Goal: Task Accomplishment & Management: Manage account settings

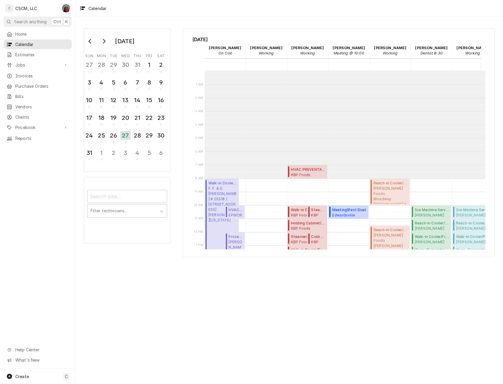
scroll to position [108, 0]
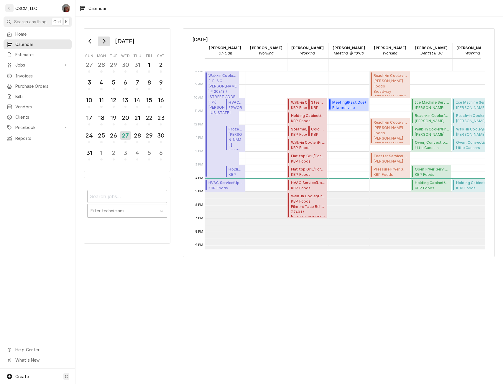
click at [103, 40] on icon "Go to next month" at bounding box center [103, 41] width 5 height 5
click at [160, 84] on div "13" at bounding box center [161, 82] width 10 height 10
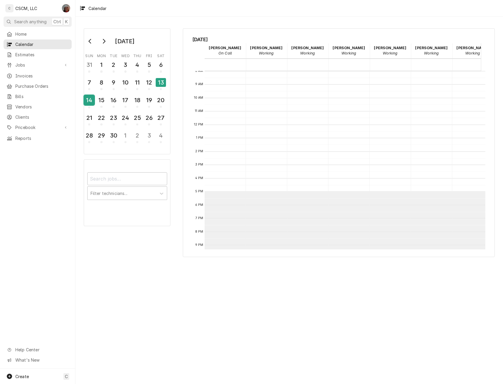
click at [87, 101] on div "14" at bounding box center [89, 100] width 10 height 10
click at [103, 102] on div "15" at bounding box center [101, 100] width 10 height 10
click at [92, 84] on div "7" at bounding box center [89, 82] width 10 height 10
click at [91, 40] on icon "Go to previous month" at bounding box center [90, 41] width 5 height 5
click at [136, 137] on div "28" at bounding box center [137, 136] width 10 height 10
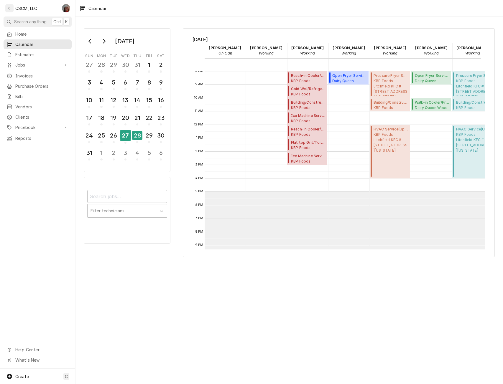
click at [128, 138] on div "27" at bounding box center [125, 136] width 10 height 10
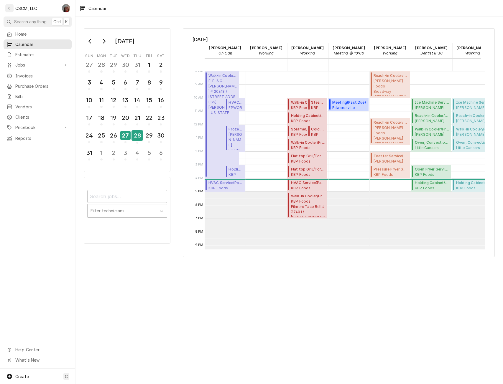
click at [134, 137] on div "28" at bounding box center [137, 136] width 10 height 10
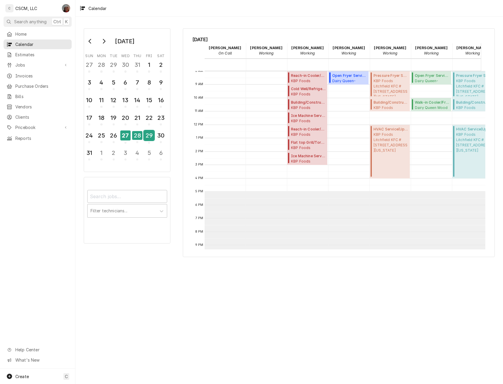
click at [146, 138] on div "29" at bounding box center [149, 136] width 10 height 10
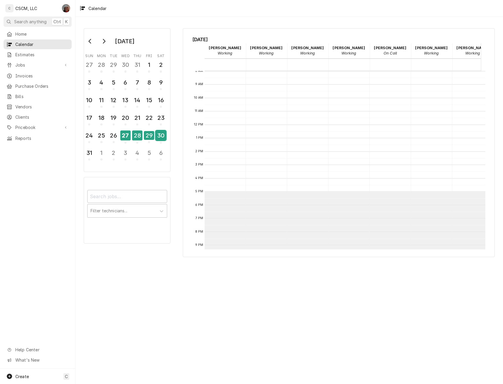
click at [160, 137] on div "30" at bounding box center [161, 136] width 10 height 10
click at [160, 137] on div "30" at bounding box center [161, 135] width 10 height 9
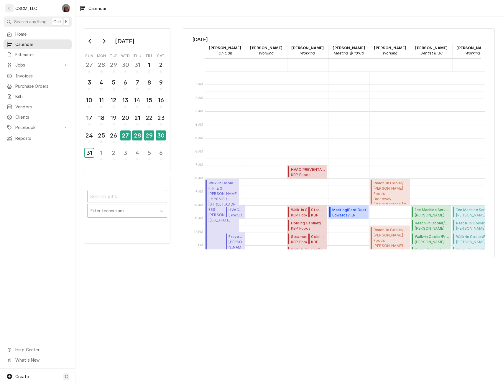
click at [91, 154] on div "31" at bounding box center [89, 152] width 9 height 9
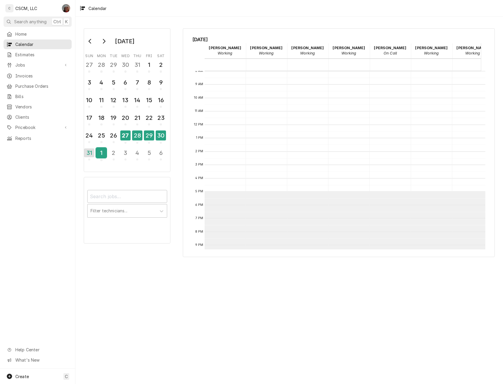
click at [100, 157] on div "1" at bounding box center [101, 153] width 10 height 10
click at [113, 157] on div "2" at bounding box center [113, 153] width 10 height 10
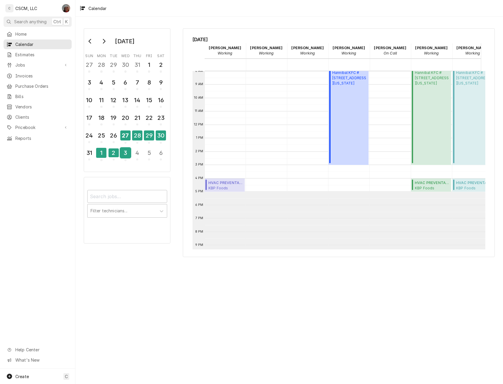
click at [124, 157] on div "3" at bounding box center [125, 153] width 10 height 10
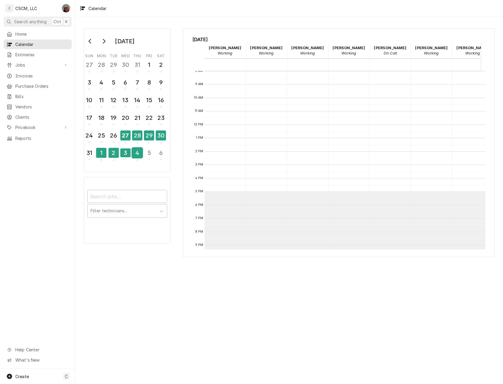
click at [140, 156] on div "4" at bounding box center [137, 153] width 10 height 10
click at [149, 156] on div "5" at bounding box center [149, 153] width 10 height 10
click at [160, 156] on div "6" at bounding box center [161, 153] width 10 height 10
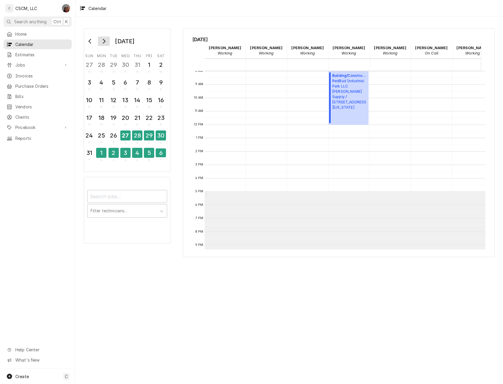
click at [103, 41] on icon "Go to next month" at bounding box center [103, 41] width 5 height 5
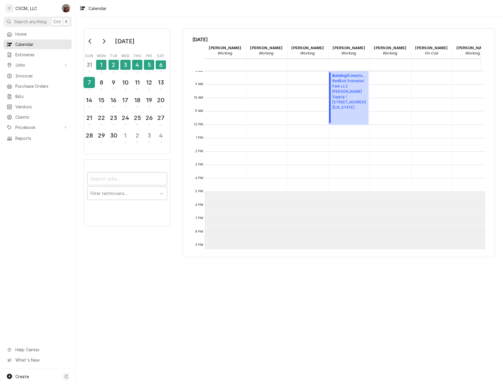
click at [85, 82] on div "7" at bounding box center [89, 82] width 10 height 10
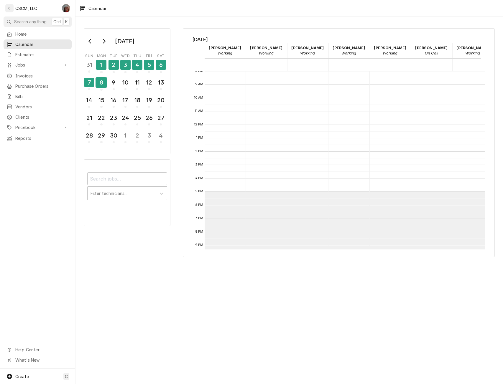
click at [102, 87] on div "8" at bounding box center [101, 82] width 10 height 10
click at [114, 87] on div "9" at bounding box center [113, 82] width 10 height 10
click at [127, 85] on div "10" at bounding box center [125, 82] width 10 height 10
click at [141, 86] on div "11" at bounding box center [137, 82] width 10 height 10
click at [149, 88] on div "12" at bounding box center [149, 83] width 10 height 14
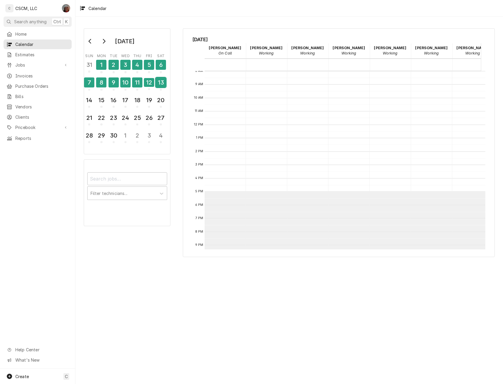
click at [160, 85] on div "13" at bounding box center [161, 82] width 10 height 10
click at [88, 100] on div "14" at bounding box center [89, 100] width 10 height 10
click at [100, 103] on div "15" at bounding box center [101, 100] width 10 height 10
click at [112, 105] on div "16" at bounding box center [113, 101] width 10 height 14
click at [129, 105] on div "17" at bounding box center [125, 101] width 10 height 14
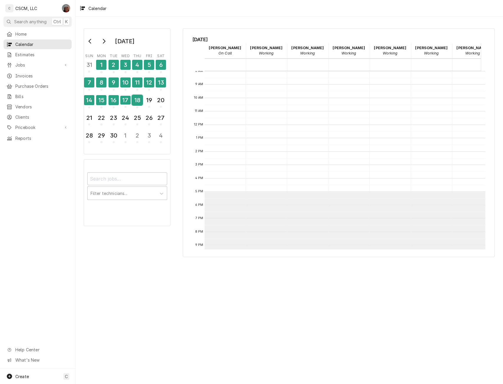
click at [140, 105] on div "18" at bounding box center [137, 101] width 10 height 14
click at [150, 106] on div "19" at bounding box center [149, 101] width 10 height 14
click at [159, 107] on div "20" at bounding box center [161, 101] width 10 height 14
click at [90, 123] on div "21" at bounding box center [89, 118] width 10 height 10
click at [97, 123] on div "22" at bounding box center [101, 119] width 10 height 14
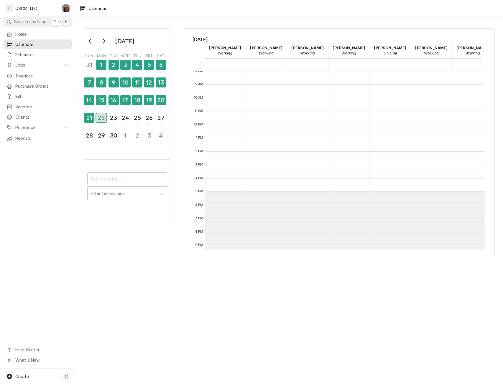
click at [106, 124] on div "22" at bounding box center [101, 118] width 10 height 13
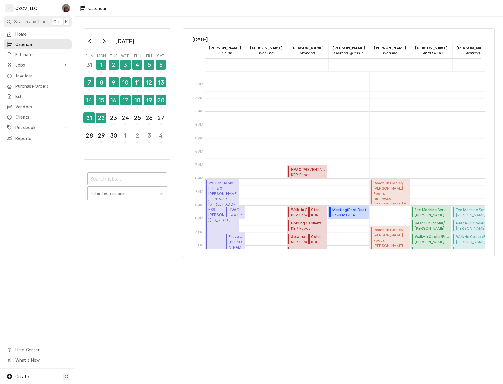
click at [92, 119] on div "21" at bounding box center [89, 118] width 10 height 10
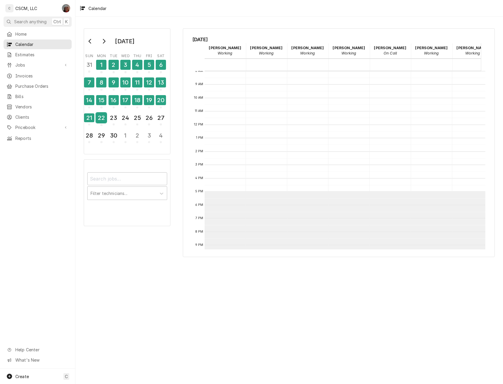
click at [102, 120] on div "22" at bounding box center [101, 118] width 10 height 10
click at [112, 120] on div "23" at bounding box center [113, 118] width 10 height 10
click at [127, 121] on div "24" at bounding box center [125, 118] width 10 height 10
click at [140, 122] on div "25" at bounding box center [137, 118] width 10 height 10
click at [150, 124] on div "26" at bounding box center [149, 119] width 10 height 14
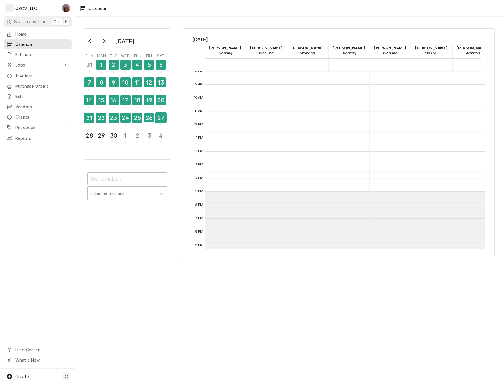
click at [159, 123] on div "27" at bounding box center [161, 118] width 10 height 10
click at [91, 141] on div "28" at bounding box center [89, 136] width 10 height 14
click at [100, 140] on div "29" at bounding box center [101, 136] width 10 height 10
click at [110, 141] on div "30" at bounding box center [113, 136] width 10 height 14
click at [120, 142] on div "1" at bounding box center [125, 136] width 10 height 14
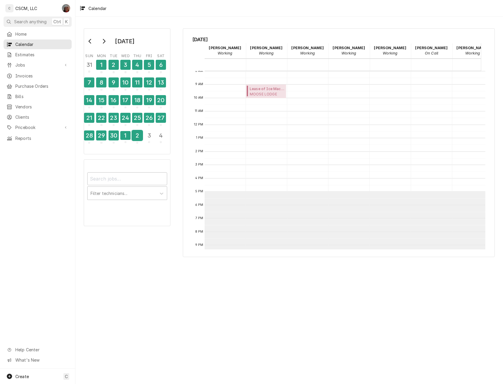
click at [135, 142] on div "2" at bounding box center [137, 136] width 10 height 14
click at [145, 142] on div "3" at bounding box center [149, 136] width 10 height 14
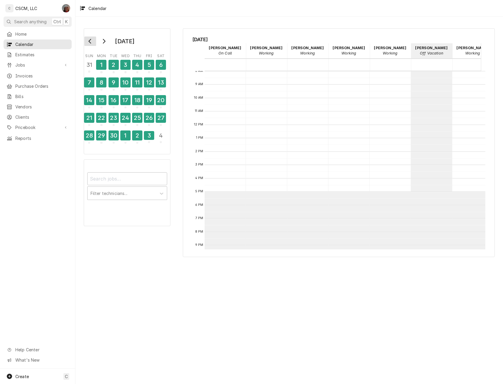
click at [89, 40] on icon "Go to previous month" at bounding box center [90, 41] width 5 height 5
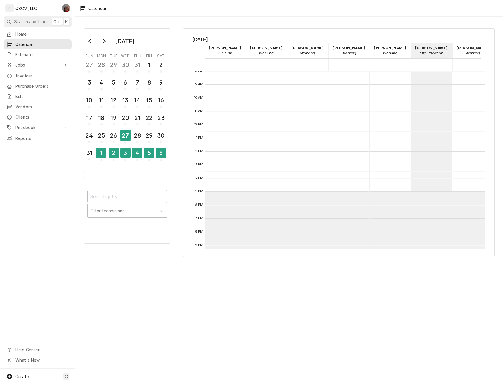
click at [129, 138] on div "27" at bounding box center [125, 136] width 10 height 10
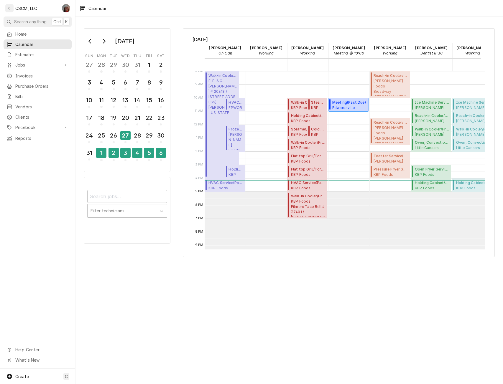
click at [338, 106] on span "Edwardsville Captain D's Edwardsville Captain D's / 1960 Troy Rd, Edwardsville,…" at bounding box center [349, 107] width 34 height 5
click at [160, 154] on div "6" at bounding box center [161, 153] width 10 height 10
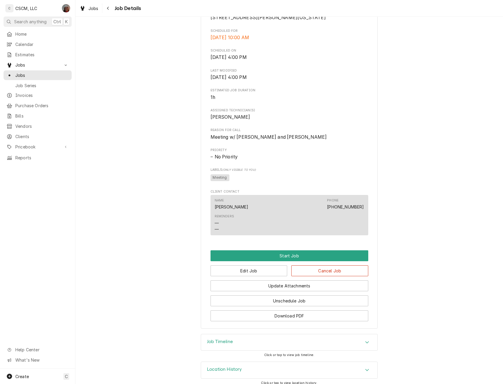
scroll to position [170, 0]
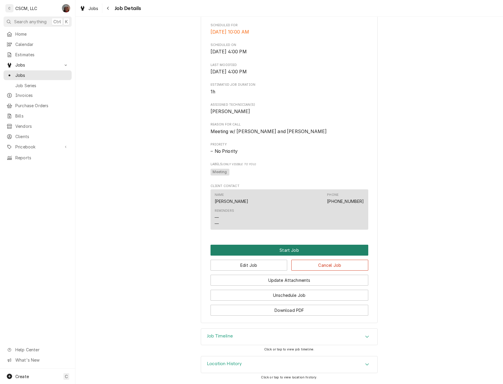
click at [296, 251] on button "Start Job" at bounding box center [289, 250] width 158 height 11
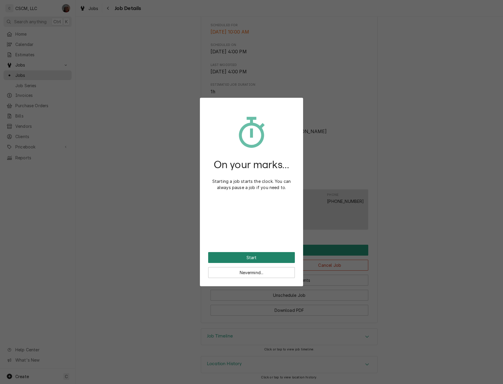
click at [257, 253] on button "Start" at bounding box center [251, 257] width 87 height 11
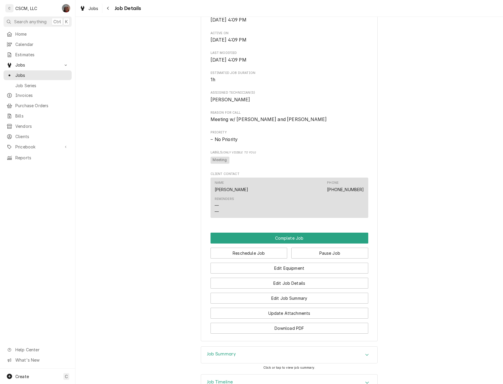
scroll to position [247, 0]
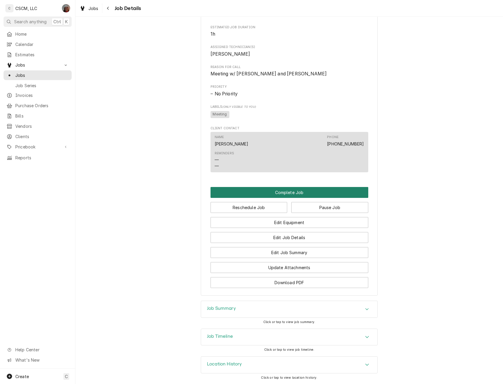
click at [281, 197] on button "Complete Job" at bounding box center [289, 192] width 158 height 11
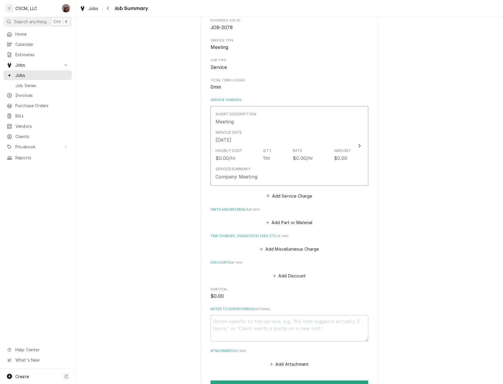
scroll to position [110, 0]
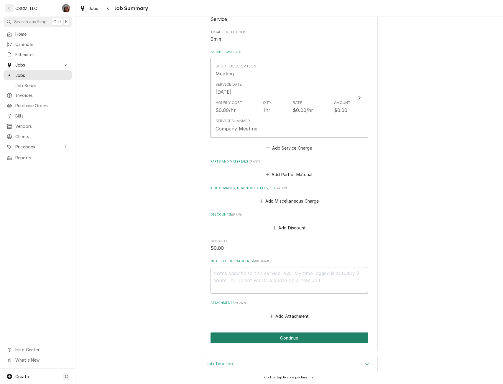
click at [270, 338] on button "Continue" at bounding box center [289, 338] width 158 height 11
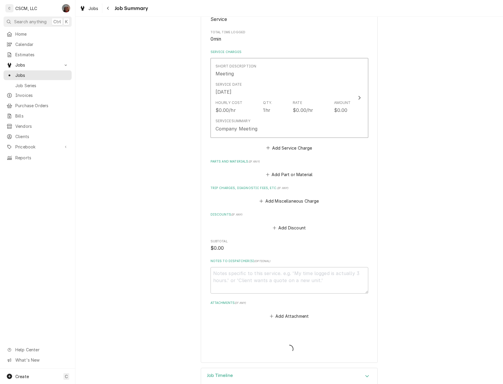
type textarea "x"
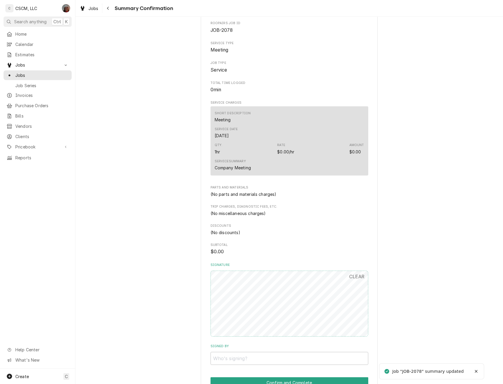
scroll to position [134, 0]
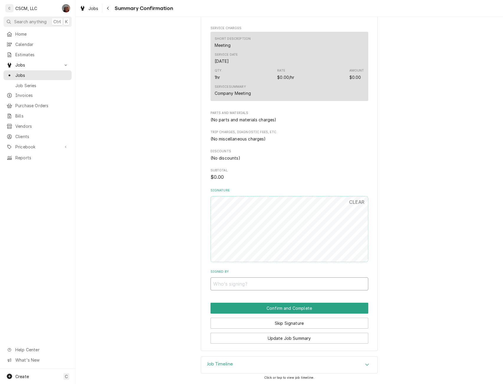
click at [242, 282] on input "Signed By" at bounding box center [289, 284] width 158 height 13
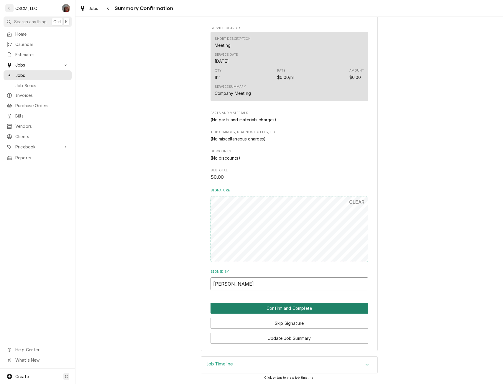
type input "Tony"
click at [274, 309] on button "Confirm and Complete" at bounding box center [289, 308] width 158 height 11
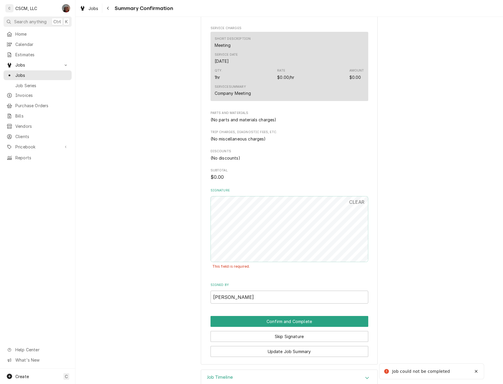
click at [345, 207] on div "CLEAR" at bounding box center [289, 229] width 158 height 66
click at [286, 325] on button "Confirm and Complete" at bounding box center [289, 321] width 158 height 11
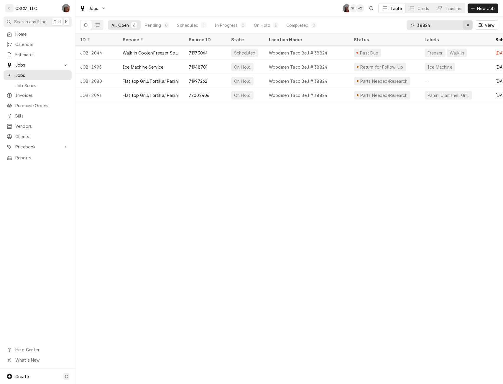
click at [467, 24] on icon "Erase input" at bounding box center [467, 25] width 3 height 4
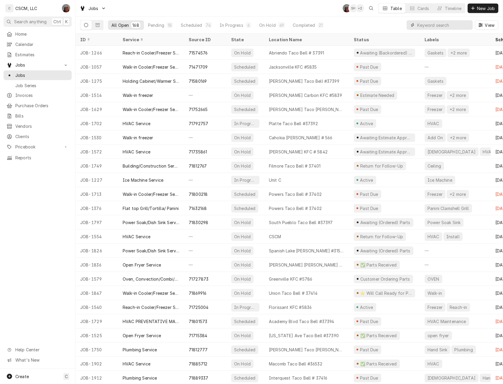
click at [422, 26] on input "Dynamic Content Wrapper" at bounding box center [443, 24] width 52 height 9
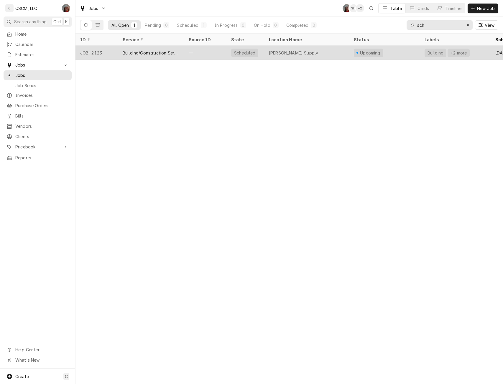
type input "sch"
click at [229, 52] on div "Scheduled" at bounding box center [245, 53] width 38 height 14
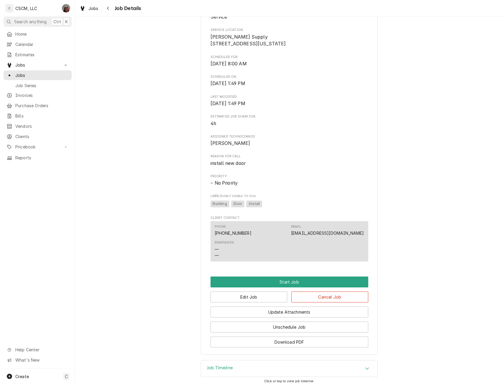
scroll to position [170, 0]
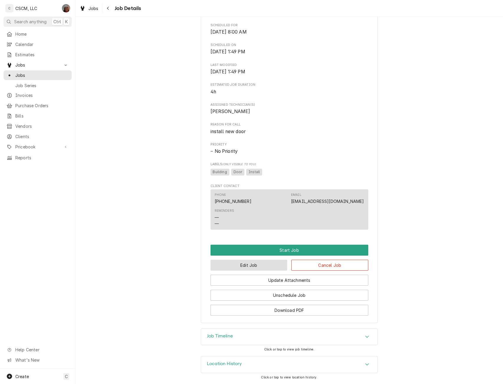
click at [235, 262] on button "Edit Job" at bounding box center [248, 265] width 77 height 11
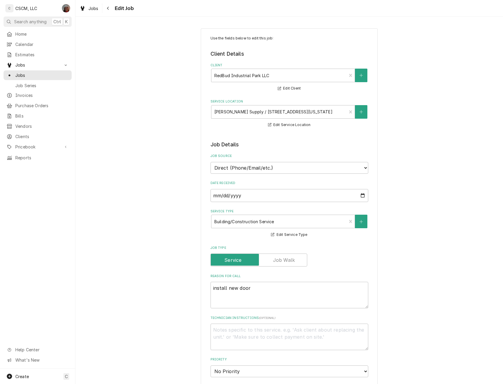
scroll to position [258, 0]
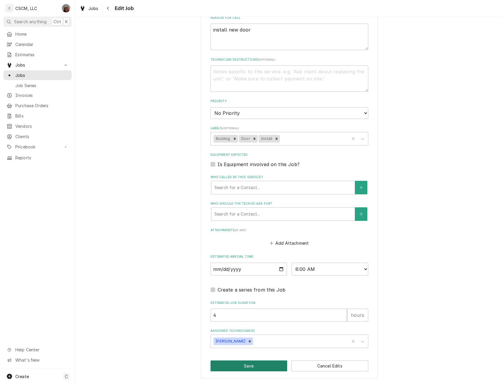
click at [250, 363] on button "Save" at bounding box center [248, 366] width 77 height 11
type textarea "x"
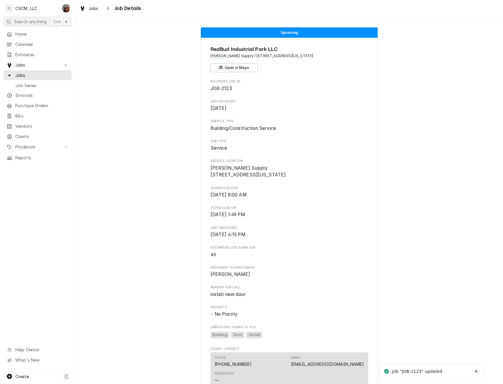
click at [428, 115] on div "Upcoming RedBud Industrial Park LLC [PERSON_NAME] Supply / [STREET_ADDRESS][US_…" at bounding box center [288, 257] width 427 height 468
click at [428, 115] on div "Upcoming RedBud Industrial Park LLC Schulte Supply / 5998 Redbud Ln, Edwardsvil…" at bounding box center [288, 257] width 427 height 468
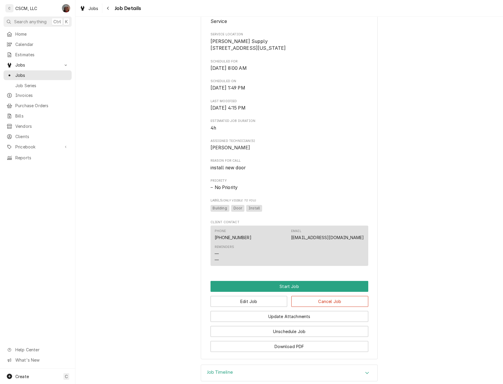
scroll to position [170, 0]
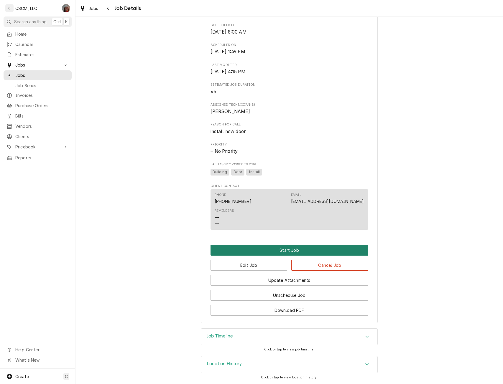
click at [297, 248] on button "Start Job" at bounding box center [289, 250] width 158 height 11
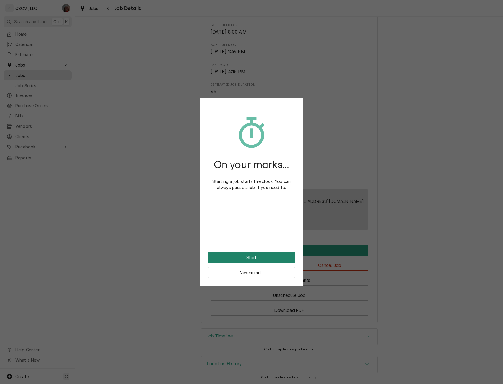
click at [252, 260] on button "Start" at bounding box center [251, 257] width 87 height 11
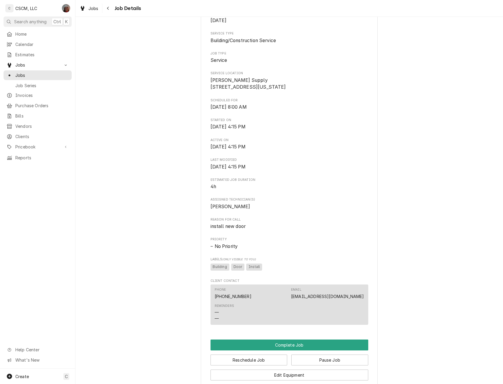
scroll to position [247, 0]
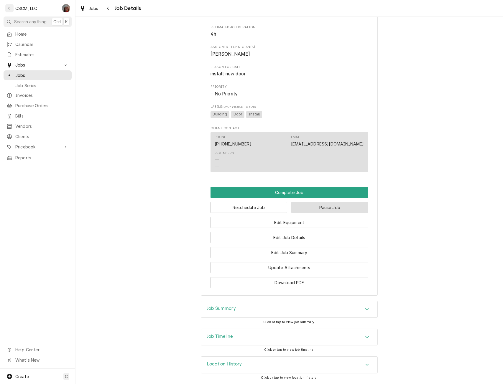
click at [328, 206] on button "Pause Job" at bounding box center [329, 207] width 77 height 11
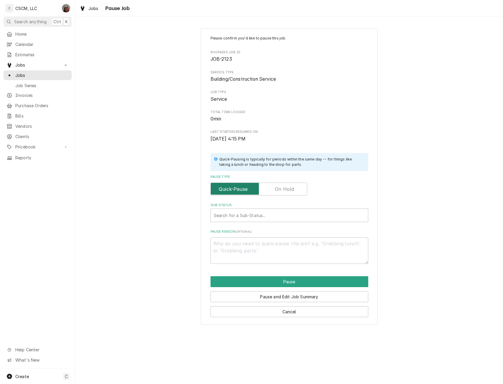
click at [278, 193] on input "Pause Type" at bounding box center [258, 189] width 91 height 13
checkbox input "true"
type textarea "x"
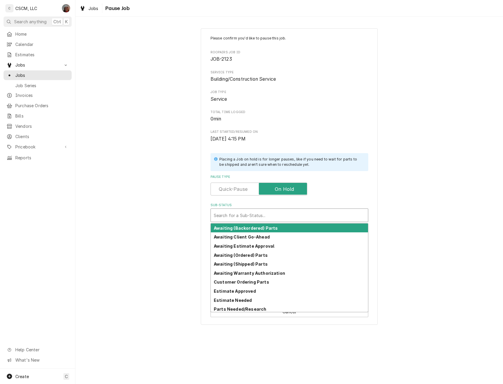
click at [247, 211] on div "Sub-Status" at bounding box center [289, 215] width 151 height 11
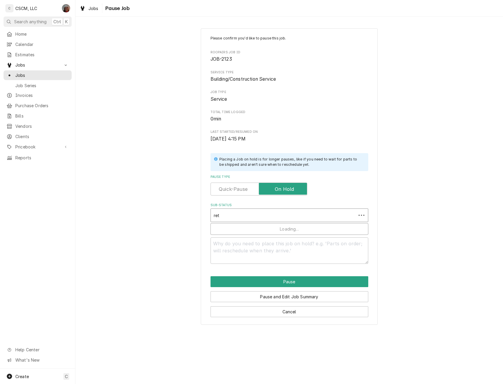
type input "retu"
click at [242, 228] on strong "Return for Follow-Up" at bounding box center [236, 228] width 45 height 5
type textarea "x"
click at [239, 253] on textarea "Why do you need to follow-up?" at bounding box center [289, 250] width 158 height 27
type textarea "x"
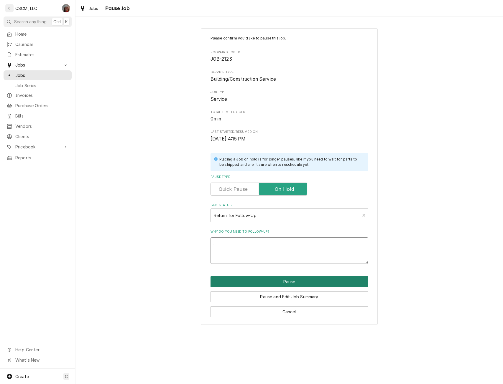
type textarea "."
click at [281, 281] on button "Pause" at bounding box center [289, 281] width 158 height 11
type textarea "x"
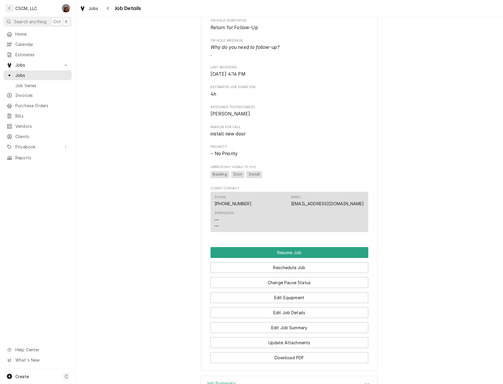
scroll to position [228, 0]
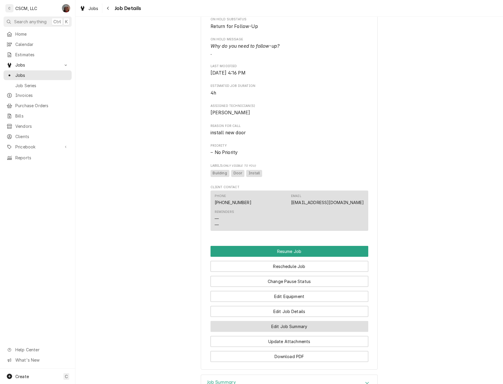
click at [305, 330] on button "Edit Job Summary" at bounding box center [289, 326] width 158 height 11
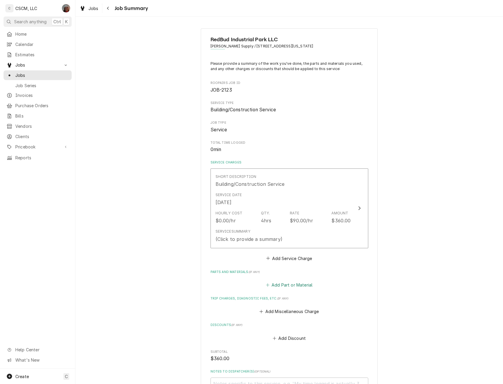
click at [279, 286] on button "Add Part or Material" at bounding box center [289, 285] width 49 height 8
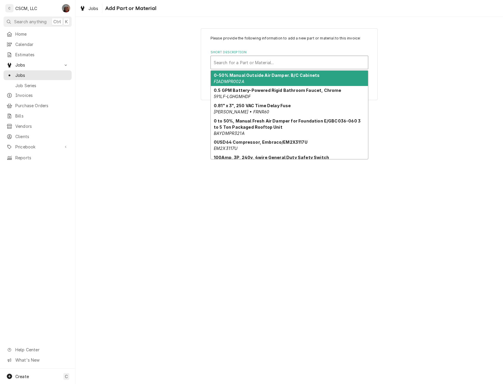
click at [274, 65] on div "Short Description" at bounding box center [289, 62] width 151 height 11
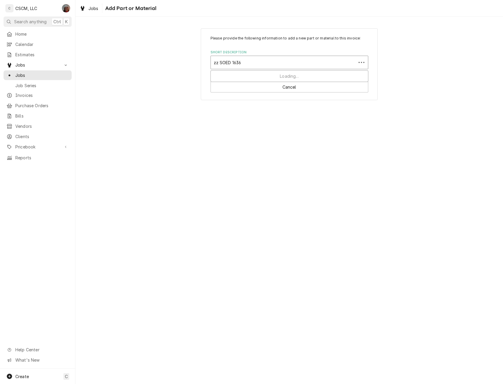
type input "zz SOED 16362"
click at [270, 75] on div "Add "zz SOED 16362" to PriceBook" at bounding box center [289, 75] width 157 height 9
type textarea "x"
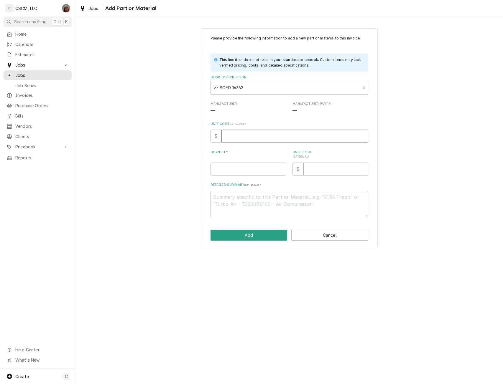
click at [230, 134] on input "Unit Cost ( optional )" at bounding box center [294, 136] width 147 height 13
type input "1"
type textarea "x"
type input "13"
type textarea "x"
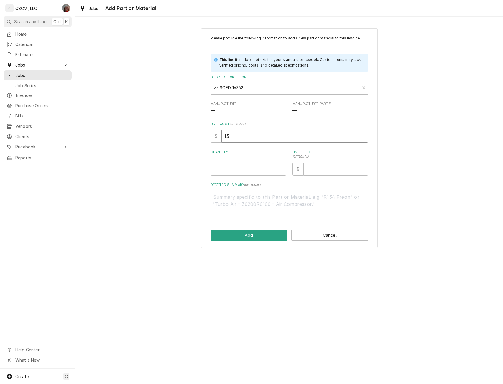
type input "134"
type textarea "x"
type input "1342"
type textarea "x"
type input "1342.5"
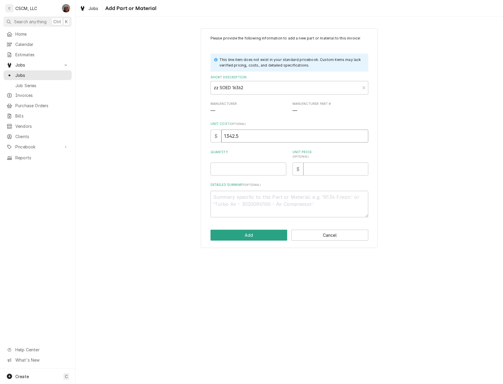
type textarea "x"
type input "1342.57"
click at [224, 176] on div "Please provide the following information to add a new part or material to this …" at bounding box center [289, 127] width 158 height 182
click at [220, 169] on input "Quantity" at bounding box center [248, 169] width 76 height 13
type textarea "x"
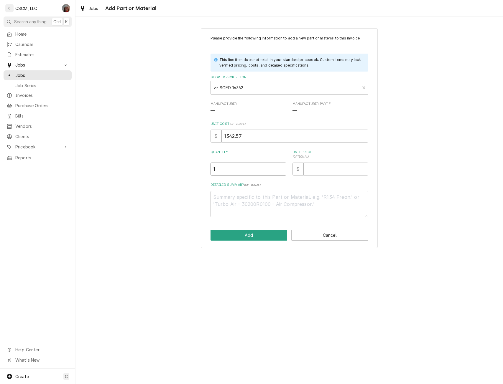
type input "1"
type textarea "x"
type input "1"
type textarea "x"
type input "13"
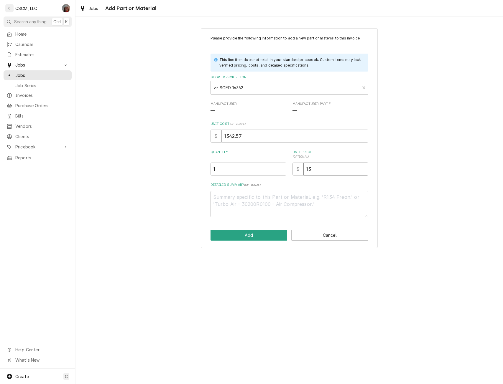
type textarea "x"
type input "134"
type textarea "x"
type input "1342"
type textarea "x"
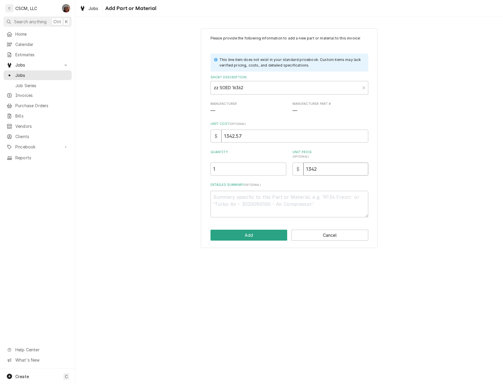
type input "1342.5"
type textarea "x"
type input "1342.57"
click at [221, 200] on textarea "Detailed Summary ( optional )" at bounding box center [289, 204] width 158 height 27
type textarea "6"
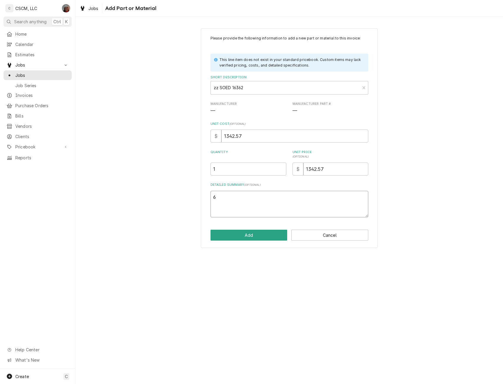
type textarea "x"
type textarea "6/"
type textarea "x"
type textarea "6/"
type textarea "x"
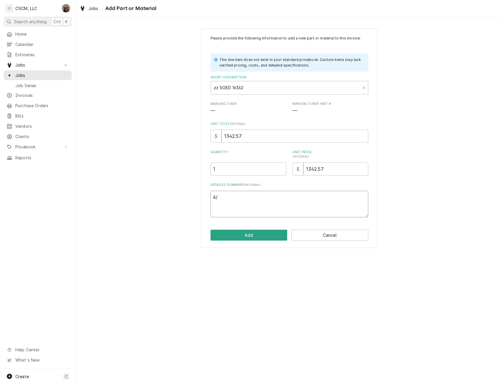
type textarea "6"
type textarea "x"
type textarea "60"
type textarea "x"
type textarea "60x"
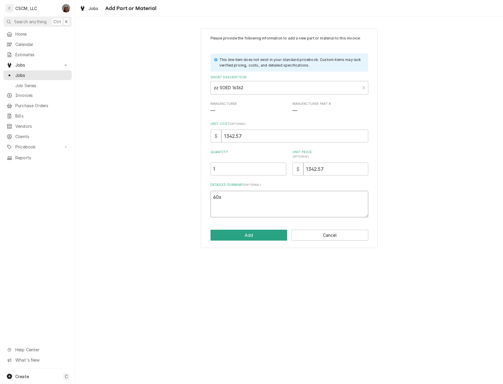
type textarea "x"
type textarea "60x6"
type textarea "x"
type textarea "60x68"
type textarea "x"
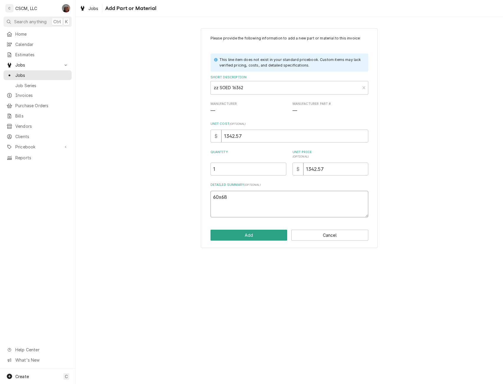
type textarea "60x68"
type textarea "x"
type textarea "60x68 L"
type textarea "x"
type textarea "60x68 LH"
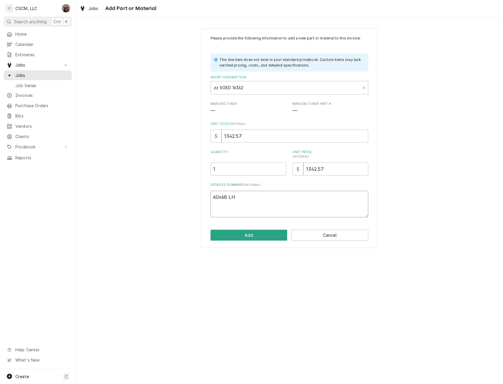
type textarea "x"
type textarea "60x68 LHO"
type textarea "x"
type textarea "60x68 LHOS"
type textarea "x"
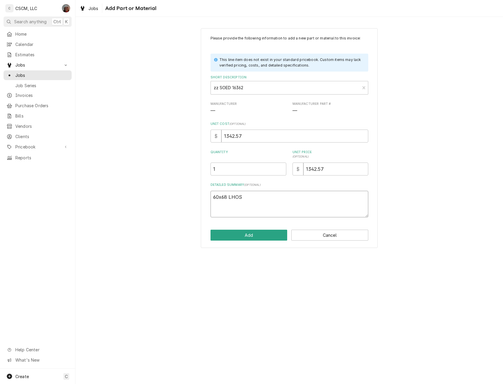
type textarea "60x68 LHOS"
type textarea "x"
type textarea "60x68 LHOS p"
type textarea "x"
type textarea "60x68 LHOS pr"
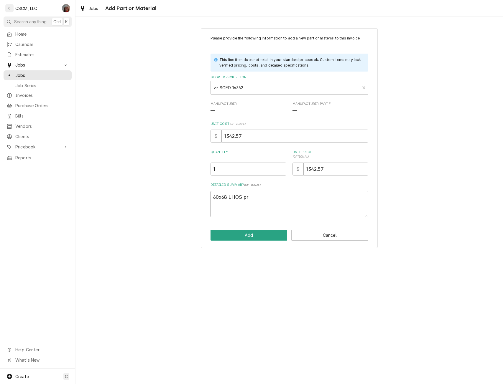
type textarea "x"
type textarea "60x68 LHOS pri"
type textarea "x"
type textarea "60x68 LHOS prim"
type textarea "x"
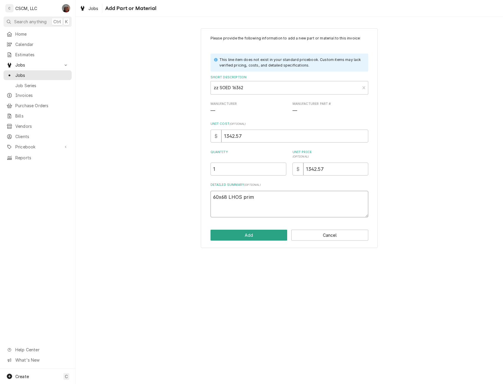
type textarea "60x68 LHOS prime"
type textarea "x"
type textarea "60x68 LHOS primed"
type textarea "x"
type textarea "60x68 LHOS primed"
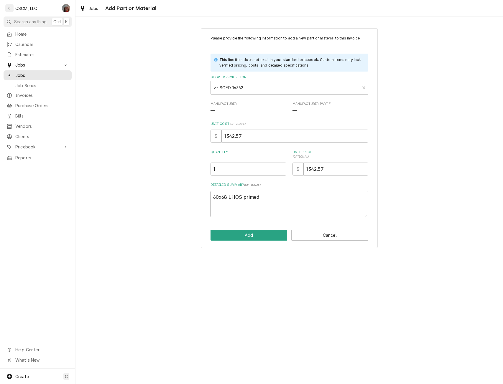
type textarea "x"
type textarea "60x68 LHOS primed t"
type textarea "x"
type textarea "60x68 LHOS primed"
type textarea "x"
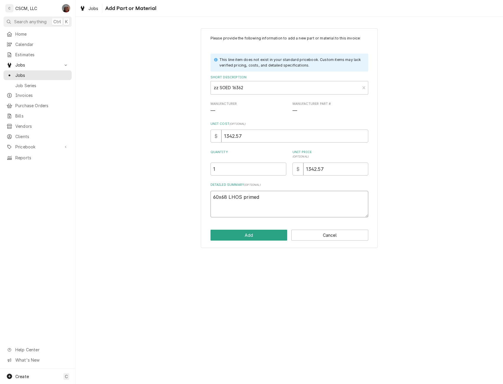
type textarea "60x68 LHOS primed 1"
type textarea "x"
type textarea "60x68 LHOS primed 10"
type textarea "x"
type textarea "60x68 LHOS primed 100"
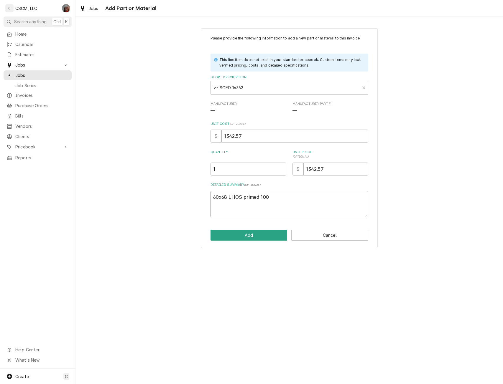
type textarea "x"
type textarea "60x68 LHOS primed 100"
type textarea "x"
type textarea "60x68 LHOS primed 100 t"
type textarea "x"
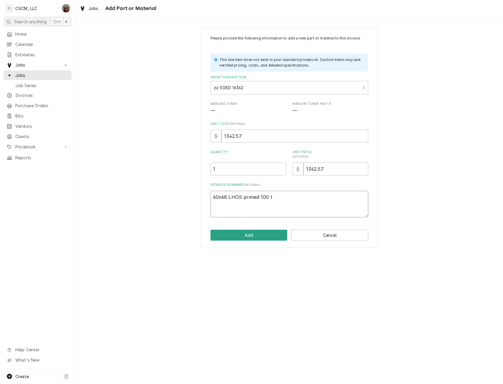
type textarea "60x68 LHOS primed 100 th"
type textarea "x"
type textarea "60x68 LHOS primed 100 the"
type textarea "x"
type textarea "60x68 LHOS primed 100 them"
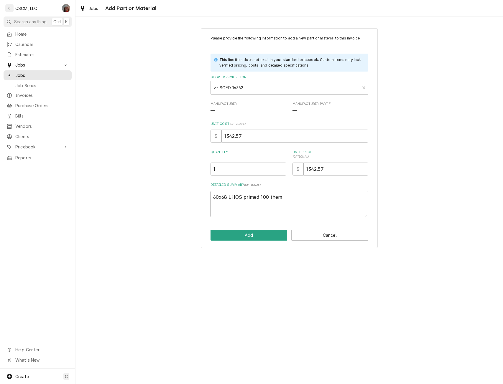
type textarea "x"
type textarea "60x68 LHOS primed 100 thema"
type textarea "x"
type textarea "60x68 LHOS primed 100 thema"
type textarea "x"
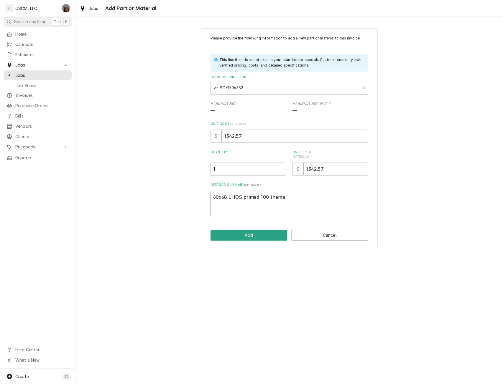
type textarea "60x68 LHOS primed 100 thema t"
type textarea "x"
type textarea "60x68 LHOS primed 100 thema tr"
type textarea "x"
type textarea "60x68 LHOS primed 100 thema tru"
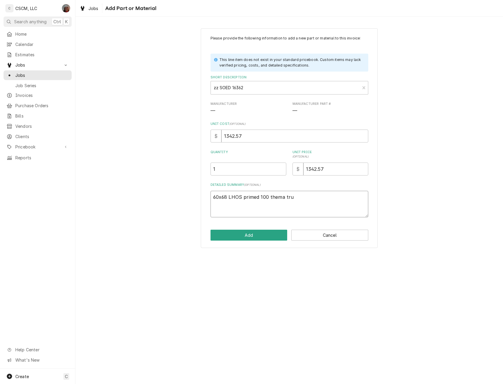
type textarea "x"
type textarea "60x68 LHOS primed 100 thema tru"
type textarea "x"
type textarea "60x68 LHOS primed 100 thema tru f"
type textarea "x"
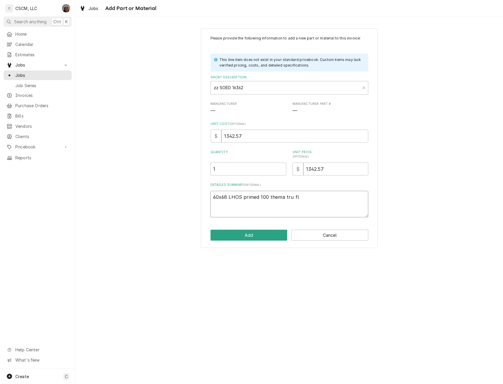
type textarea "60x68 LHOS primed 100 thema tru flu"
type textarea "x"
type textarea "60x68 LHOS primed 100 thema tru flus"
type textarea "x"
type textarea "60x68 LHOS primed 100 thema tru flush"
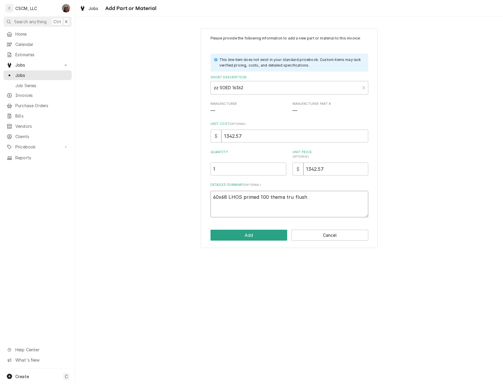
type textarea "x"
type textarea "60x68 LHOS primed 100 thema tru flush"
type textarea "x"
type textarea "60x68 LHOS primed 100 thema tru flush s"
type textarea "x"
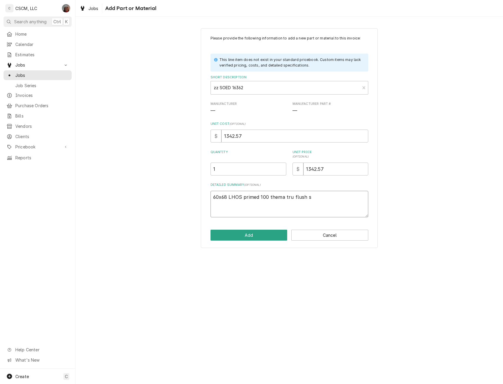
type textarea "60x68 LHOS primed 100 thema tru flush st"
type textarea "x"
type textarea "60x68 LHOS primed 100 thema tru flush ste"
type textarea "x"
type textarea "60x68 LHOS primed 100 thema tru flush stee"
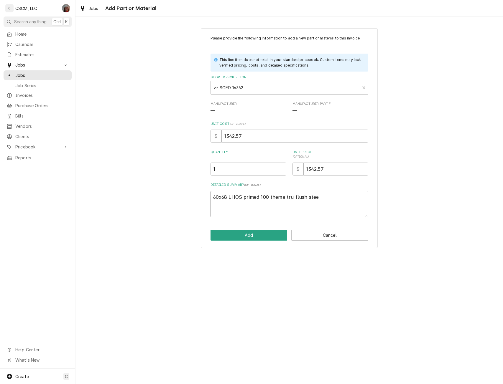
type textarea "x"
type textarea "60x68 LHOS primed 100 thema tru flush steel"
type textarea "x"
type textarea "60x68 LHOS primed 100 thema tru flush steel"
type textarea "x"
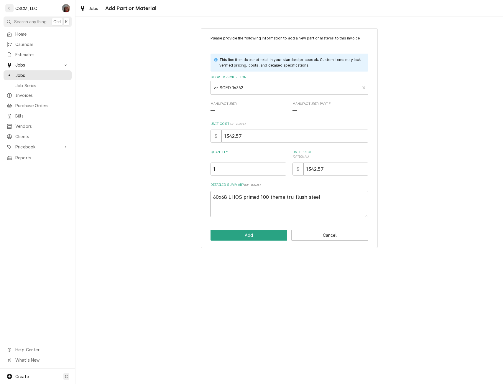
type textarea "60x68 LHOS primed 100 thema tru flush steel d"
type textarea "x"
type textarea "60x68 LHOS primed 100 thema tru flush steel do"
type textarea "x"
type textarea "60x68 LHOS primed 100 thema tru flush steel doo"
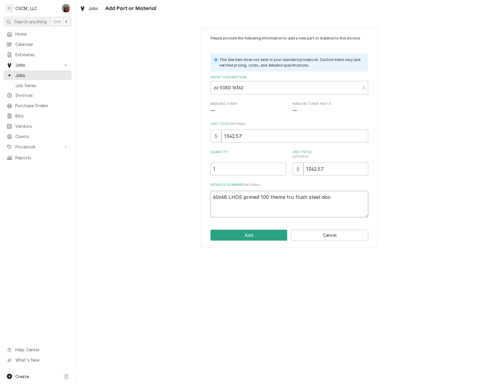
type textarea "x"
type textarea "60x68 LHOS primed 100 thema tru flush steel door"
type textarea "x"
type textarea "60x68 LHOS primed 100 thema tru flush steel door"
type textarea "x"
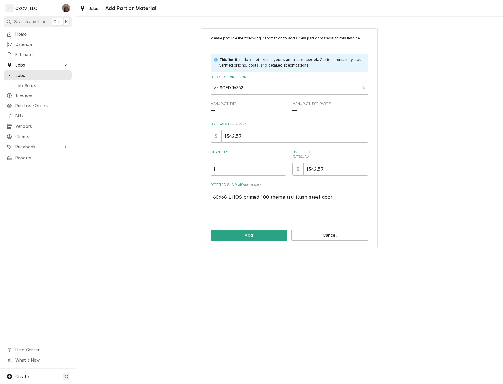
type textarea "60x68 LHOS primed 100 thema tru flush steel door w"
type textarea "x"
type textarea "60x68 LHOS primed 100 thema tru flush steel door w/"
type textarea "x"
type textarea "60x68 LHOS primed 100 thema tru flush steel door w/"
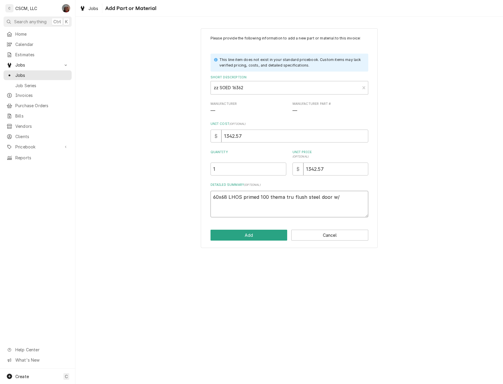
type textarea "x"
type textarea "60x68 LHOS primed 100 thema tru flush steel door w/ D"
type textarea "x"
type textarea "60x68 LHOS primed 100 thema tru flush steel door w/ 4"
type textarea "x"
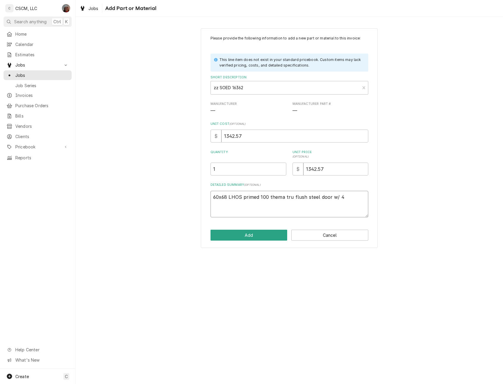
type textarea "60x68 LHOS primed 100 thema tru flush steel door w/ 4-"
type textarea "x"
type textarea "60x68 LHOS primed 100 thema tru flush steel door w/ 4-9"
type textarea "x"
type textarea "60x68 LHOS primed 100 thema tru flush steel door w/ 4-9/"
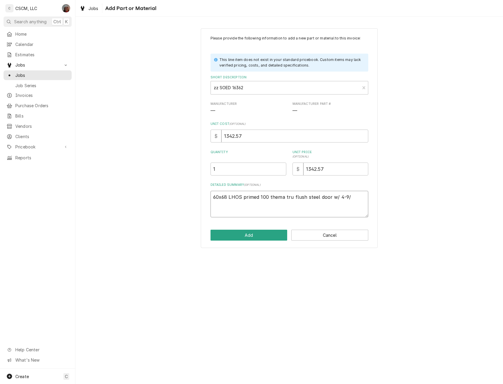
type textarea "x"
type textarea "60x68 LHOS primed 100 thema tru flush steel door w/ 4-9/1"
type textarea "x"
type textarea "60x68 LHOS primed 100 thema tru flush steel door w/ 4-9/16"
type textarea "x"
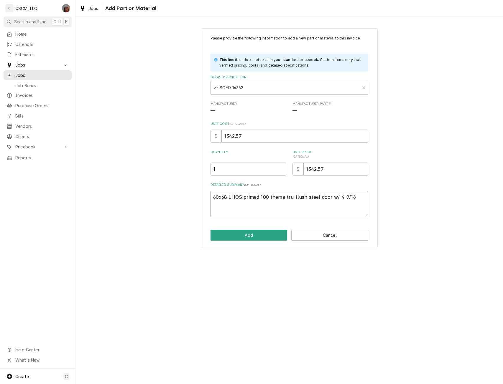
type textarea "60x68 LHOS primed 100 thema tru flush steel door w/ 4-9/16""
type textarea "x"
type textarea "60x68 LHOS primed 100 thema tru flush steel door w/ 4-9/16""
type textarea "x"
type textarea "60x68 LHOS primed 100 thema tru flush steel door w/ 4-9/16" d"
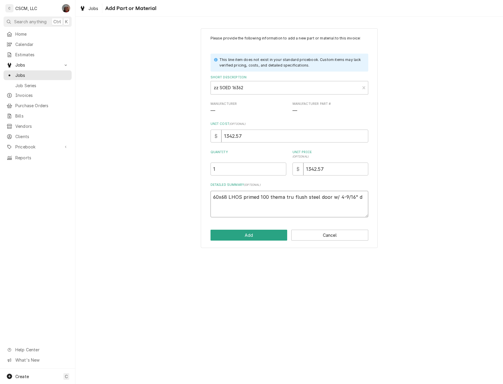
type textarea "x"
type textarea "60x68 LHOS primed 100 thema tru flush steel door w/ 4-9/16" dur"
type textarea "x"
type textarea "60x68 LHOS primed 100 thema tru flush steel door w/ 4-9/16" dura"
type textarea "x"
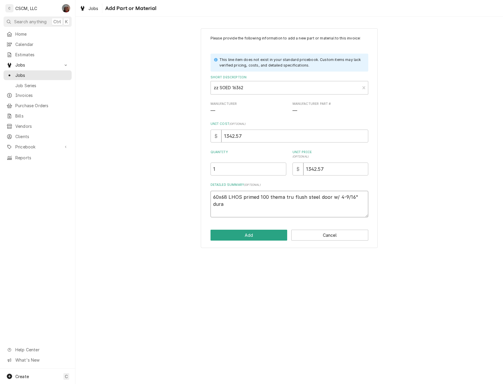
type textarea "60x68 LHOS primed 100 thema tru flush steel door w/ 4-9/16" dura"
type textarea "x"
type textarea "60x68 LHOS primed 100 thema tru flush steel door w/ 4-9/16" dura f"
type textarea "x"
type textarea "60x68 LHOS primed 100 thema tru flush steel door w/ 4-9/16" dura fr"
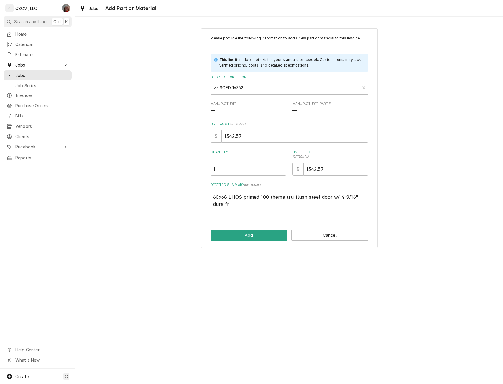
type textarea "x"
type textarea "60x68 LHOS primed 100 thema tru flush steel door w/ 4-9/16" dura fra"
type textarea "x"
type textarea "60x68 LHOS primed 100 thema tru flush steel door w/ 4-9/16" dura fram"
type textarea "x"
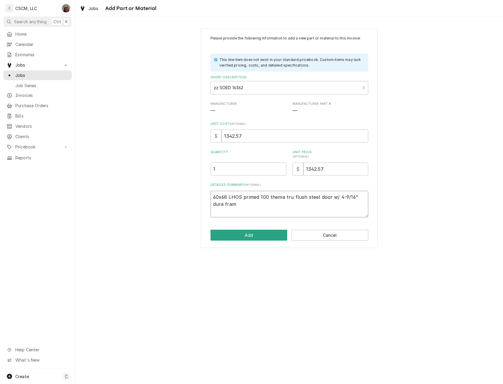
type textarea "60x68 LHOS primed 100 thema tru flush steel door w/ 4-9/16" dura frame"
type textarea "x"
type textarea "60x68 LHOS primed 100 thema tru flush steel door w/ 4-9/16" dura frame"
type textarea "x"
type textarea "60x68 LHOS primed 100 thema tru flush steel door w/ 4-9/16" dura frame m"
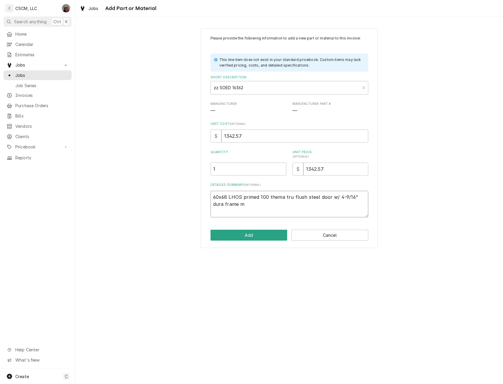
type textarea "x"
type textarea "60x68 LHOS primed 100 thema tru flush steel door w/ 4-9/16" dura frame mi"
type textarea "x"
type textarea "60x68 LHOS primed 100 thema tru flush steel door w/ 4-9/16" dura frame mil"
type textarea "x"
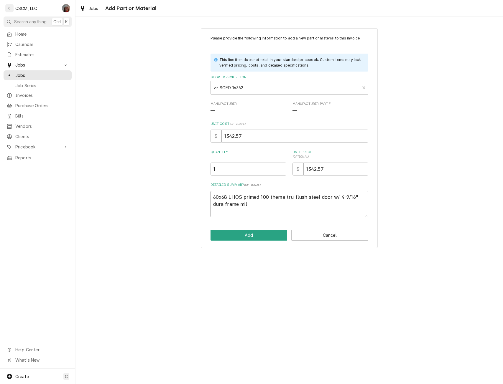
type textarea "60x68 LHOS primed 100 thema tru flush steel door w/ 4-9/16" dura frame mill"
type textarea "x"
type textarea "60x68 LHOS primed 100 thema tru flush steel door w/ 4-9/16" dura frame mill"
type textarea "x"
type textarea "60x68 LHOS primed 100 thema tru flush steel door w/ 4-9/16" dura frame mill a"
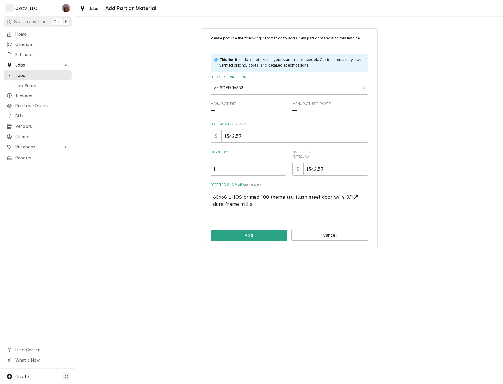
type textarea "x"
type textarea "60x68 LHOS primed 100 thema tru flush steel door w/ 4-9/16" dura frame mill ad"
type textarea "x"
type textarea "60x68 LHOS primed 100 thema tru flush steel door w/ 4-9/16" dura frame mill ada"
type textarea "x"
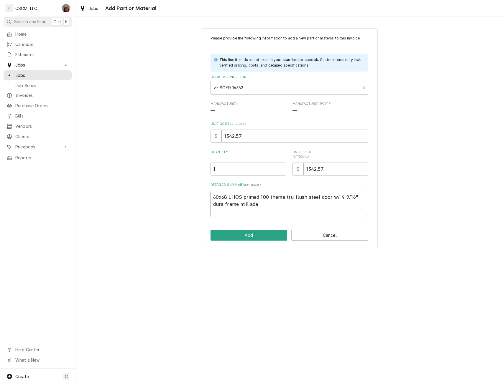
type textarea "60x68 LHOS primed 100 thema tru flush steel door w/ 4-9/16" dura frame mill ada"
type textarea "x"
type textarea "60x68 LHOS primed 100 thema tru flush steel door w/ 4-9/16" dura frame mill ada…"
type textarea "x"
type textarea "60x68 LHOS primed 100 thema tru flush steel door w/ 4-9/16" dura frame mill ada…"
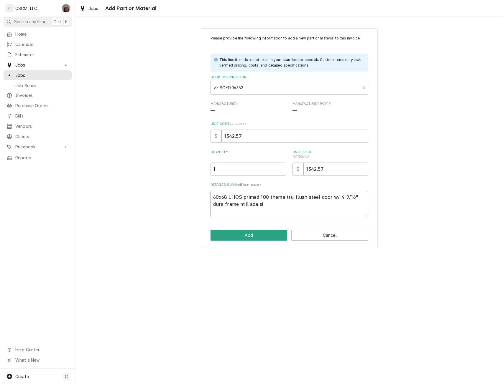
type textarea "x"
type textarea "60x68 LHOS primed 100 thema tru flush steel door w/ 4-9/16" dura frame mill ada…"
click at [247, 235] on button "Add" at bounding box center [248, 235] width 77 height 11
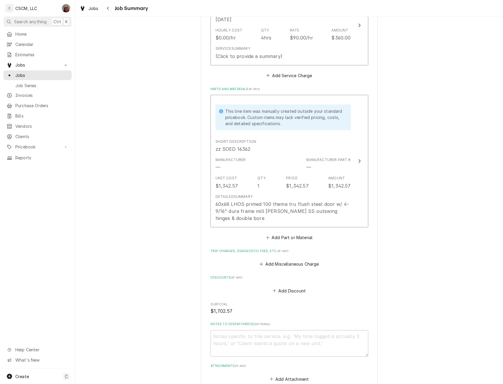
scroll to position [185, 0]
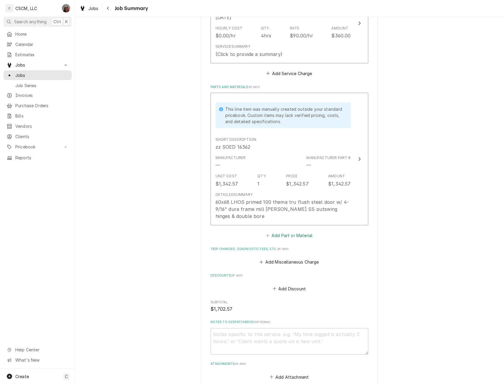
click at [276, 237] on button "Add Part or Material" at bounding box center [289, 235] width 49 height 8
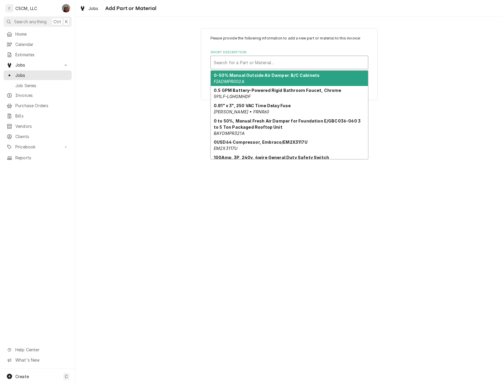
click at [224, 61] on div "Short Description" at bounding box center [289, 62] width 151 height 11
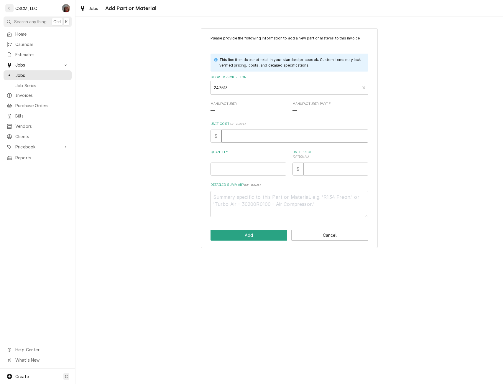
click at [235, 139] on input "Unit Cost ( optional )" at bounding box center [294, 136] width 147 height 13
click at [230, 169] on input "Quantity" at bounding box center [248, 169] width 76 height 13
click at [240, 198] on textarea "Tell Commecial 800 seies aluminum hold open door closer" at bounding box center [289, 204] width 158 height 27
click at [267, 198] on textarea "Tell Commercial 800 seies aluminum hold open door closer" at bounding box center [289, 204] width 158 height 27
click at [362, 201] on textarea "Tell Commercial 800 series aluminum hold open door closer" at bounding box center [289, 204] width 158 height 27
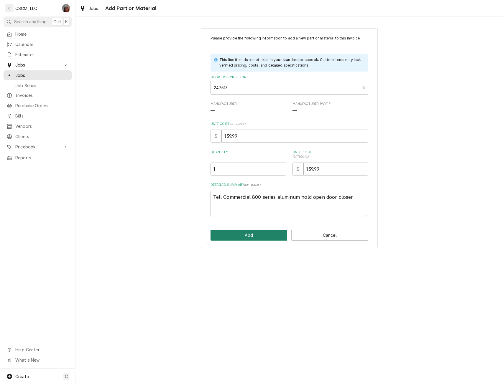
click at [234, 235] on button "Add" at bounding box center [248, 235] width 77 height 11
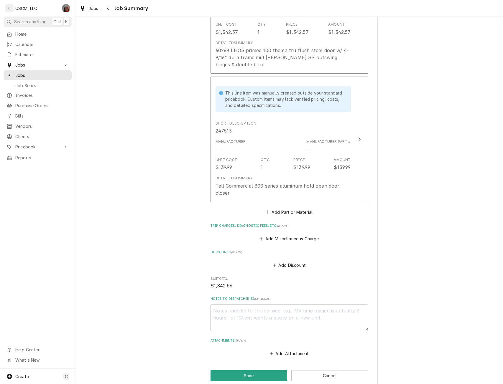
scroll to position [374, 0]
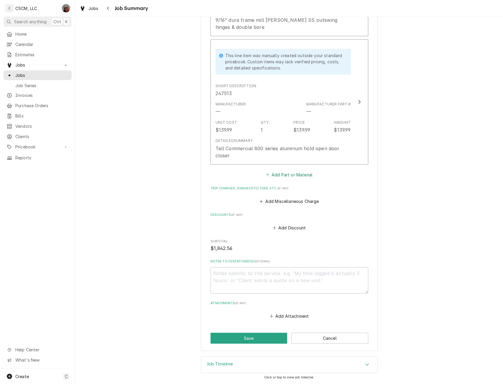
click at [281, 172] on button "Add Part or Material" at bounding box center [289, 175] width 49 height 8
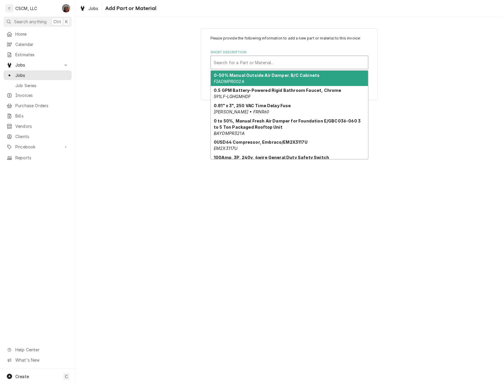
click at [231, 61] on div "Short Description" at bounding box center [289, 62] width 151 height 11
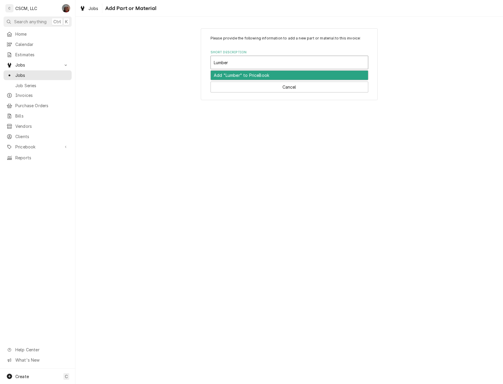
click at [219, 76] on div "Add "Lumber" to PriceBook" at bounding box center [289, 75] width 157 height 9
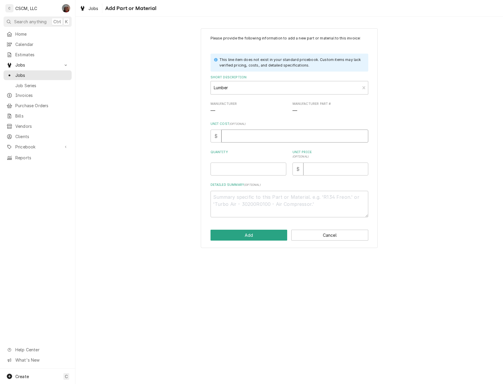
click at [234, 134] on input "Unit Cost ( optional )" at bounding box center [294, 136] width 147 height 13
click at [216, 166] on input "Quantity" at bounding box center [248, 169] width 76 height 13
click at [246, 234] on button "Add" at bounding box center [248, 235] width 77 height 11
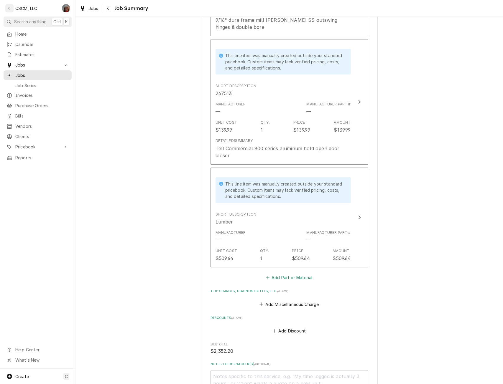
click at [272, 277] on button "Add Part or Material" at bounding box center [289, 278] width 49 height 8
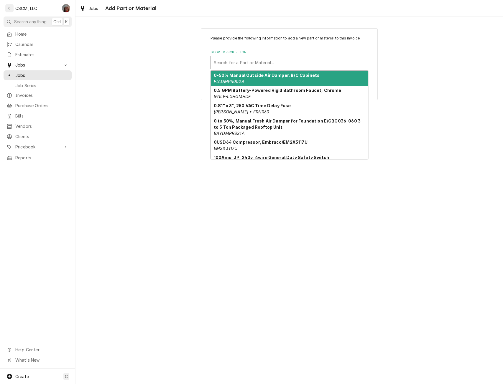
click at [272, 60] on div "Short Description" at bounding box center [289, 62] width 151 height 11
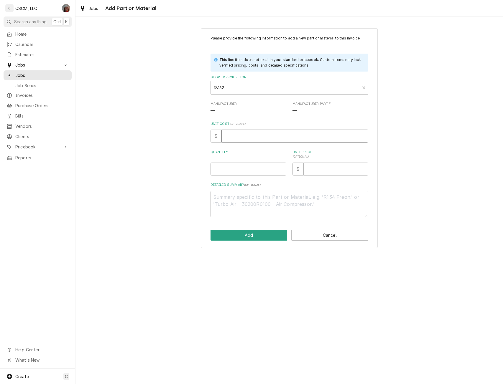
click at [236, 136] on input "Unit Cost ( optional )" at bounding box center [294, 136] width 147 height 13
click at [236, 169] on input "Quantity" at bounding box center [248, 169] width 76 height 13
drag, startPoint x: 216, startPoint y: 171, endPoint x: 184, endPoint y: 170, distance: 31.8
click at [184, 170] on div "Please provide the following information to add a new part or material to this …" at bounding box center [288, 138] width 427 height 230
drag, startPoint x: 323, startPoint y: 169, endPoint x: 288, endPoint y: 170, distance: 34.8
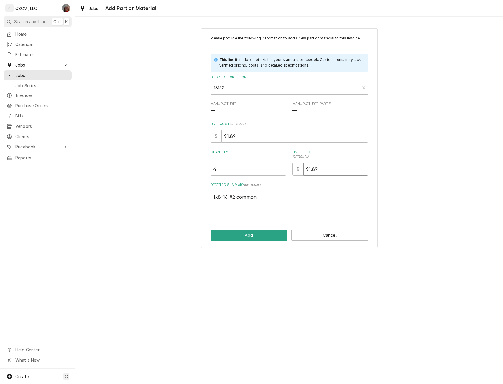
click at [288, 170] on div "Quantity 4 Unit Price ( optional ) $ 91.89" at bounding box center [289, 163] width 158 height 26
drag, startPoint x: 238, startPoint y: 136, endPoint x: 201, endPoint y: 140, distance: 36.7
click at [201, 140] on div "Please provide the following information to add a new part or material to this …" at bounding box center [289, 138] width 177 height 220
click at [246, 233] on button "Add" at bounding box center [248, 235] width 77 height 11
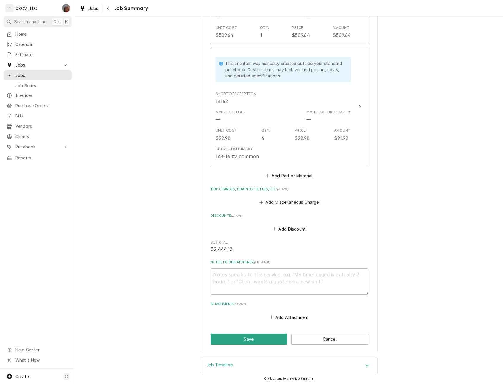
scroll to position [598, 0]
click at [245, 338] on button "Save" at bounding box center [248, 338] width 77 height 11
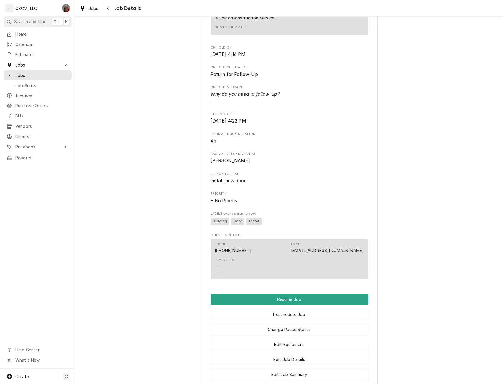
scroll to position [322, 0]
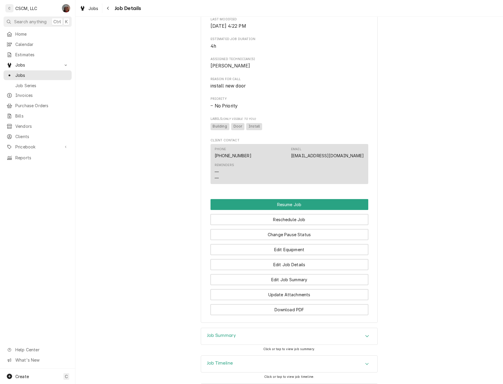
click at [494, 281] on div "Return for Follow-Up RedBud Industrial Park LLC Schulte Supply / 5998 Redbud Ln…" at bounding box center [288, 14] width 427 height 627
click at [286, 225] on button "Reschedule Job" at bounding box center [289, 219] width 158 height 11
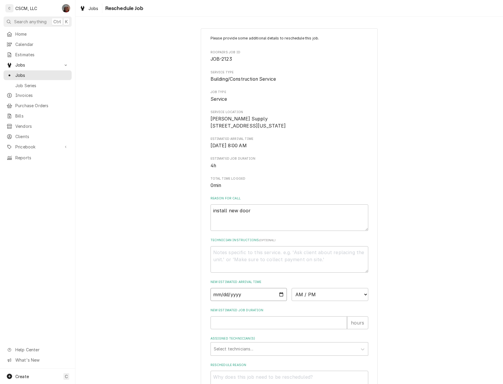
click at [279, 301] on input "Date" at bounding box center [248, 294] width 77 height 13
type input "2025-09-06"
type textarea "x"
click at [362, 300] on select "AM / PM 6:00 AM 6:15 AM 6:30 AM 6:45 AM 7:00 AM 7:15 AM 7:30 AM 7:45 AM 8:00 AM…" at bounding box center [329, 294] width 77 height 13
select select "08:00:00"
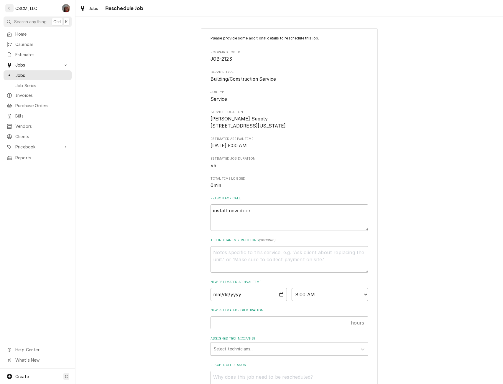
click at [291, 295] on select "AM / PM 6:00 AM 6:15 AM 6:30 AM 6:45 AM 7:00 AM 7:15 AM 7:30 AM 7:45 AM 8:00 AM…" at bounding box center [329, 294] width 77 height 13
type textarea "x"
type input "1"
click at [339, 327] on input "1" at bounding box center [278, 322] width 136 height 13
type textarea "x"
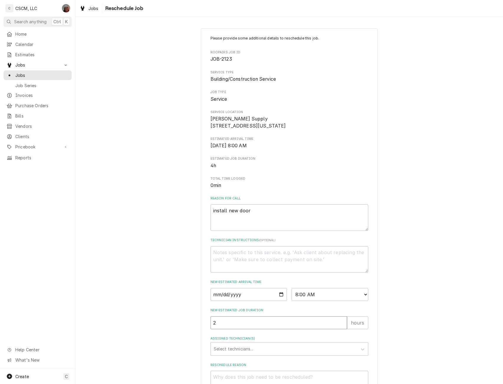
type input "2"
click at [339, 327] on input "2" at bounding box center [278, 322] width 136 height 13
type textarea "x"
type input "3"
click at [339, 327] on input "3" at bounding box center [278, 322] width 136 height 13
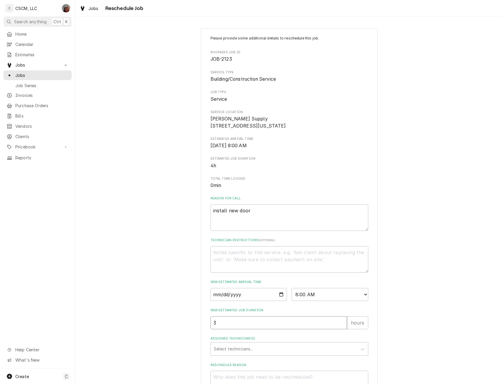
type textarea "x"
type input "4"
click at [339, 327] on input "4" at bounding box center [278, 322] width 136 height 13
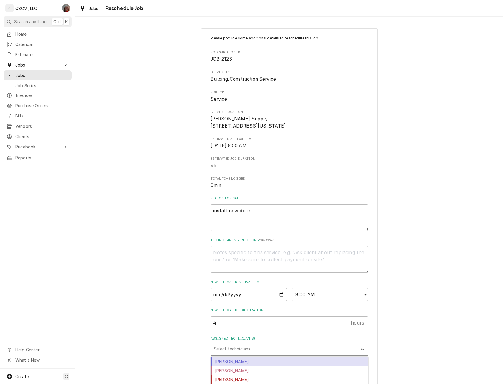
click at [320, 354] on div "Assigned Technician(s)" at bounding box center [284, 349] width 141 height 11
type input "jam"
type textarea "x"
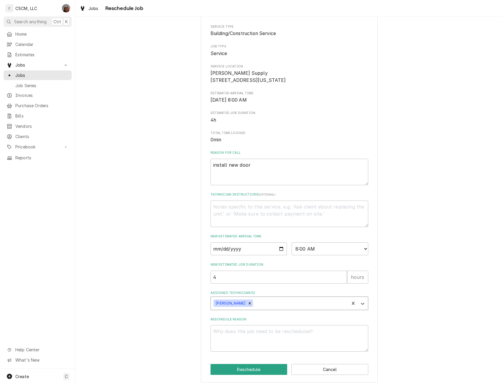
scroll to position [56, 0]
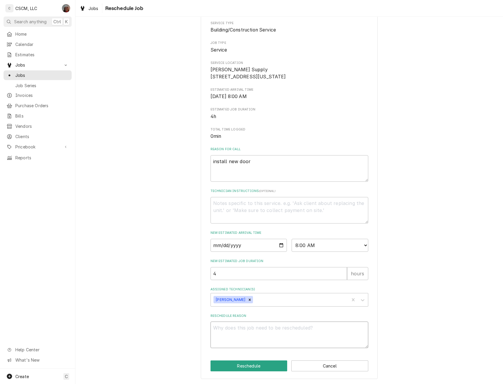
click at [224, 331] on textarea "Reschedule Reason" at bounding box center [289, 335] width 158 height 27
type textarea "x"
type textarea "I"
type textarea "x"
type textarea "I"
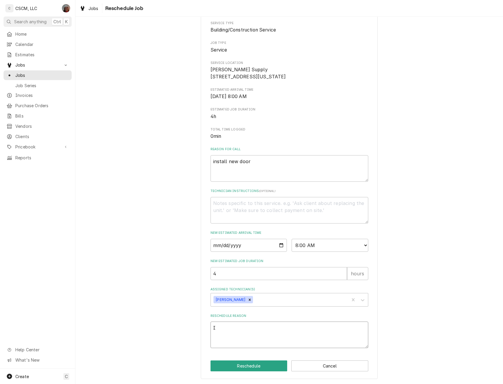
type textarea "x"
type textarea "I a"
type textarea "x"
type textarea "I ad"
type textarea "x"
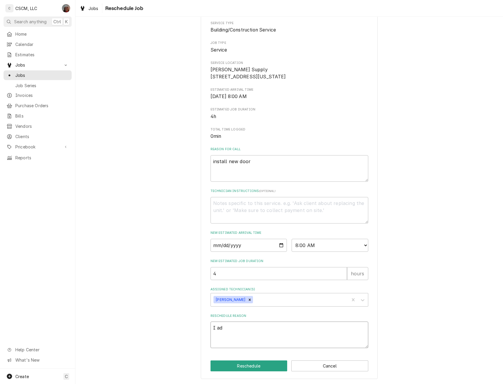
type textarea "I add"
type textarea "x"
type textarea "I adde"
type textarea "x"
type textarea "I added"
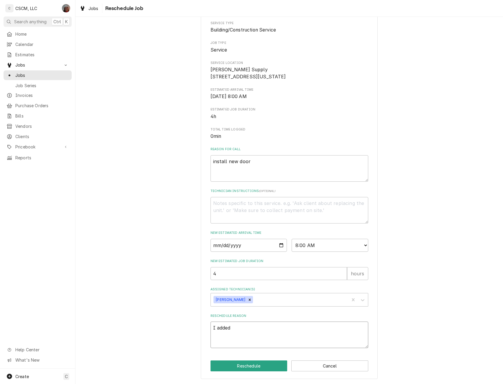
type textarea "x"
type textarea "I added"
type textarea "x"
type textarea "I added t"
type textarea "x"
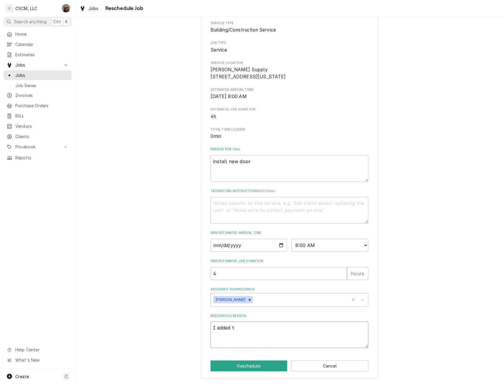
type textarea "I added th"
type textarea "x"
type textarea "I added the"
type textarea "x"
type textarea "I added the"
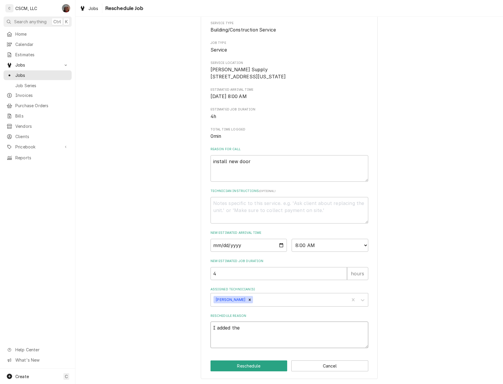
type textarea "x"
type textarea "I added the c"
type textarea "x"
type textarea "I added the co"
type textarea "x"
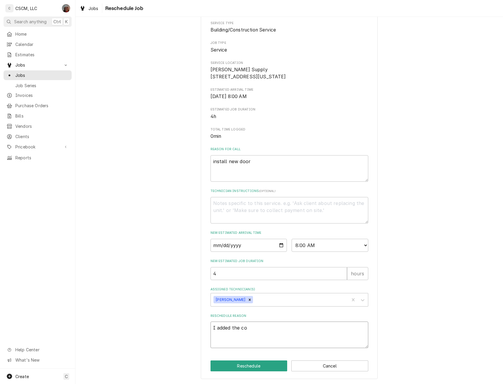
type textarea "I added the cos"
type textarea "x"
type textarea "I added the cos"
type textarea "x"
type textarea "I added the cos"
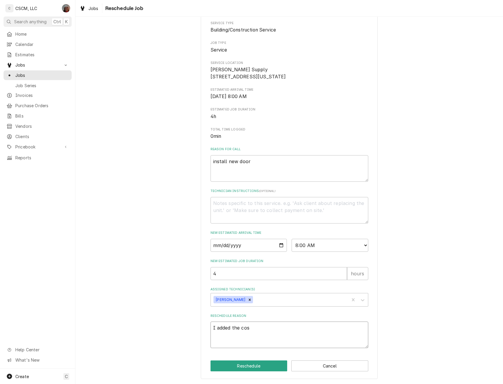
type textarea "x"
type textarea "I added the cost"
type textarea "x"
type textarea "I added the cost"
type textarea "x"
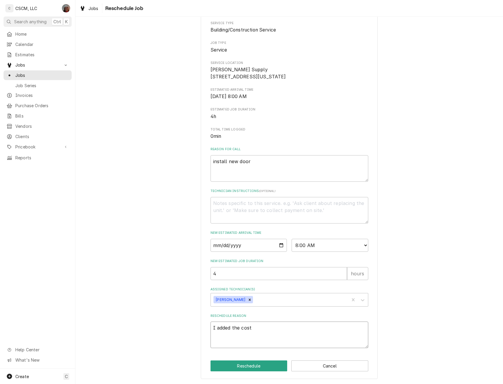
type textarea "I added the cost o"
type textarea "x"
type textarea "I added the cost of"
type textarea "x"
type textarea "I added the cost of"
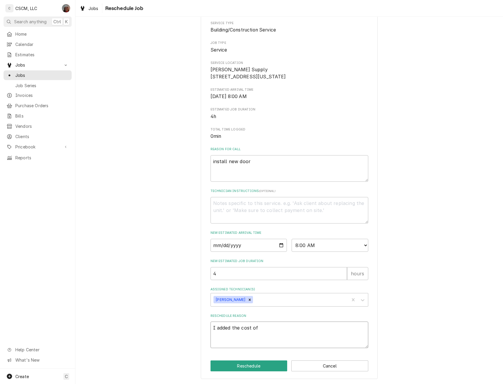
type textarea "x"
type textarea "I added the cost of m"
type textarea "x"
type textarea "I added the cost of ma"
type textarea "x"
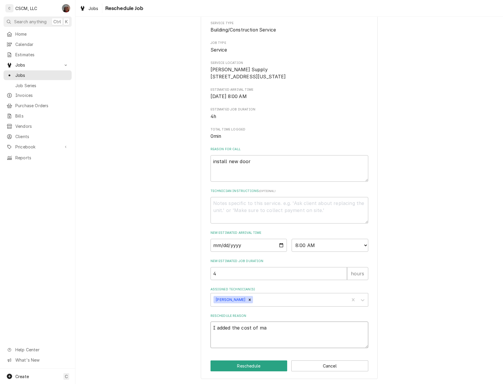
type textarea "I added the cost of mat"
type textarea "x"
type textarea "I added the cost of mate"
type textarea "x"
type textarea "I added the cost of mater"
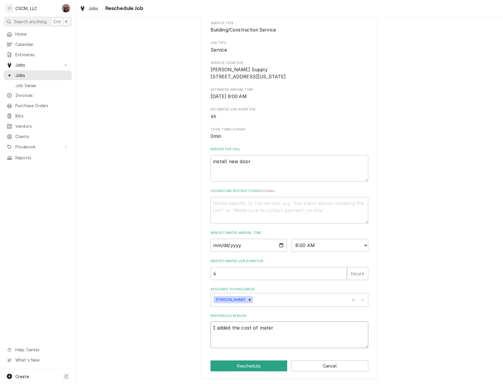
type textarea "x"
type textarea "I added the cost of materi"
type textarea "x"
type textarea "I added the cost of materia"
type textarea "x"
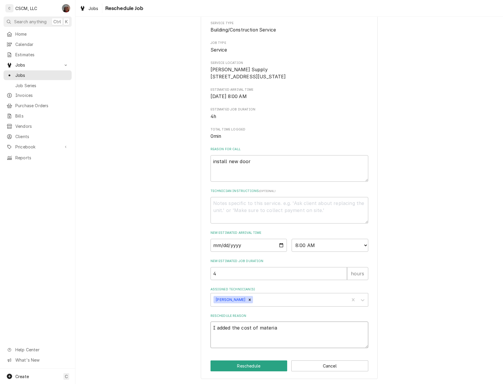
type textarea "I added the cost of material"
type textarea "x"
type textarea "I added the cost of materials"
type textarea "x"
type textarea "I added the cost of materials"
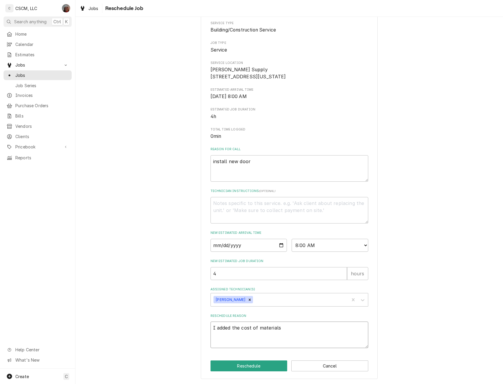
type textarea "x"
type textarea "I added the cost of materials t"
type textarea "x"
type textarea "I added the cost of materials to"
type textarea "x"
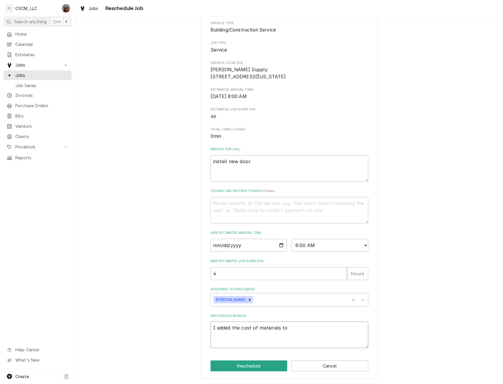
type textarea "I added the cost of materials to"
type textarea "x"
type textarea "I added the cost of materials to wo"
type textarea "x"
type textarea "I added the cost of materials to wor"
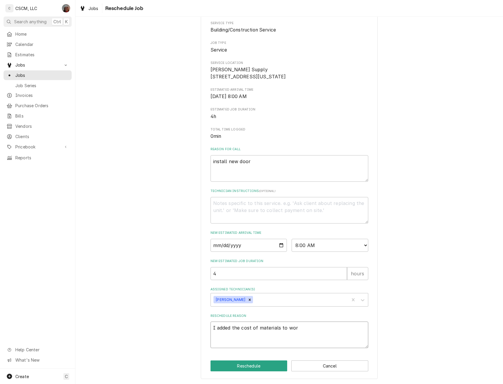
type textarea "x"
type textarea "I added the cost of materials to work"
type textarea "x"
type textarea "I added the cost of materials to work"
type textarea "x"
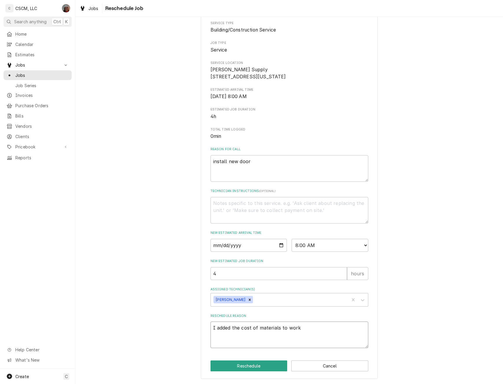
type textarea "I added the cost of materials to work o"
type textarea "x"
type textarea "I added the cost of materials to work or"
type textarea "x"
type textarea "I added the cost of materials to work ord"
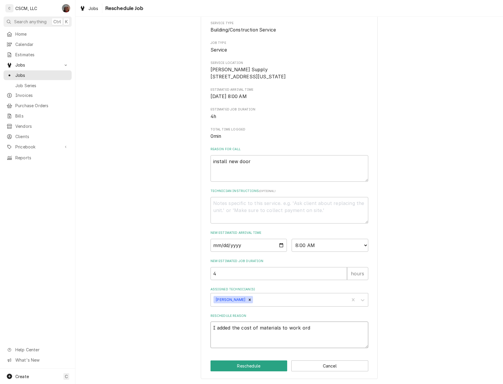
type textarea "x"
type textarea "I added the cost of materials to work orde"
click at [243, 364] on button "Reschedule" at bounding box center [248, 366] width 77 height 11
type textarea "x"
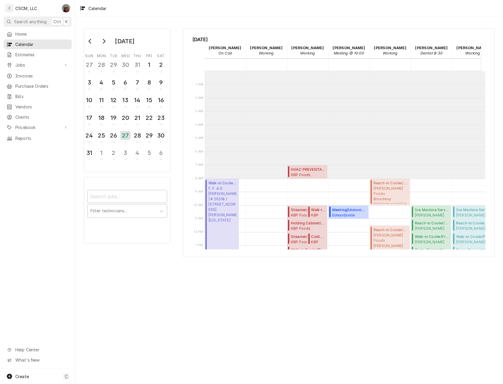
scroll to position [108, 0]
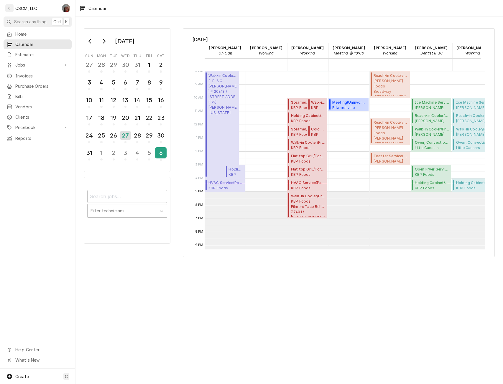
click at [161, 152] on div "6" at bounding box center [161, 153] width 10 height 10
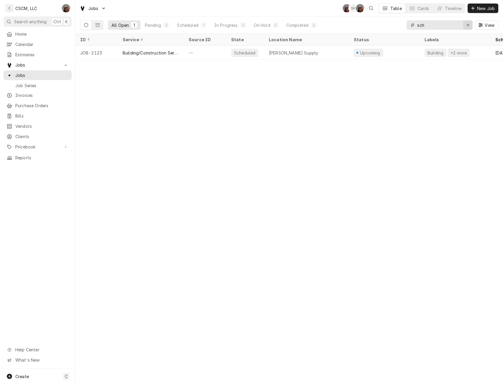
click at [468, 25] on icon "Erase input" at bounding box center [467, 25] width 3 height 4
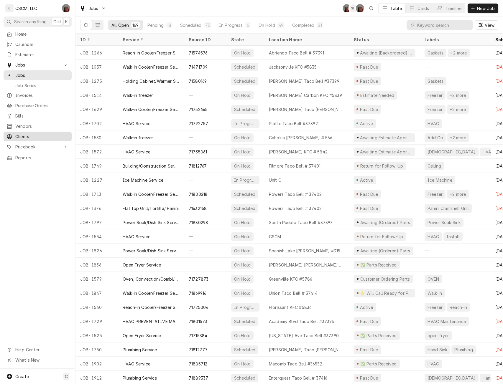
click at [29, 136] on div "Clients" at bounding box center [38, 136] width 66 height 7
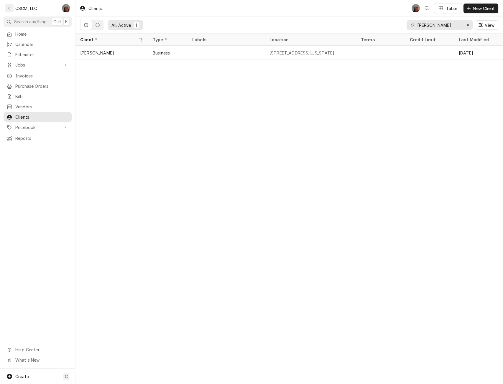
drag, startPoint x: 454, startPoint y: 27, endPoint x: 406, endPoint y: 25, distance: 48.3
click at [406, 25] on div "[PERSON_NAME]" at bounding box center [439, 24] width 66 height 9
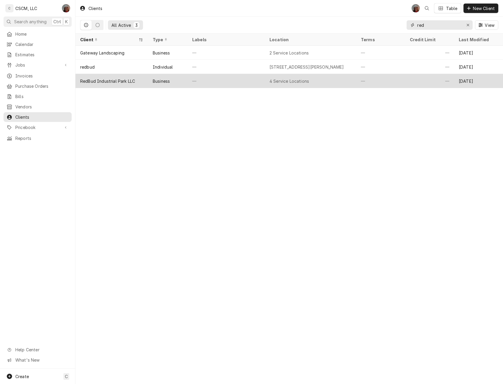
type input "red"
click at [213, 76] on div "—" at bounding box center [225, 81] width 77 height 14
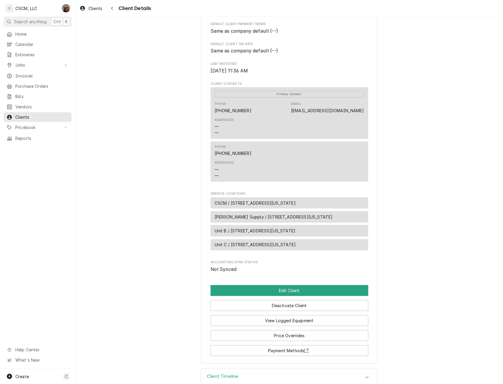
scroll to position [136, 0]
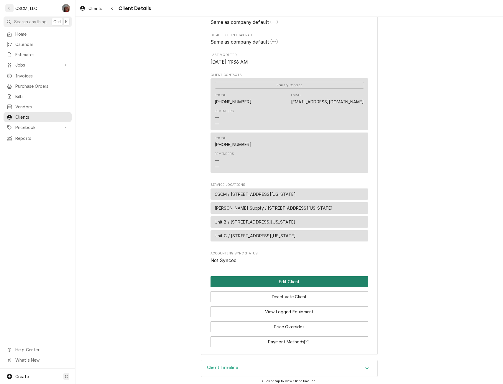
click at [284, 287] on button "Edit Client" at bounding box center [289, 281] width 158 height 11
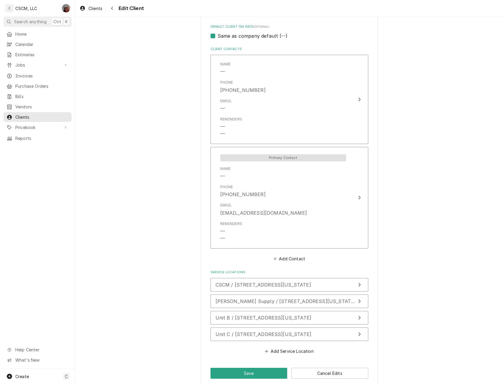
scroll to position [400, 0]
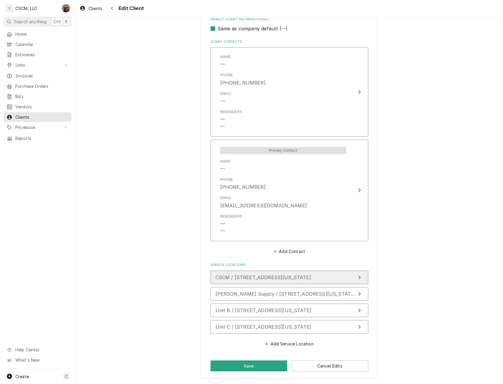
click at [285, 277] on span "CSCM / 5998 Redbud Ln Unit A, Edwardsville, Illinois 62025" at bounding box center [262, 278] width 95 height 6
type textarea "x"
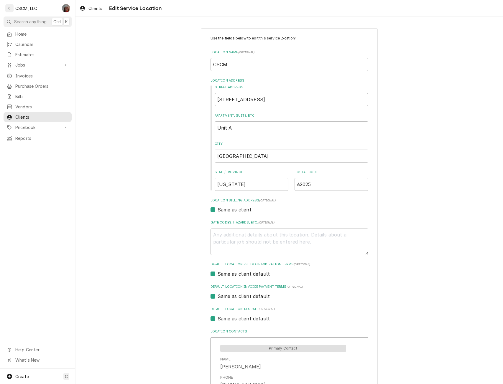
click at [256, 101] on input "5998 Redbud Ln" at bounding box center [290, 99] width 153 height 13
drag, startPoint x: 245, startPoint y: 98, endPoint x: 204, endPoint y: 100, distance: 41.3
click at [204, 100] on div "Use the fields below to edit this service location: Location Name ( optional ) …" at bounding box center [289, 302] width 177 height 548
type input "4 Ln"
type textarea "x"
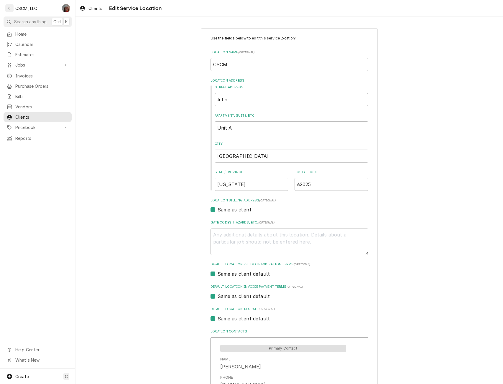
type input "45 Ln"
type textarea "x"
type input "454 Ln"
type textarea "x"
type input "4543 Ln"
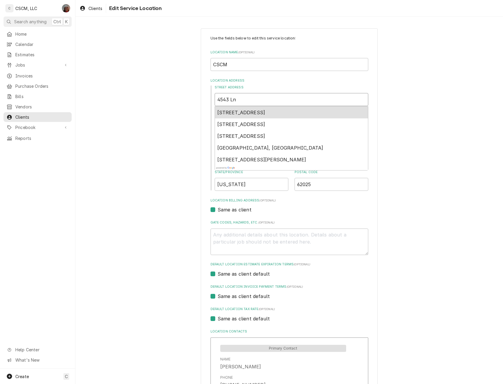
type textarea "x"
type input "4543 Ln"
type textarea "x"
type input "4543 D Ln"
type textarea "x"
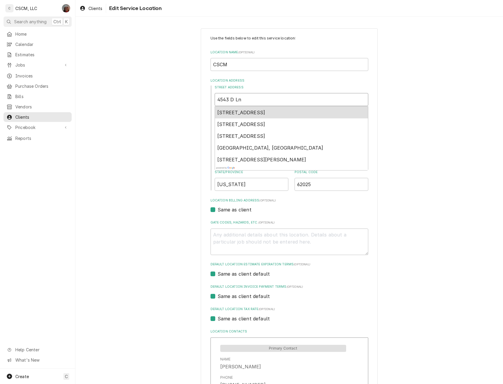
type input "4543 Dr Ln"
type textarea "x"
type input "4543 Drd Ln"
type textarea "x"
type input "4543 Drda Ln"
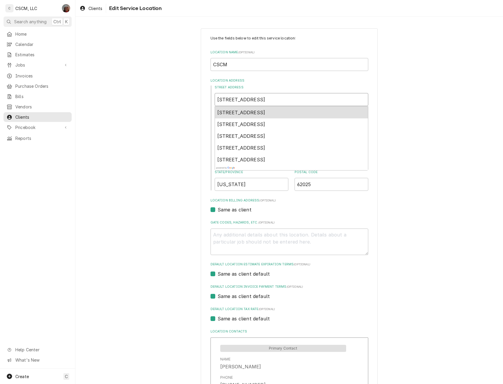
click at [225, 111] on span "4543 Drda Ln, Edwardsville, IL, USA" at bounding box center [241, 113] width 48 height 6
type textarea "x"
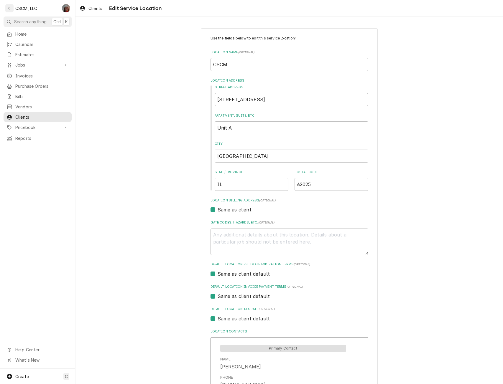
type input "4543 Drda Ln"
click at [223, 185] on input "IL" at bounding box center [251, 184] width 74 height 13
type input "Illinois"
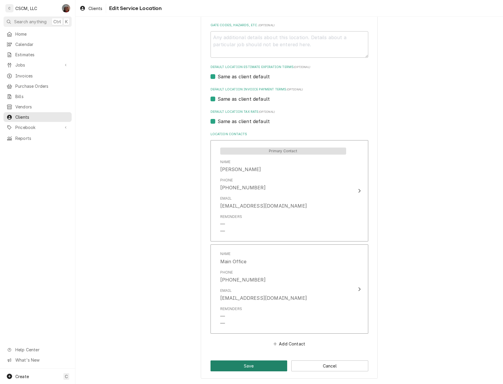
click at [242, 365] on button "Save" at bounding box center [248, 366] width 77 height 11
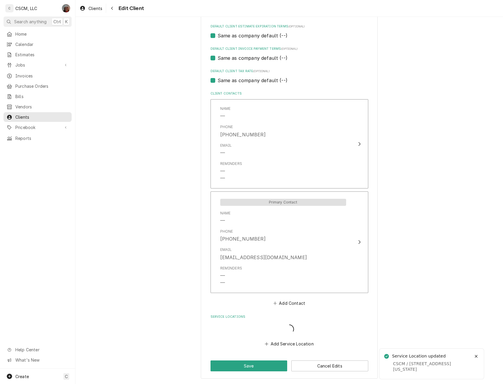
scroll to position [355, 0]
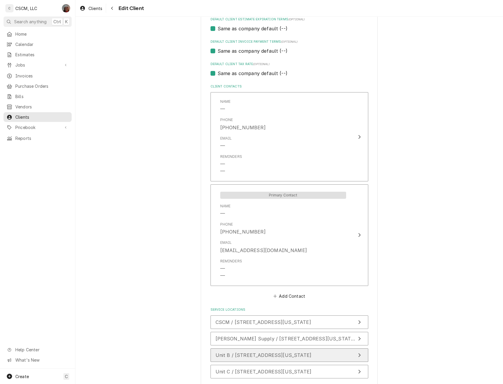
click at [311, 356] on span "Unit B / 5998 Redbud Ln Unit B, Edwardsville, Illinois 62025" at bounding box center [263, 355] width 96 height 6
type textarea "x"
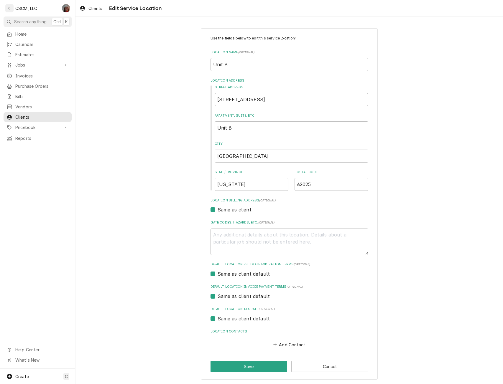
drag, startPoint x: 251, startPoint y: 103, endPoint x: 210, endPoint y: 103, distance: 41.0
click at [210, 103] on div "Street Address 5998 Redbud Ln Apartment, Suite, etc. Unit B City Edwardsville S…" at bounding box center [289, 138] width 158 height 106
type input "4"
type textarea "x"
type input "45"
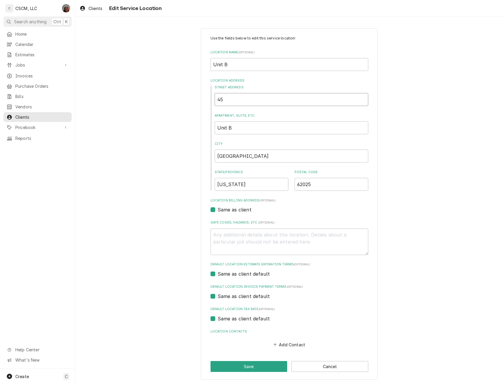
type textarea "x"
type input "454"
type textarea "x"
type input "4543"
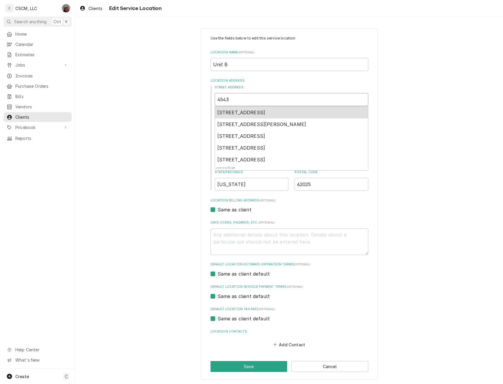
type textarea "x"
type input "4543"
type textarea "x"
type input "4543 D"
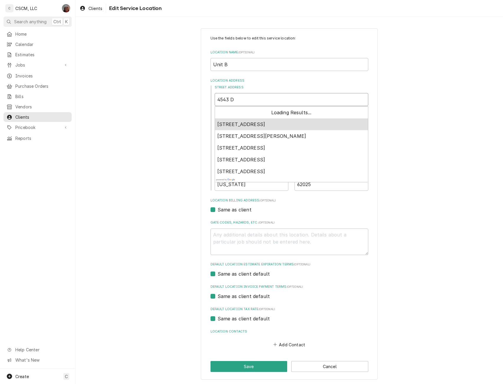
type textarea "x"
type input "4543 Dr"
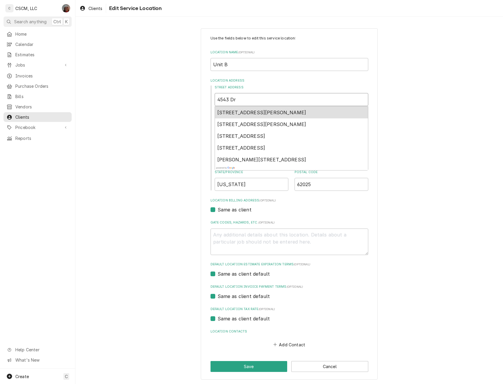
click at [237, 113] on span "4543 Drda Lane, Edwardsville, IL, USA" at bounding box center [261, 113] width 89 height 6
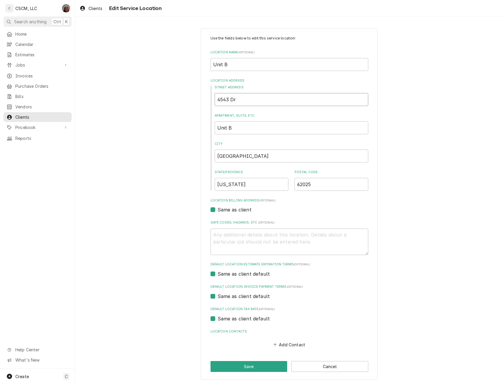
type textarea "x"
type input "4543 Drda Ln"
click at [224, 187] on input "IL" at bounding box center [251, 184] width 74 height 13
type input "Illinois"
click at [242, 364] on button "Save" at bounding box center [248, 366] width 77 height 11
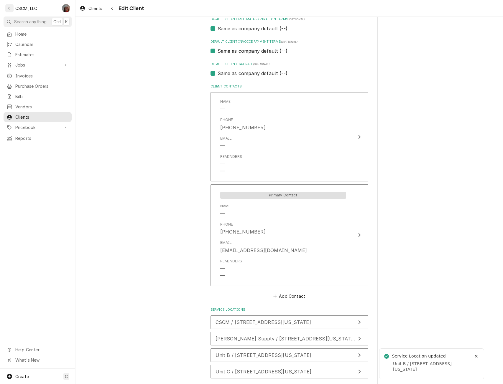
scroll to position [400, 0]
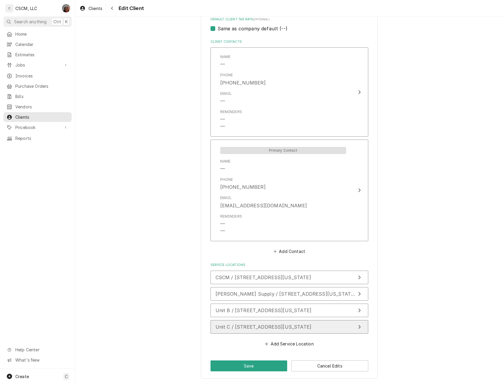
click at [257, 328] on span "Unit C / 5998 Redbud Ln Unit C, Edwardsville, Illinois 62025" at bounding box center [263, 327] width 96 height 6
type textarea "x"
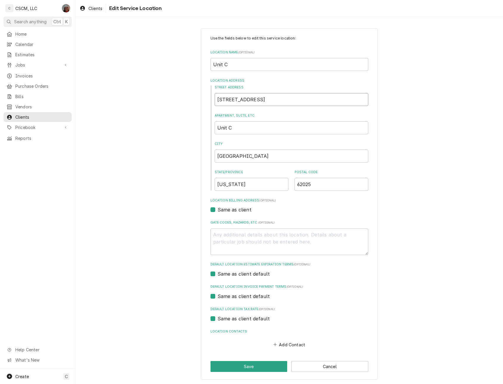
drag, startPoint x: 245, startPoint y: 101, endPoint x: 215, endPoint y: 99, distance: 30.1
click at [215, 99] on input "5998 Redbud Ln" at bounding box center [290, 99] width 153 height 13
type input "4 Ln"
type textarea "x"
type input "45 Ln"
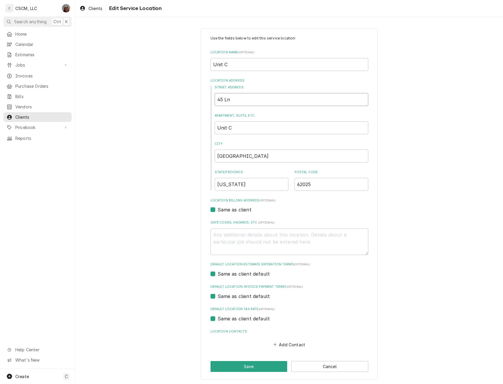
type textarea "x"
type input "454 Ln"
type textarea "x"
type input "4543 Ln"
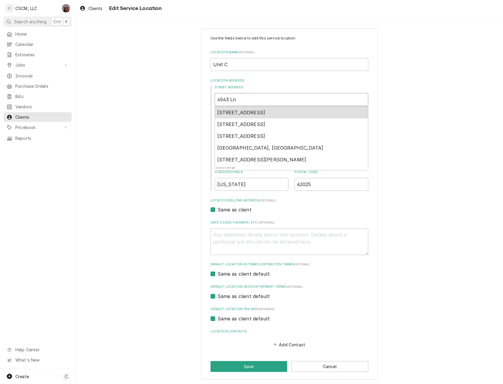
type textarea "x"
type input "4543 D Ln"
type textarea "x"
type input "4543 Dr Ln"
type textarea "x"
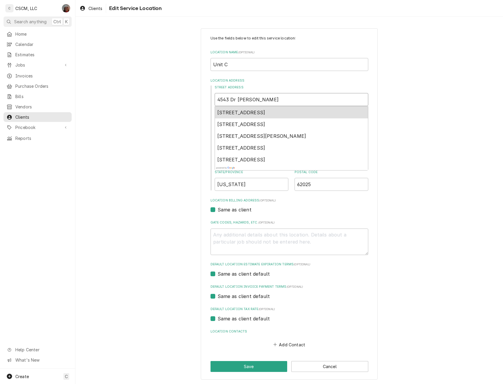
type input "4543 Drd Ln"
type textarea "x"
type input "4543 Drda Ln"
click at [231, 111] on span "4543 Drda Ln, Edwardsville, IL, USA" at bounding box center [241, 113] width 48 height 6
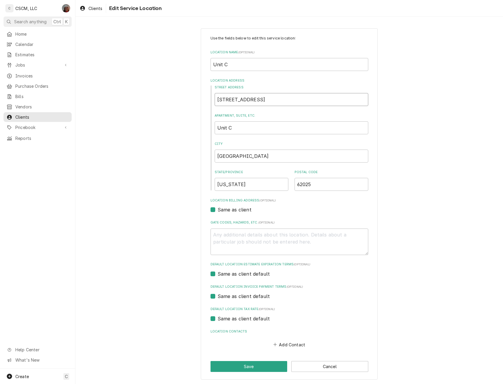
type textarea "x"
type input "4543 Drda Ln"
click at [222, 189] on input "IL" at bounding box center [251, 184] width 74 height 13
type input "Illinois"
click at [240, 362] on button "Save" at bounding box center [248, 366] width 77 height 11
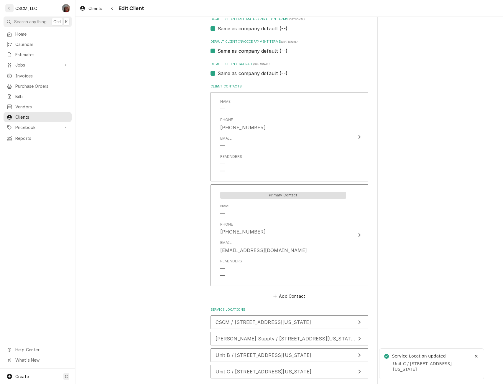
scroll to position [400, 0]
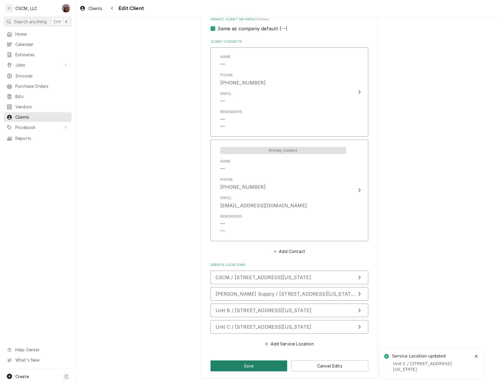
click at [239, 365] on button "Save" at bounding box center [248, 366] width 77 height 11
type textarea "x"
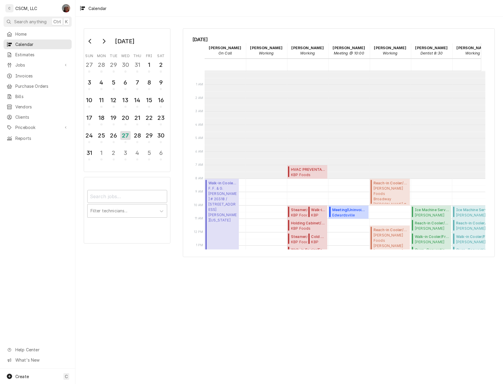
scroll to position [108, 0]
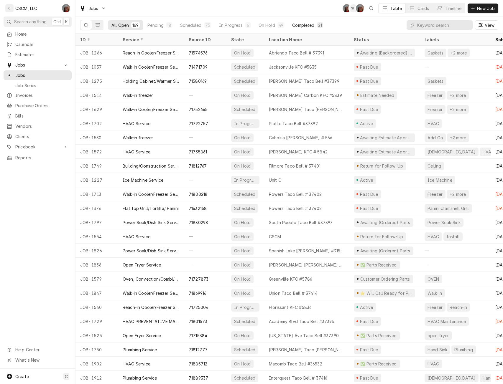
click at [305, 27] on div "Completed" at bounding box center [303, 25] width 22 height 6
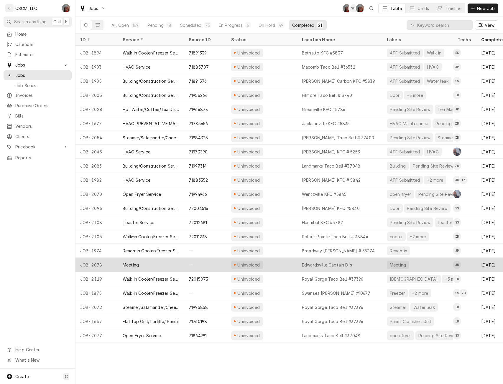
click at [373, 264] on div "Edwardsville Captain D's" at bounding box center [339, 265] width 85 height 14
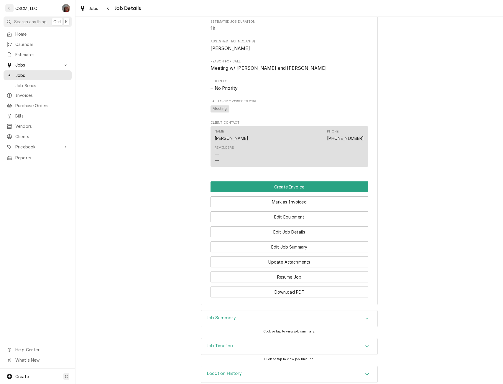
scroll to position [262, 0]
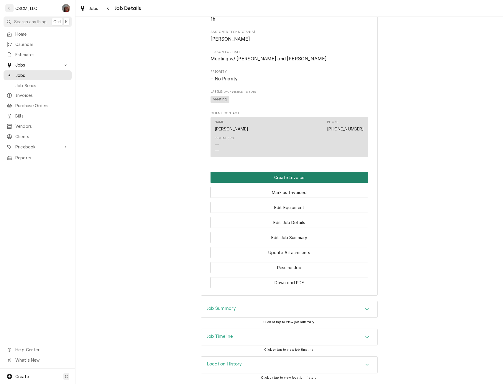
click at [291, 179] on button "Create Invoice" at bounding box center [289, 177] width 158 height 11
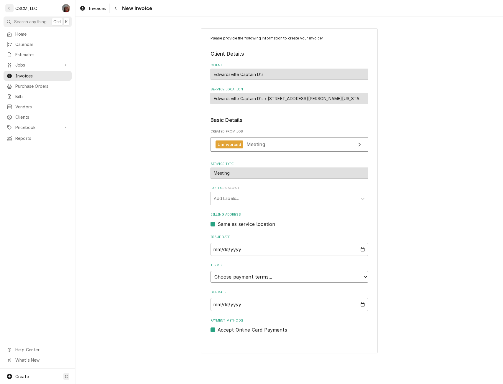
click at [366, 278] on select "Choose payment terms... Same Day Net 7 Net 14 Net 21 Net 30 Net 45 Net 60 Net 90" at bounding box center [289, 277] width 158 height 12
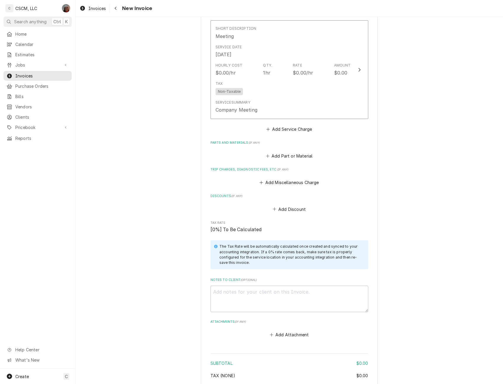
scroll to position [426, 0]
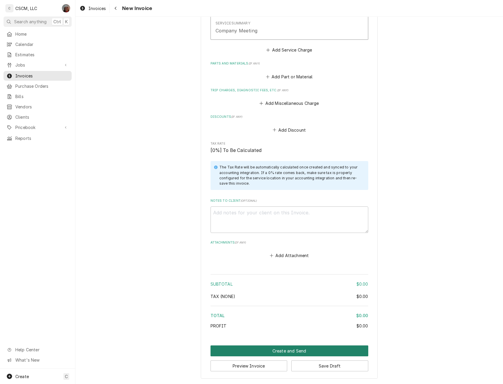
click at [279, 349] on button "Create and Send" at bounding box center [289, 351] width 158 height 11
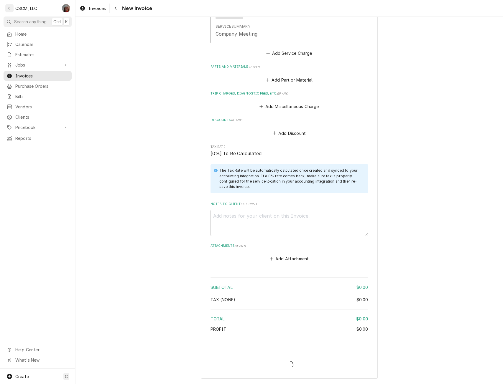
type textarea "x"
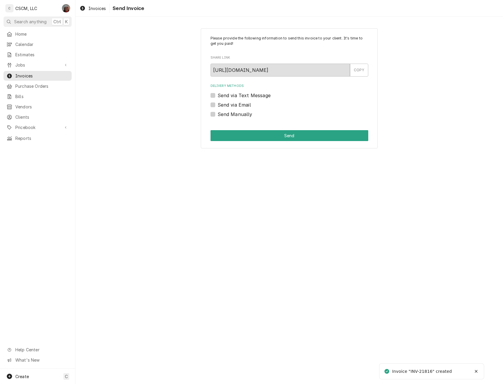
click at [217, 113] on label "Send Manually" at bounding box center [234, 114] width 35 height 7
click at [217, 113] on input "Send Manually" at bounding box center [296, 117] width 158 height 13
checkbox input "true"
click at [234, 135] on button "Send" at bounding box center [289, 135] width 158 height 11
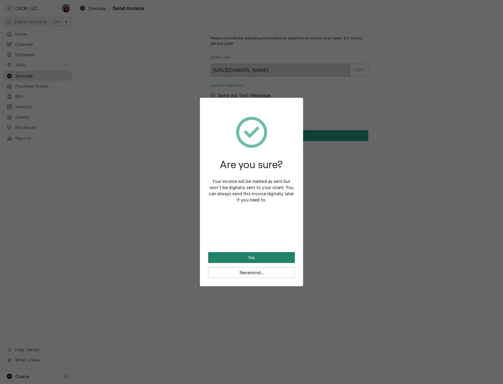
click at [234, 257] on button "Yes" at bounding box center [251, 257] width 87 height 11
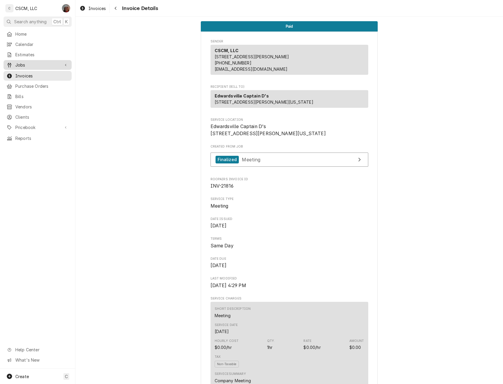
click at [19, 62] on span "Jobs" at bounding box center [37, 65] width 44 height 6
click at [21, 72] on span "Jobs" at bounding box center [41, 75] width 53 height 6
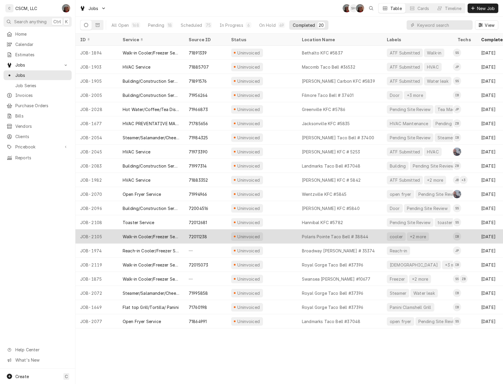
click at [269, 232] on div "Uninvoiced" at bounding box center [261, 236] width 71 height 14
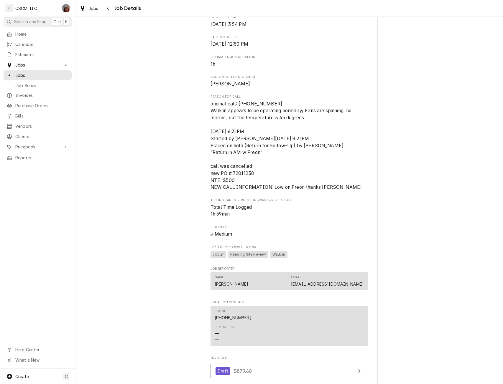
scroll to position [441, 0]
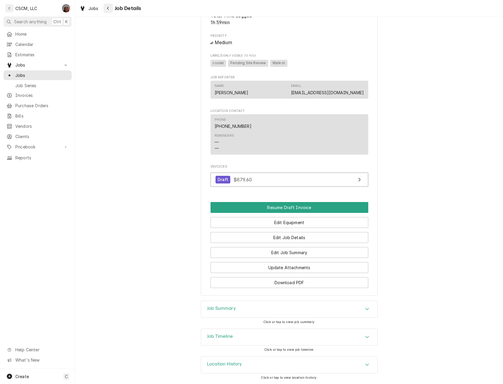
click at [105, 9] on div "Navigate back" at bounding box center [108, 8] width 6 height 6
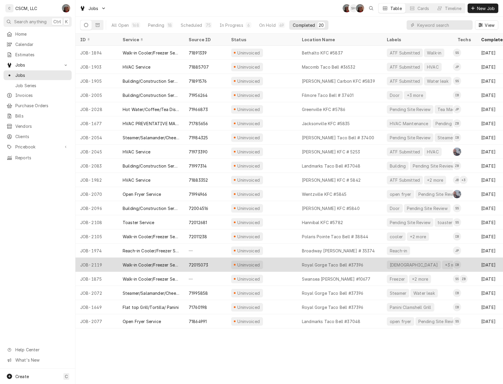
click at [264, 266] on div "Uninvoiced" at bounding box center [261, 265] width 71 height 14
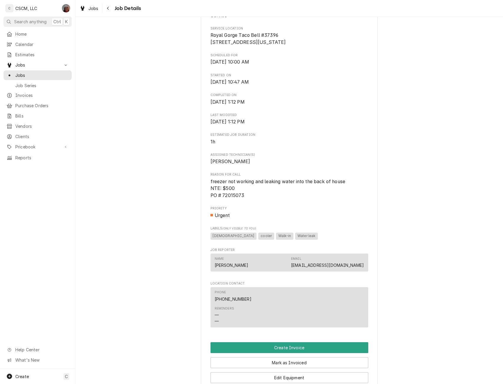
scroll to position [155, 0]
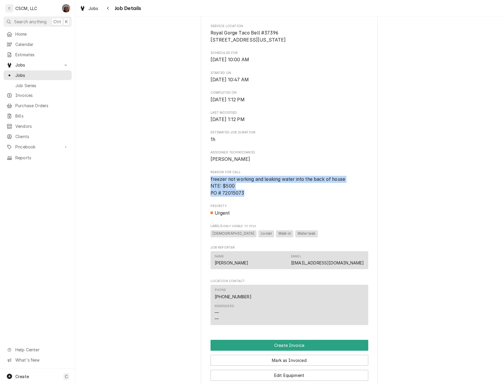
drag, startPoint x: 207, startPoint y: 186, endPoint x: 245, endPoint y: 201, distance: 40.6
click at [245, 201] on div "KBP Foods Royal Gorge Taco Bell #37396 / 1112 Royal Gorge Blvd, Canon City, Col…" at bounding box center [289, 173] width 177 height 581
copy span "freezer not working and leaking water into the back of house NTE: $500 PO # 720…"
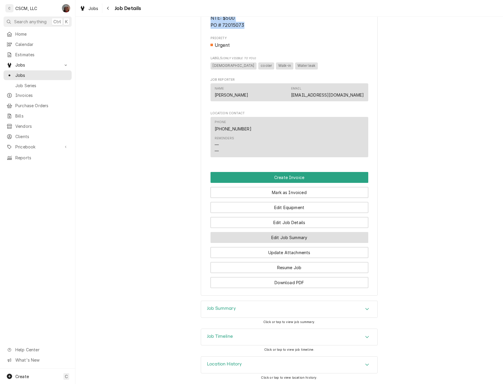
click at [280, 240] on button "Edit Job Summary" at bounding box center [289, 237] width 158 height 11
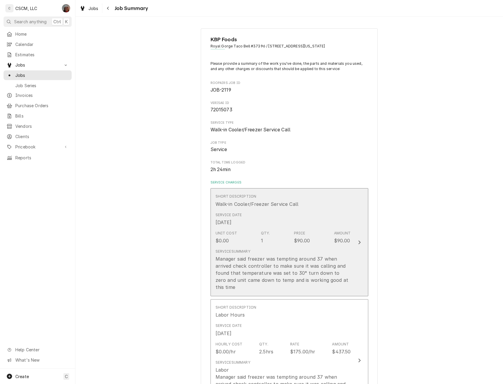
click at [358, 245] on icon "Update Line Item" at bounding box center [359, 242] width 3 height 5
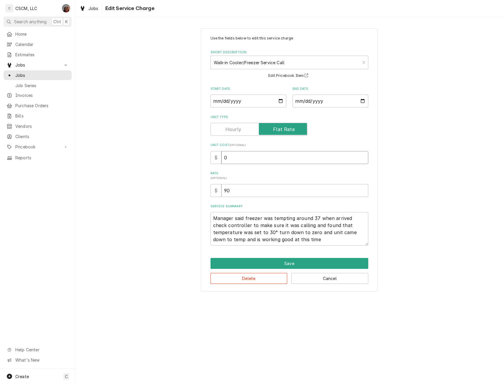
click at [222, 156] on input "0" at bounding box center [294, 157] width 147 height 13
type textarea "x"
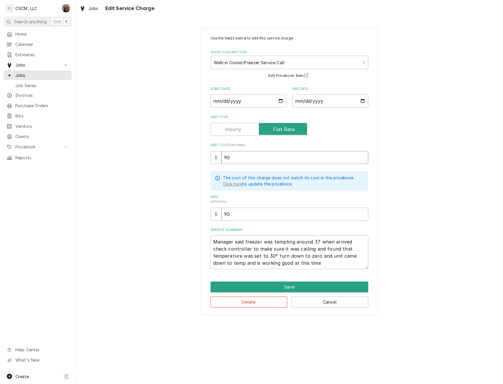
type input "90"
click at [212, 242] on textarea "Manager said freezer was tempting around 37 when arrived check controller to ma…" at bounding box center [289, 253] width 158 height 34
type textarea "Manager said freezer was tempting around 37 when arrived check controller to ma…"
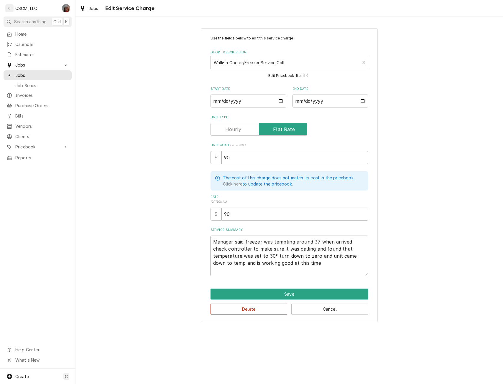
type textarea "x"
type textarea "Manager said freezer was tempting around 37 when arrived check controller to ma…"
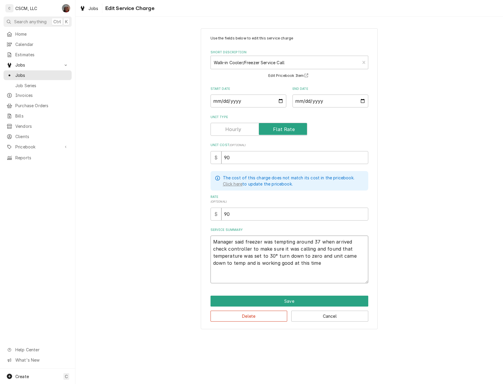
paste textarea "freezer not working and leaking water into the back of house NTE: $500 PO # 720…"
type textarea "x"
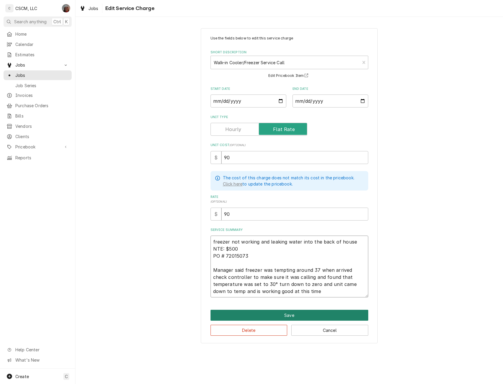
type textarea "freezer not working and leaking water into the back of house NTE: $500 PO # 720…"
click at [293, 312] on button "Save" at bounding box center [289, 315] width 158 height 11
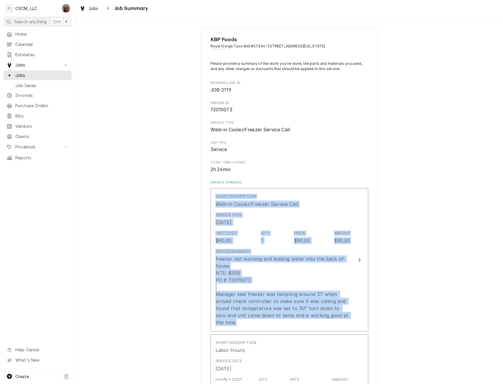
drag, startPoint x: 498, startPoint y: 184, endPoint x: 502, endPoint y: 215, distance: 31.5
click at [502, 220] on html "C CSCM, LLC DV Search anything Ctrl K Home Calendar Estimates Jobs Jobs Job Ser…" at bounding box center [251, 192] width 503 height 384
click at [498, 203] on div "KBP Foods Royal Gorge Taco Bell #37396 / 1112 Royal Gorge Blvd, Canon City, Col…" at bounding box center [288, 353] width 427 height 660
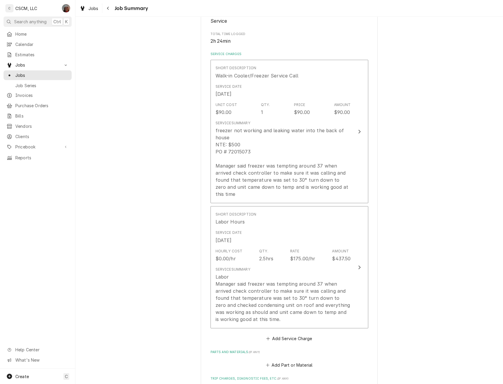
scroll to position [138, 0]
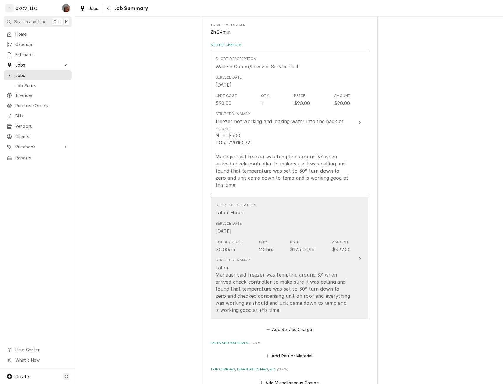
click at [358, 257] on icon "Update Line Item" at bounding box center [359, 258] width 3 height 5
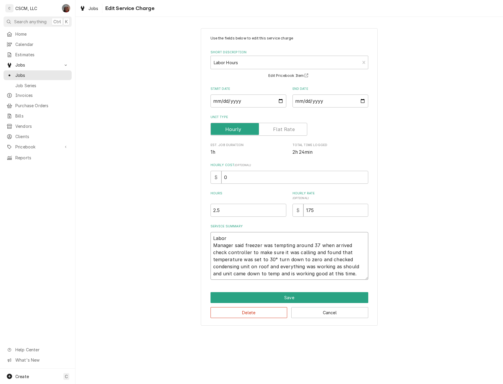
drag, startPoint x: 212, startPoint y: 244, endPoint x: 330, endPoint y: 274, distance: 122.5
click at [330, 274] on textarea "Labor Manager said freezer was tempting around 37 when arrived check controller…" at bounding box center [289, 256] width 158 height 48
type textarea "x"
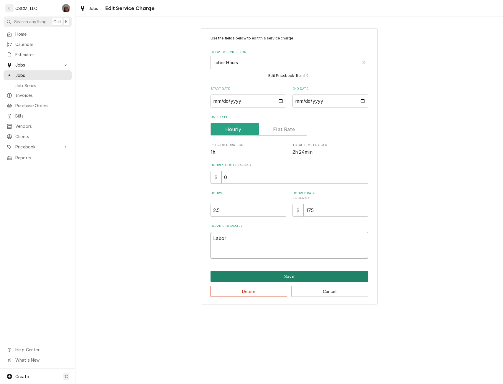
type textarea "Labor"
click at [287, 274] on button "Save" at bounding box center [289, 276] width 158 height 11
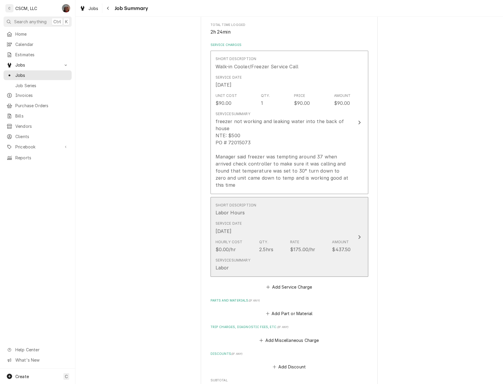
click at [351, 238] on button "Short Description Labor Hours Service Date Aug 27, 2025 Hourly Cost $0.00/hr Qt…" at bounding box center [289, 237] width 158 height 80
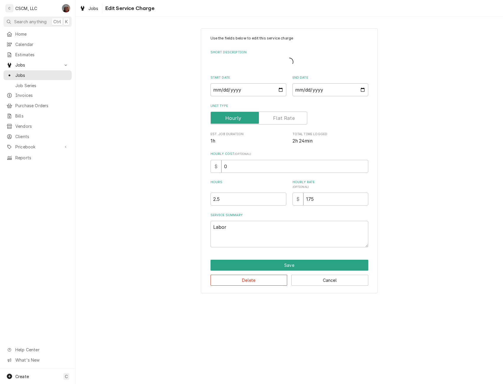
type textarea "x"
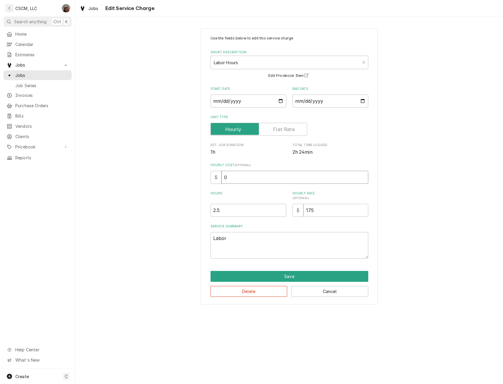
drag, startPoint x: 233, startPoint y: 175, endPoint x: 192, endPoint y: 183, distance: 41.7
click at [192, 183] on div "Use the fields below to edit this service charge Short Description Labor Hours …" at bounding box center [288, 166] width 427 height 287
type input "2"
type textarea "x"
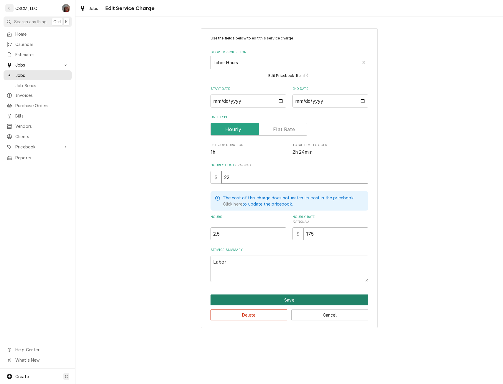
type input "22"
click at [293, 300] on button "Save" at bounding box center [289, 300] width 158 height 11
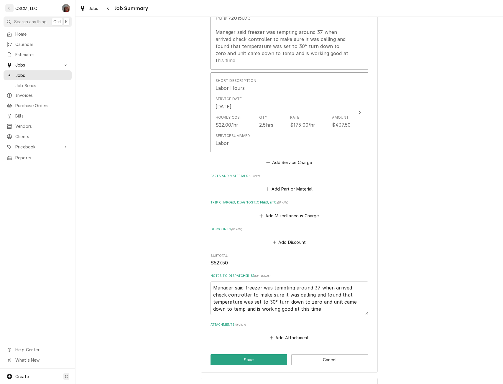
scroll to position [265, 0]
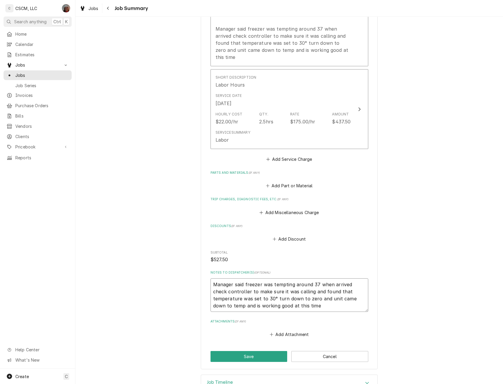
drag, startPoint x: 209, startPoint y: 283, endPoint x: 326, endPoint y: 321, distance: 122.9
click at [326, 321] on div "Please provide a summary of the work you've done, the parts and materials you u…" at bounding box center [289, 67] width 158 height 543
type textarea "x"
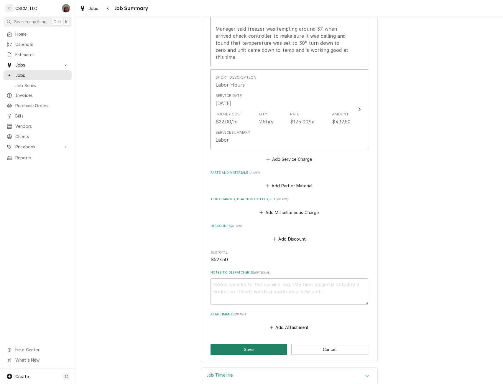
click at [259, 351] on button "Save" at bounding box center [248, 349] width 77 height 11
type textarea "x"
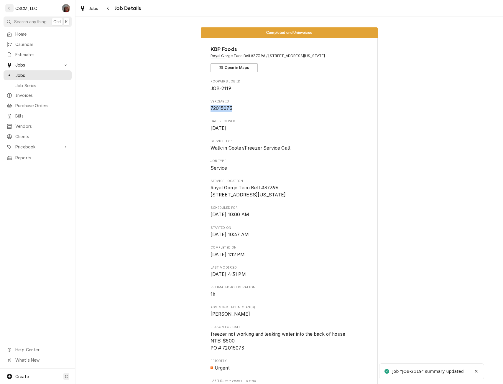
drag, startPoint x: 207, startPoint y: 107, endPoint x: 252, endPoint y: 107, distance: 44.8
click at [252, 107] on div "KBP Foods Royal Gorge Taco Bell #37396 / [STREET_ADDRESS][US_STATE] Open in Map…" at bounding box center [289, 328] width 177 height 581
copy span "72015073"
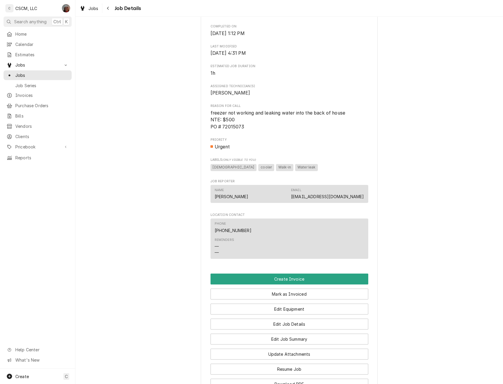
scroll to position [330, 0]
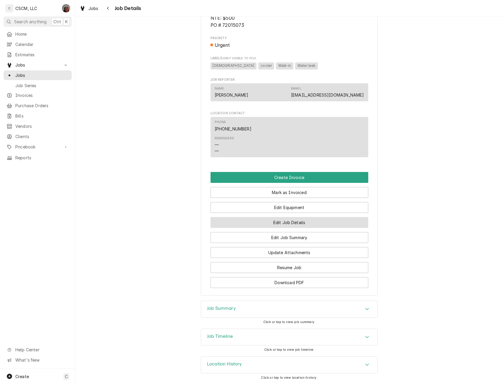
click at [283, 222] on button "Edit Job Details" at bounding box center [289, 222] width 158 height 11
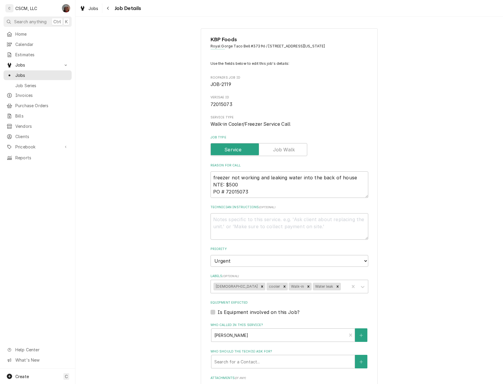
type textarea "x"
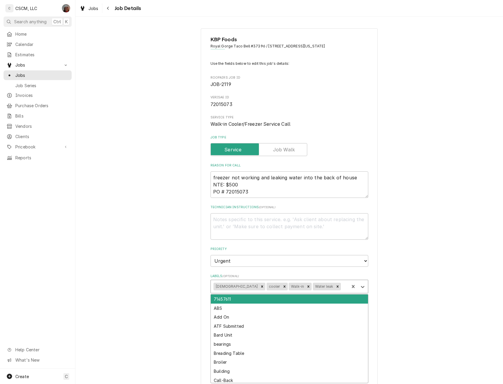
click at [342, 289] on div "Labels" at bounding box center [344, 286] width 4 height 11
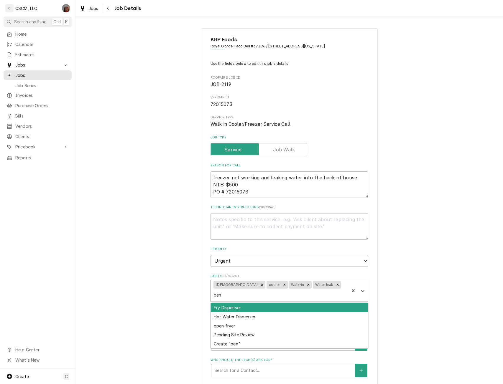
type input "pend"
click at [241, 303] on div "Pending Site Review" at bounding box center [289, 307] width 157 height 9
type textarea "x"
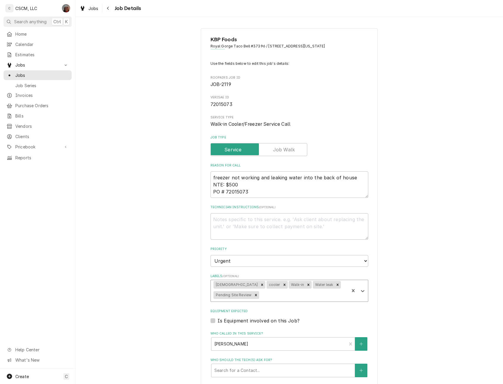
scroll to position [139, 0]
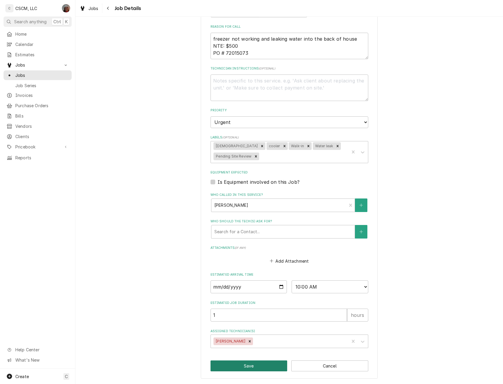
click at [252, 365] on button "Save" at bounding box center [248, 366] width 77 height 11
type textarea "x"
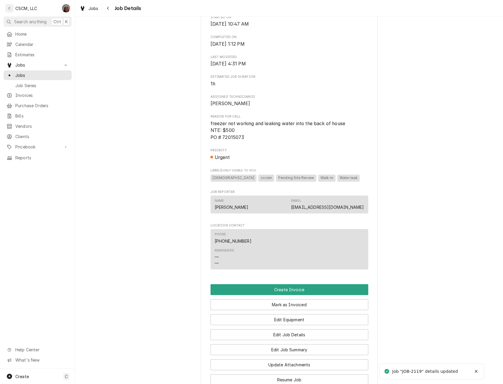
scroll to position [330, 0]
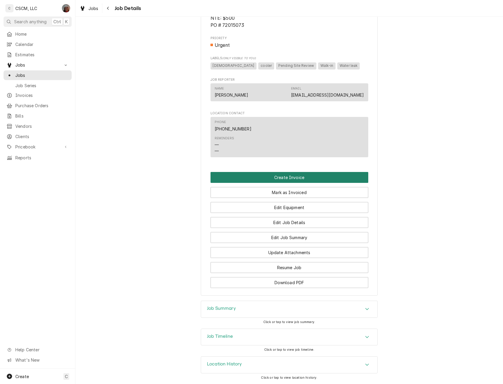
click at [311, 175] on button "Create Invoice" at bounding box center [289, 177] width 158 height 11
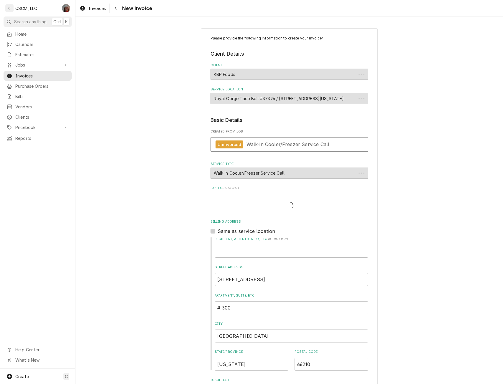
type textarea "x"
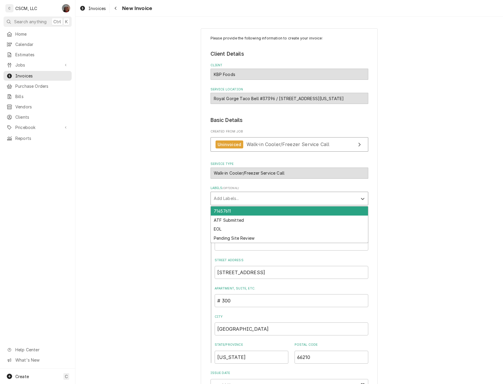
click at [258, 199] on div "Labels" at bounding box center [284, 198] width 141 height 11
type input "pend"
click at [241, 212] on div "Pending Site Review" at bounding box center [289, 211] width 157 height 9
type textarea "x"
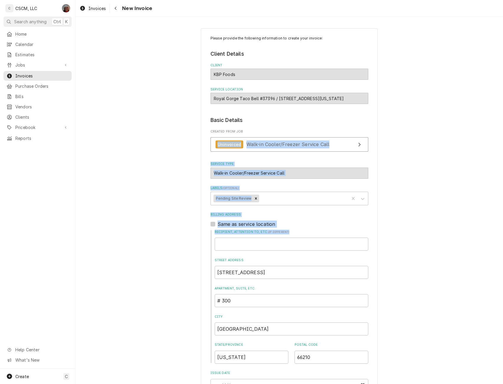
drag, startPoint x: 498, startPoint y: 128, endPoint x: 496, endPoint y: 151, distance: 23.9
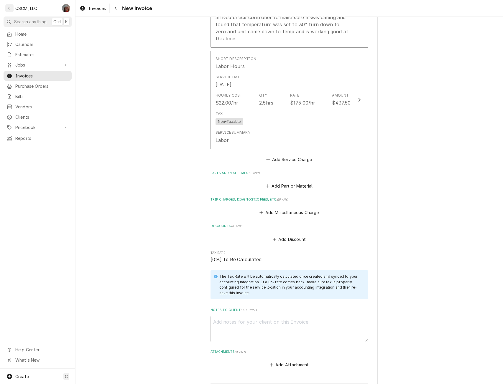
scroll to position [727, 0]
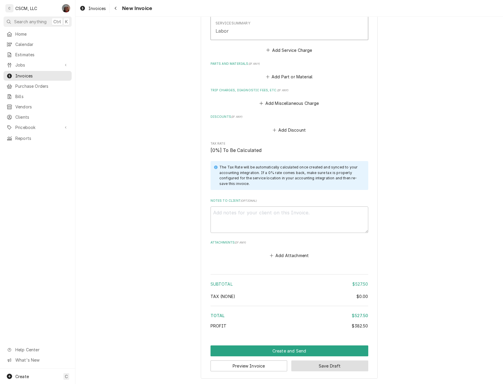
click at [310, 367] on button "Save Draft" at bounding box center [329, 366] width 77 height 11
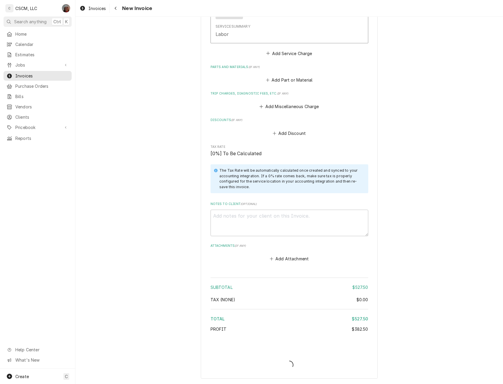
scroll to position [724, 0]
type textarea "x"
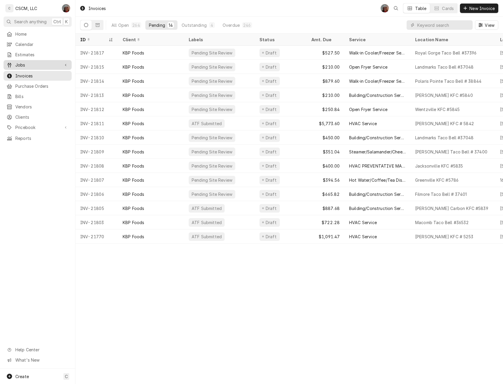
click at [26, 65] on span "Jobs" at bounding box center [37, 65] width 44 height 6
click at [26, 72] on span "Jobs" at bounding box center [41, 75] width 53 height 6
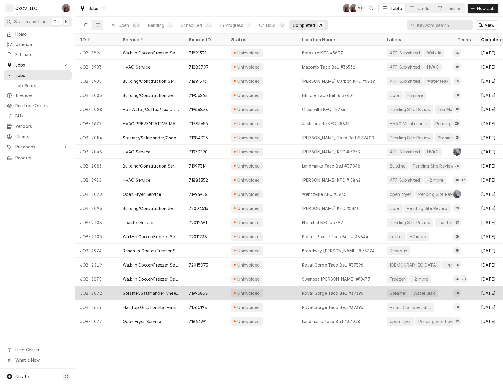
click at [286, 296] on div "Uninvoiced" at bounding box center [261, 293] width 71 height 14
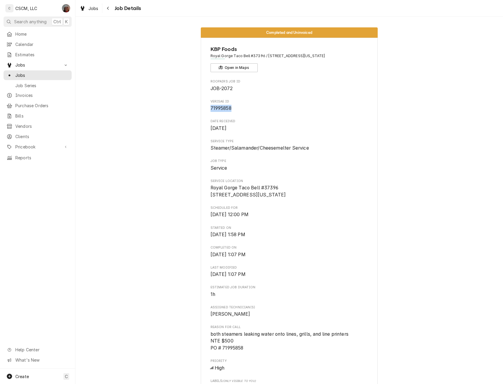
drag, startPoint x: 229, startPoint y: 106, endPoint x: 207, endPoint y: 108, distance: 22.2
click at [207, 108] on div "KBP Foods Royal Gorge Taco Bell #37396 / 1112 Royal Gorge Blvd, Canon City, Col…" at bounding box center [289, 328] width 177 height 581
copy span "71995858"
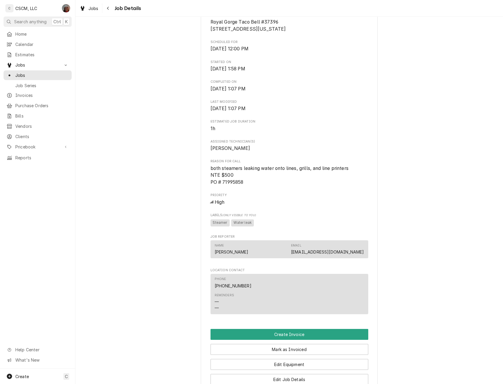
scroll to position [166, 0]
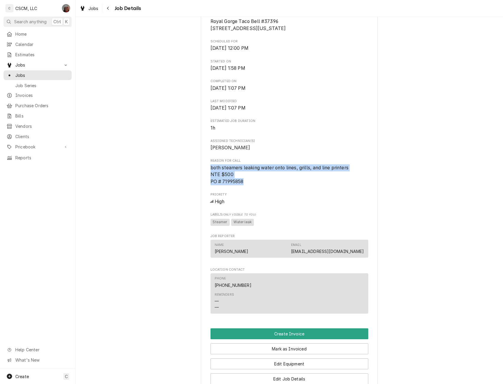
drag, startPoint x: 208, startPoint y: 174, endPoint x: 248, endPoint y: 187, distance: 42.0
click at [248, 187] on div "KBP Foods Royal Gorge Taco Bell #37396 / 1112 Royal Gorge Blvd, Canon City, Col…" at bounding box center [289, 161] width 177 height 581
copy span "both steamers leaking water onto lines, grills, and line printers NTE $500 PO #…"
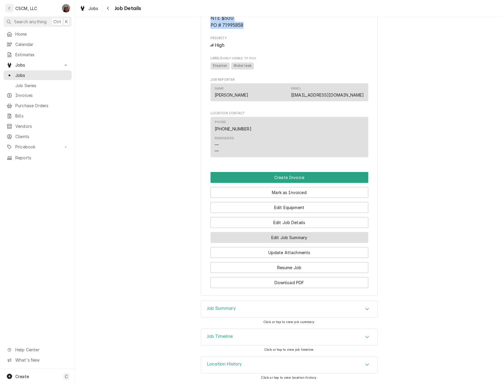
click at [299, 241] on button "Edit Job Summary" at bounding box center [289, 237] width 158 height 11
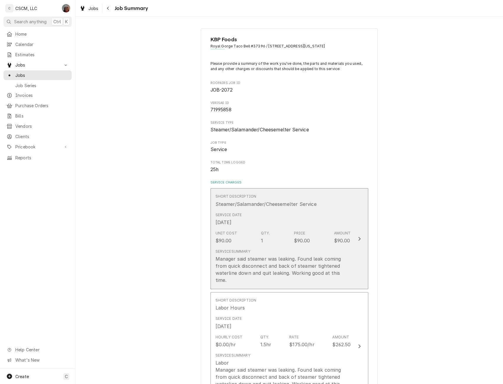
click at [346, 234] on div "Amount" at bounding box center [342, 233] width 17 height 5
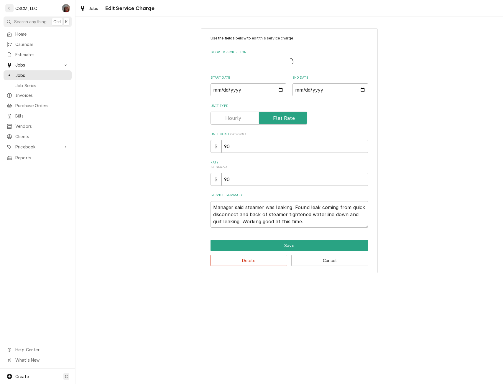
type textarea "x"
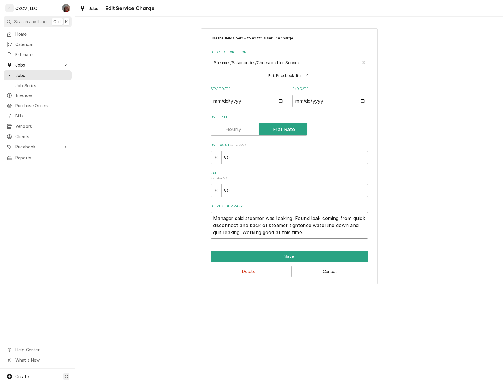
click at [212, 220] on textarea "Manager said steamer was leaking. Found leak coming from quick disconnect and b…" at bounding box center [289, 225] width 158 height 27
type textarea "Manager said steamer was leaking. Found leak coming from quick disconnect and b…"
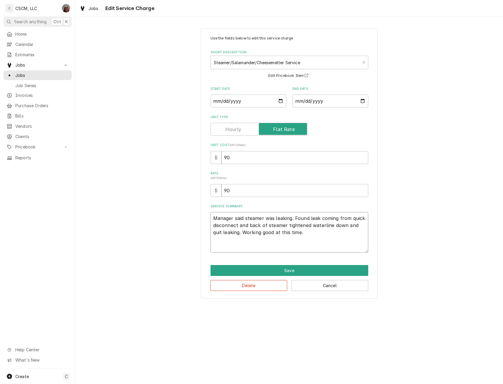
paste textarea "both steamers leaking water onto lines, grills, and line printers NTE $500 PO #…"
type textarea "x"
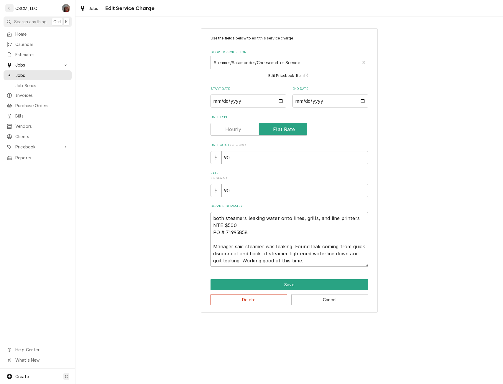
type textarea "both steamers leaking water onto lines, grills, and line printers NTE $500 PO #…"
click at [285, 286] on button "Save" at bounding box center [289, 284] width 158 height 11
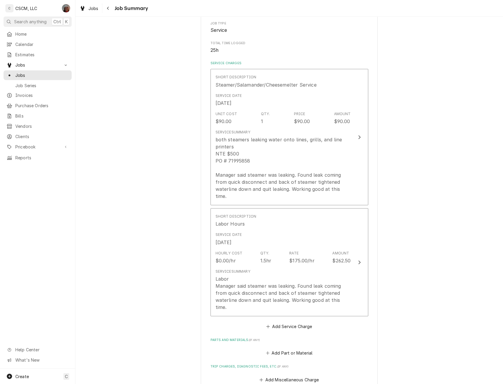
scroll to position [136, 0]
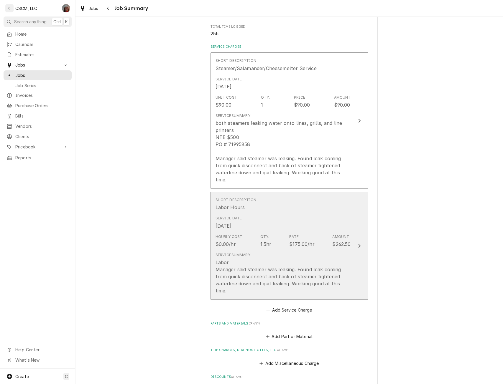
click at [356, 227] on button "Short Description Labor Hours Service Date Aug 27, 2025 Hourly Cost $0.00/hr Qt…" at bounding box center [289, 246] width 158 height 108
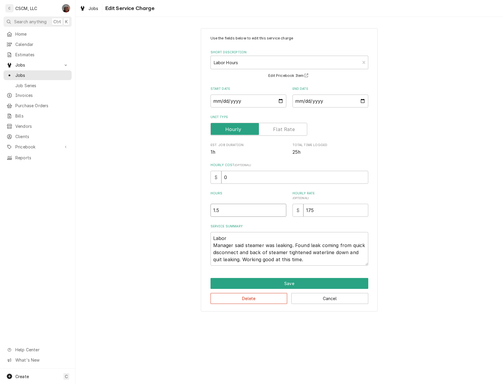
type textarea "x"
type input "1"
click at [280, 211] on input "1" at bounding box center [248, 210] width 76 height 13
drag, startPoint x: 221, startPoint y: 178, endPoint x: 306, endPoint y: 173, distance: 85.3
click at [306, 173] on input "0" at bounding box center [294, 177] width 147 height 13
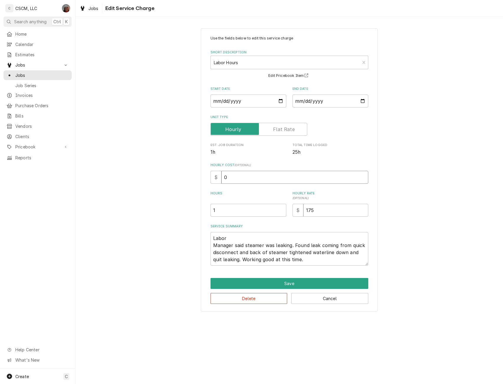
type input "2"
type textarea "x"
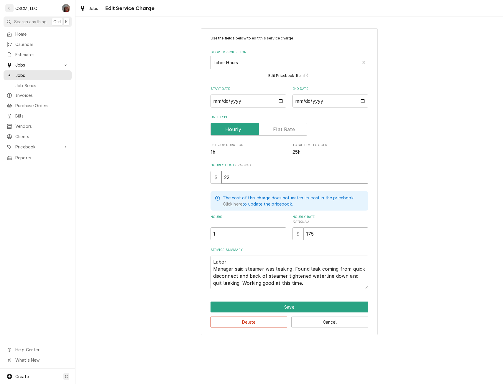
type input "22"
drag, startPoint x: 212, startPoint y: 271, endPoint x: 303, endPoint y: 295, distance: 93.8
click at [303, 295] on div "Use the fields below to edit this service charge Short Description Labor Hours …" at bounding box center [289, 181] width 177 height 307
type textarea "x"
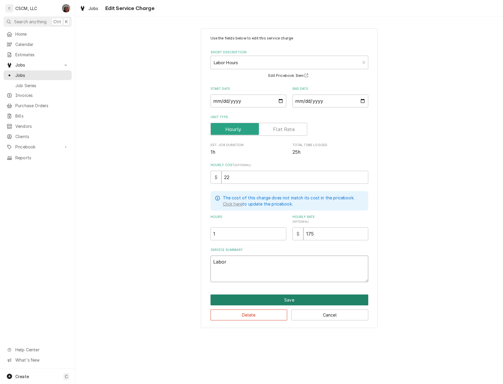
type textarea "Labor"
click at [283, 298] on button "Save" at bounding box center [289, 300] width 158 height 11
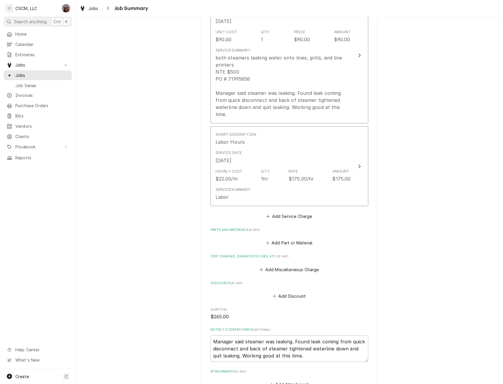
scroll to position [262, 0]
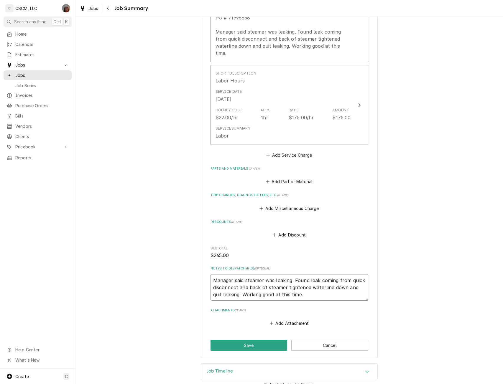
drag, startPoint x: 210, startPoint y: 271, endPoint x: 318, endPoint y: 293, distance: 110.1
click at [318, 293] on textarea "Manager said steamer was leaking. Found leak coming from quick disconnect and b…" at bounding box center [289, 287] width 158 height 27
type textarea "x"
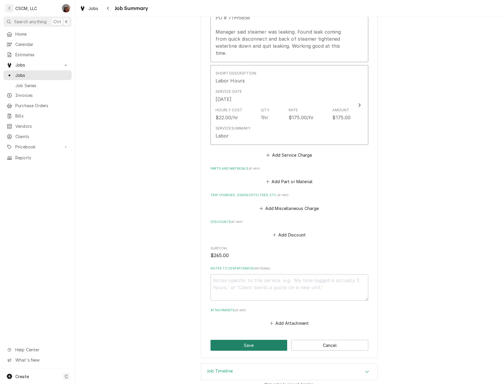
click at [239, 340] on button "Save" at bounding box center [248, 345] width 77 height 11
type textarea "x"
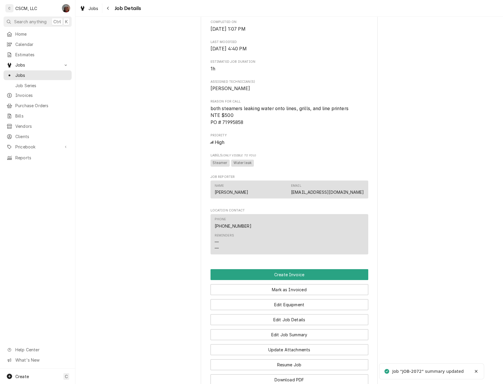
scroll to position [330, 0]
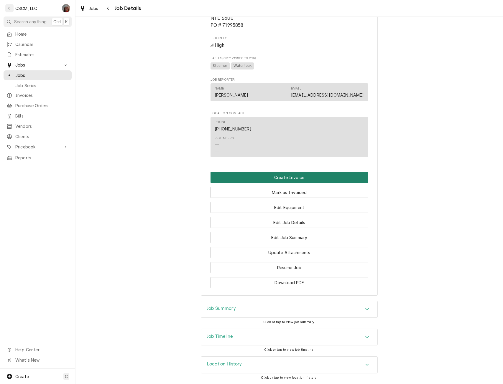
click at [284, 174] on button "Create Invoice" at bounding box center [289, 177] width 158 height 11
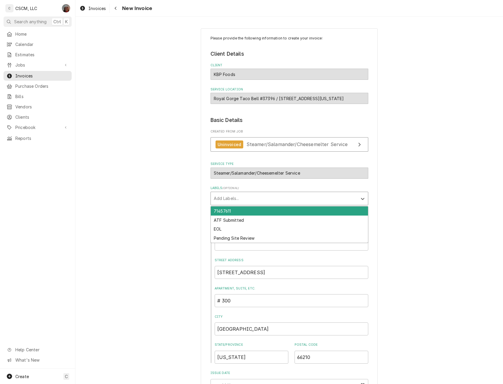
click at [241, 192] on div "Add Labels..." at bounding box center [284, 198] width 146 height 13
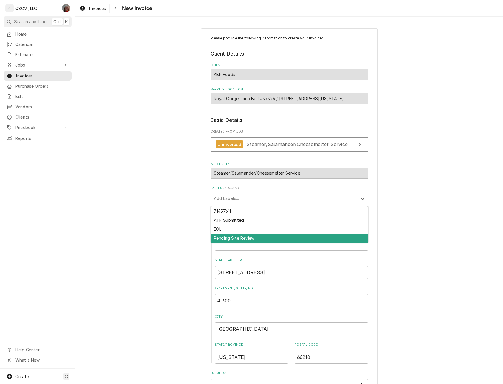
click at [232, 240] on div "Pending Site Review" at bounding box center [289, 238] width 157 height 9
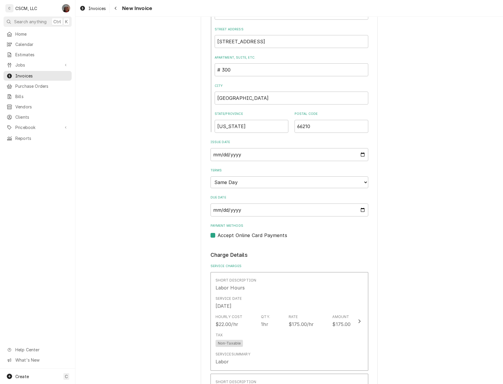
scroll to position [234, 0]
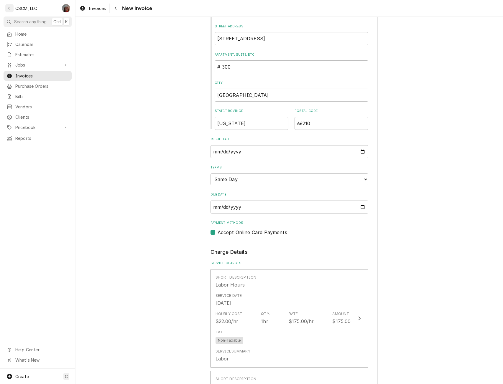
drag, startPoint x: 497, startPoint y: 212, endPoint x: 497, endPoint y: 260, distance: 48.0
click at [497, 260] on div "Please provide the following information to create your invoice: Client Details…" at bounding box center [288, 329] width 427 height 1081
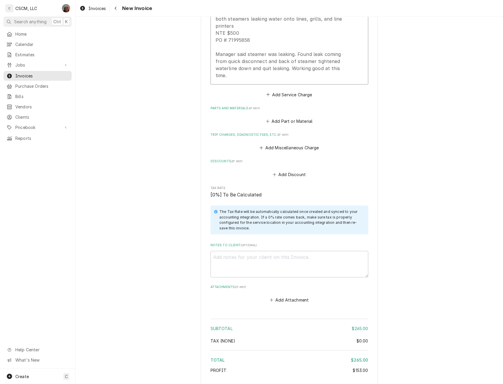
scroll to position [713, 0]
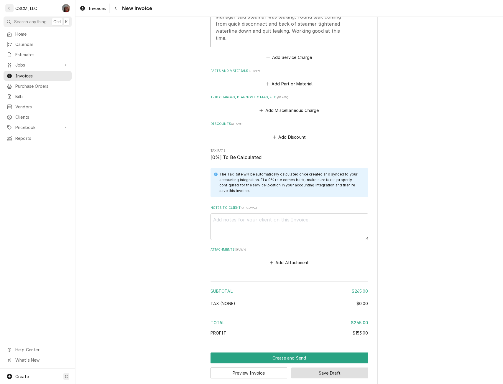
click at [314, 368] on button "Save Draft" at bounding box center [329, 373] width 77 height 11
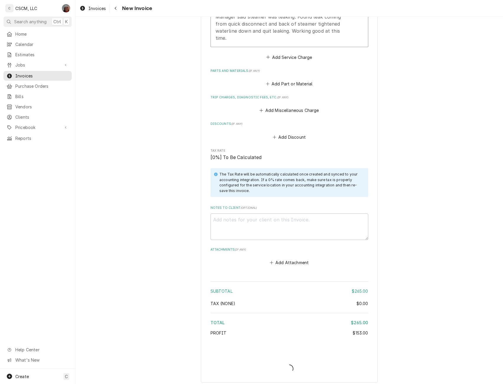
scroll to position [710, 0]
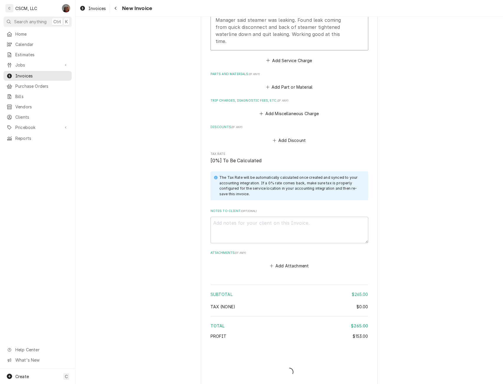
type textarea "x"
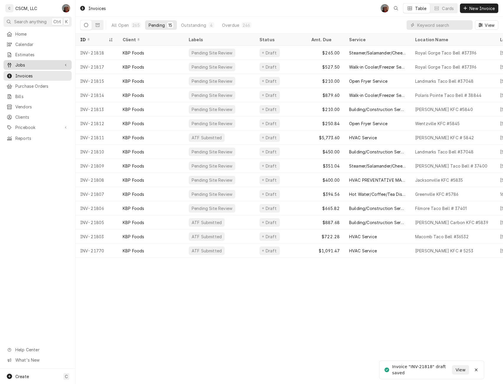
click at [31, 62] on span "Jobs" at bounding box center [37, 65] width 44 height 6
click at [24, 77] on link "Jobs" at bounding box center [38, 75] width 68 height 10
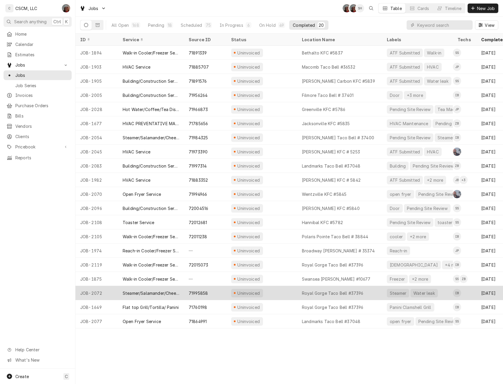
click at [280, 291] on div "Uninvoiced" at bounding box center [261, 293] width 71 height 14
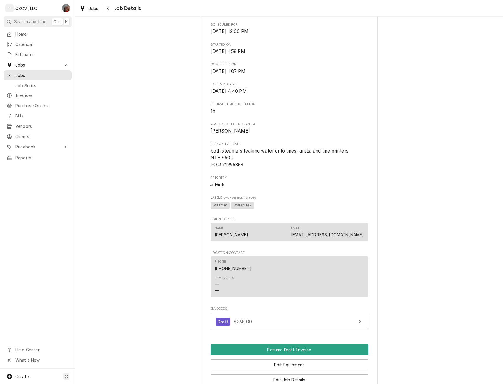
scroll to position [333, 0]
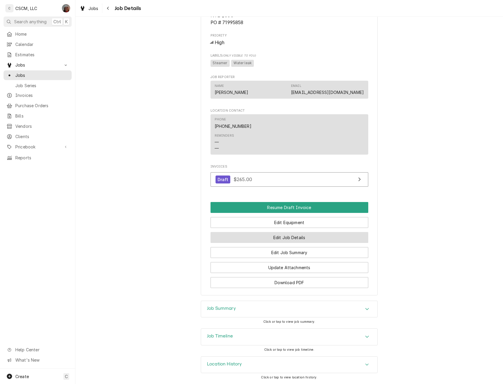
click at [288, 233] on button "Edit Job Details" at bounding box center [289, 237] width 158 height 11
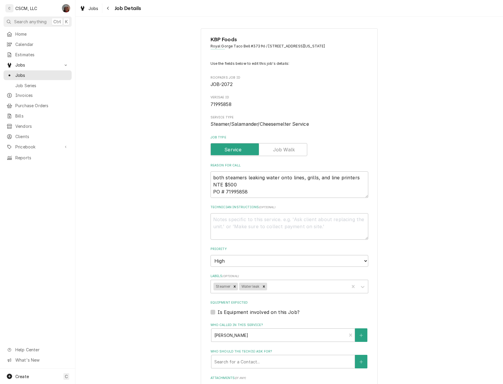
type textarea "x"
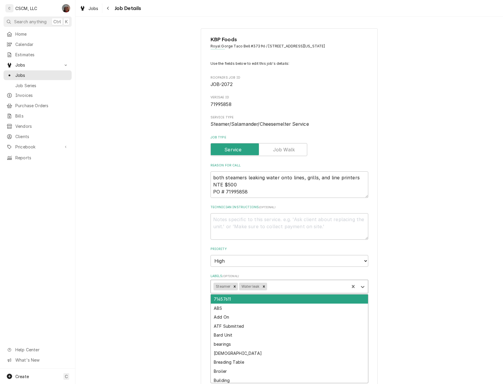
click at [288, 285] on div "Labels" at bounding box center [307, 286] width 78 height 11
type input "pend"
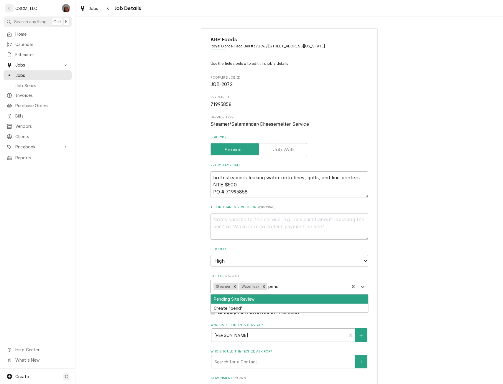
click at [262, 298] on div "Pending Site Review" at bounding box center [289, 299] width 157 height 9
type textarea "x"
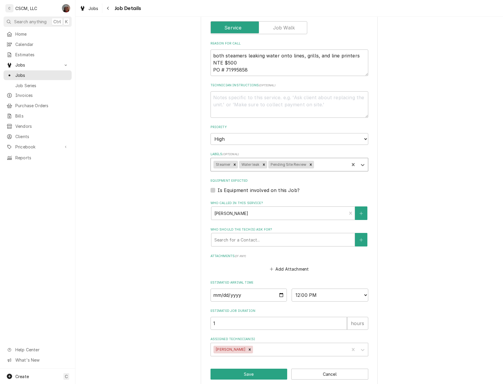
scroll to position [130, 0]
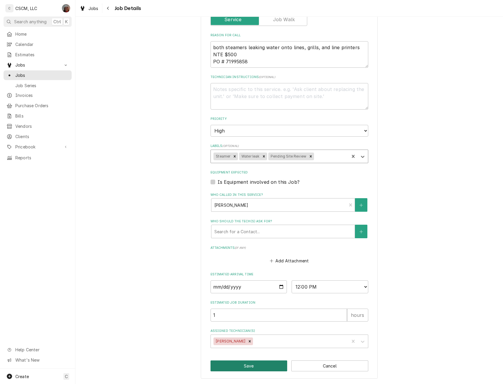
click at [250, 370] on button "Save" at bounding box center [248, 366] width 77 height 11
type textarea "x"
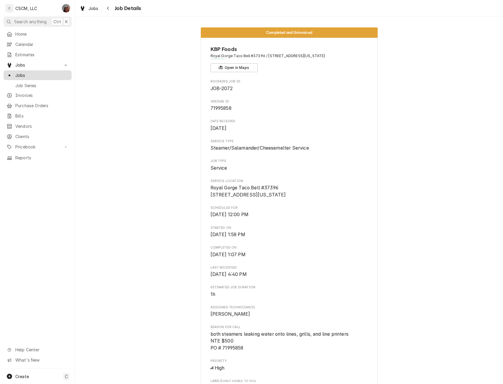
click at [29, 74] on span "Jobs" at bounding box center [41, 75] width 53 height 6
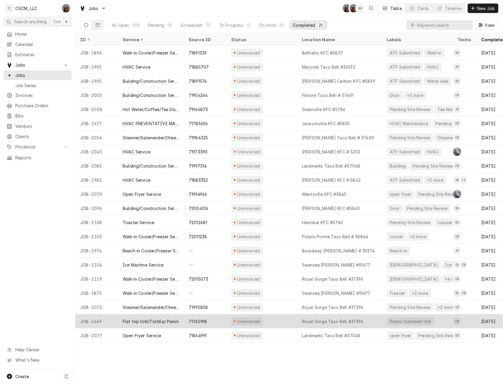
click at [275, 320] on div "Uninvoiced" at bounding box center [261, 321] width 71 height 14
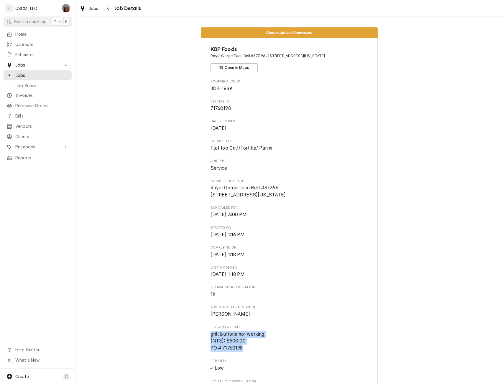
drag, startPoint x: 207, startPoint y: 340, endPoint x: 241, endPoint y: 356, distance: 38.2
click at [241, 356] on div "KBP Foods Royal Gorge Taco Bell #37396 / 1112 Royal Gorge Blvd, Canon City, Col…" at bounding box center [289, 328] width 177 height 581
click at [241, 352] on span "grill buttons not working (NTE): $500.00 PO # 71760198" at bounding box center [289, 341] width 158 height 21
drag, startPoint x: 206, startPoint y: 110, endPoint x: 243, endPoint y: 108, distance: 36.9
click at [243, 108] on div "KBP Foods Royal Gorge Taco Bell #37396 / 1112 Royal Gorge Blvd, Canon City, Col…" at bounding box center [289, 328] width 177 height 581
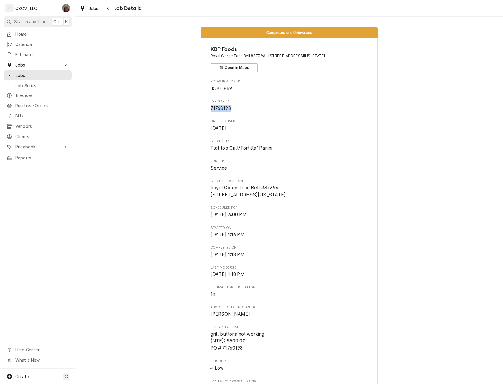
copy span "71760198"
drag, startPoint x: 207, startPoint y: 342, endPoint x: 251, endPoint y: 355, distance: 46.1
click at [251, 355] on div "KBP Foods Royal Gorge Taco Bell #37396 / 1112 Royal Gorge Blvd, Canon City, Col…" at bounding box center [289, 328] width 177 height 581
copy span "grill buttons not working (NTE): $500.00 PO # 71760198"
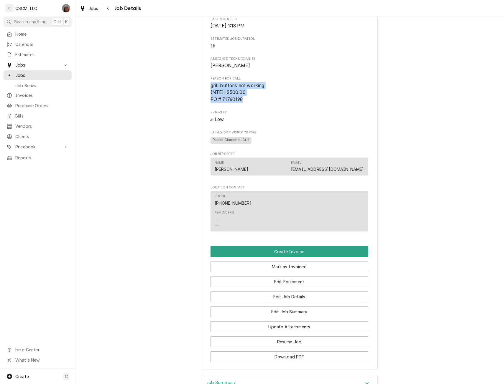
scroll to position [330, 0]
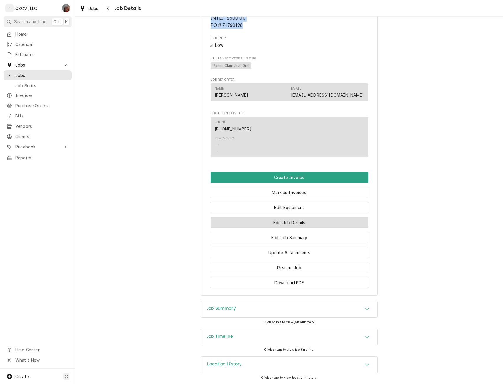
click at [283, 223] on button "Edit Job Details" at bounding box center [289, 222] width 158 height 11
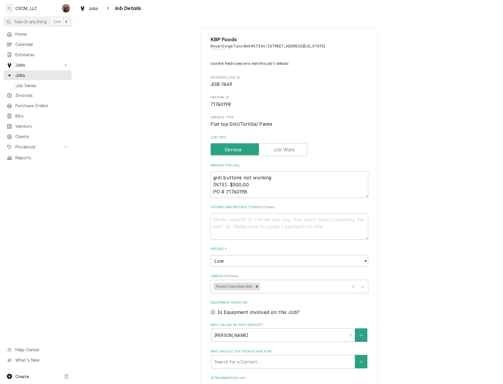
type textarea "x"
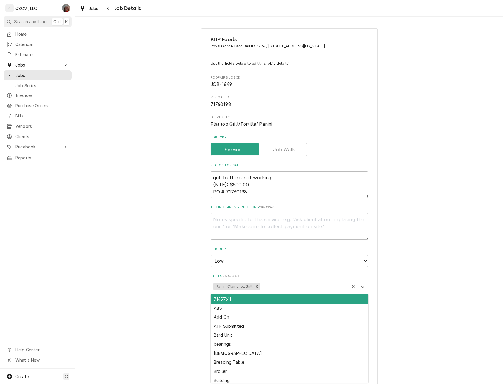
click at [284, 287] on div "Labels" at bounding box center [303, 286] width 85 height 11
type input "pend"
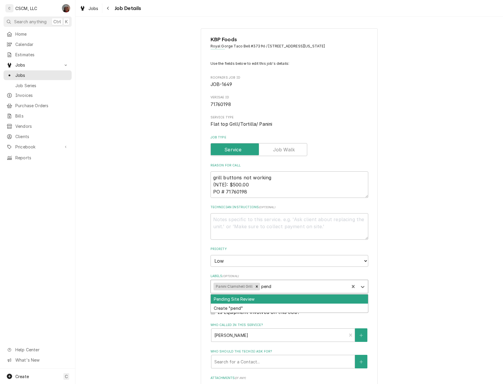
click at [241, 300] on div "Pending Site Review" at bounding box center [289, 299] width 157 height 9
type textarea "x"
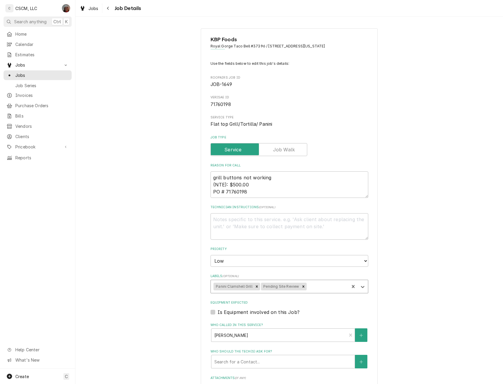
scroll to position [130, 0]
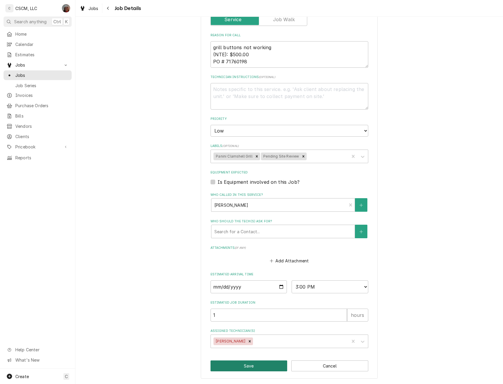
click at [233, 366] on button "Save" at bounding box center [248, 366] width 77 height 11
type textarea "x"
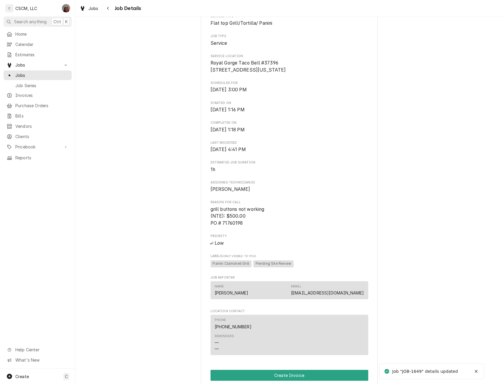
scroll to position [330, 0]
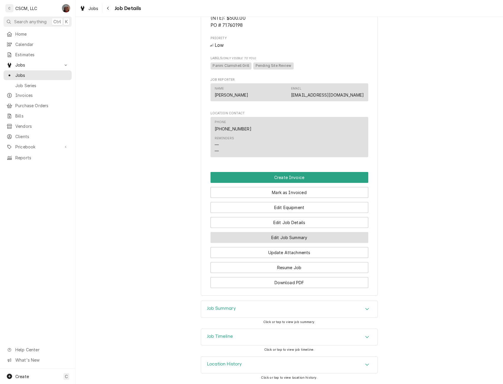
click at [291, 233] on button "Edit Job Summary" at bounding box center [289, 237] width 158 height 11
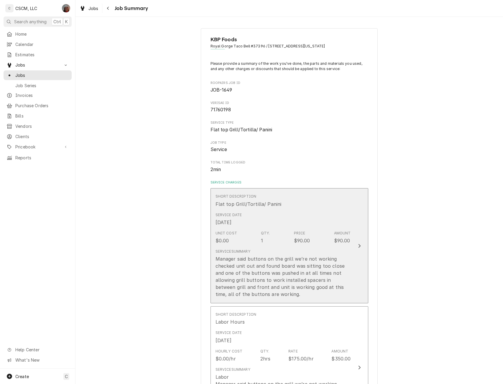
click at [354, 242] on button "Short Description Flat top Grill/Tortilla/ Panini Service Date [DATE] Unit Cost…" at bounding box center [289, 245] width 158 height 115
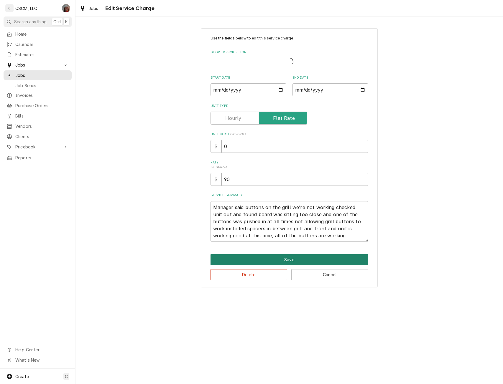
type textarea "x"
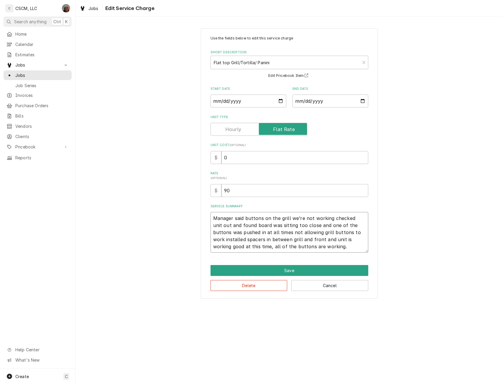
click at [211, 220] on textarea "Manager said buttons on the grill we’re not working checked unit out and found …" at bounding box center [289, 232] width 158 height 41
type textarea "Manager said buttons on the grill we’re not working checked unit out and found …"
type textarea "x"
type textarea "Manager said buttons on the grill we’re not working checked unit out and found …"
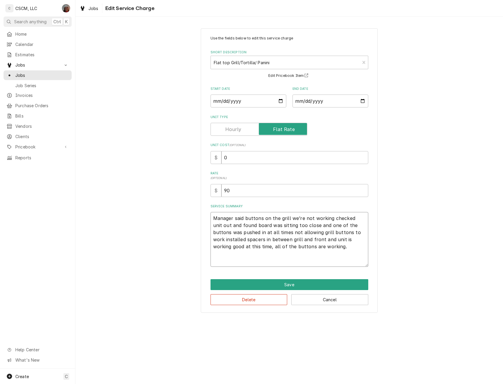
paste textarea "grill buttons not working (NTE): $500.00 PO # 71760198"
type textarea "x"
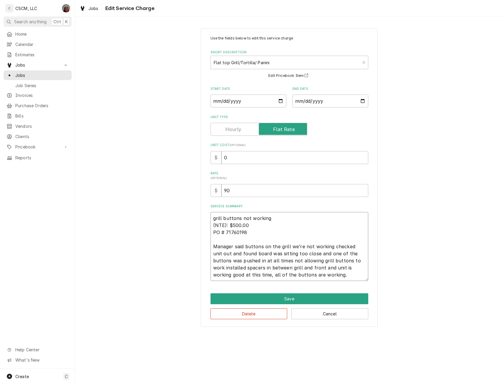
type textarea "grill buttons not working (NTE): $500.00 PO # 71760198 Manager said buttons on …"
click at [222, 154] on input "0" at bounding box center [294, 157] width 147 height 13
type input "90"
type textarea "x"
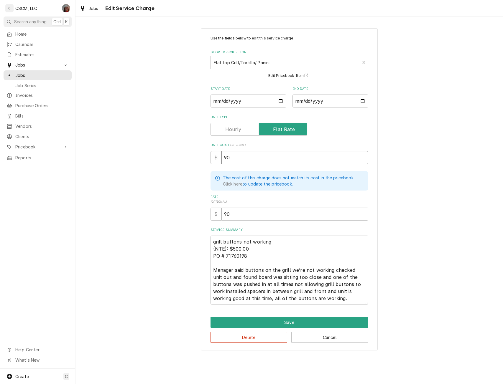
type input "90"
click at [311, 290] on textarea "grill buttons not working (NTE): $500.00 PO # 71760198 Manager said buttons on …" at bounding box center [289, 270] width 158 height 69
type textarea "x"
type textarea "grill buttons not working (NTE): $500.00 PO # 71760198 Manager said buttons on …"
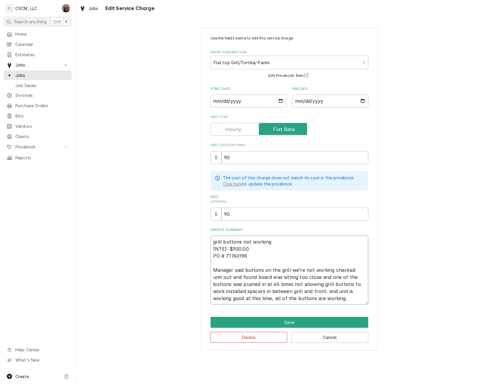
type textarea "x"
type textarea "grill buttons not working (NTE): $500.00 PO # 71760198 Manager said buttons on …"
type textarea "x"
type textarea "grill buttons not working (NTE): $500.00 PO # 71760198 Manager said buttons on …"
type textarea "x"
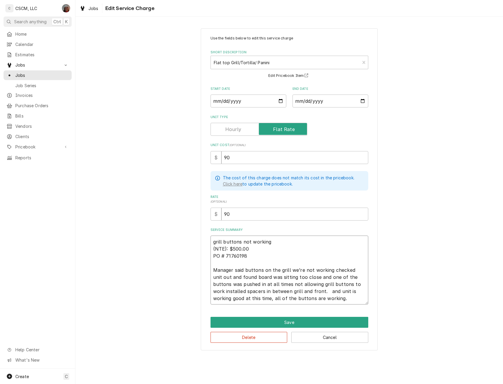
type textarea "grill buttons not working (NTE): $500.00 PO # 71760198 Manager said buttons on …"
type textarea "x"
type textarea "grill buttons not working (NTE): $500.00 PO # 71760198 Manager said buttons on …"
type textarea "x"
type textarea "grill buttons not working (NTE): $500.00 PO # 71760198 Manager said buttons on …"
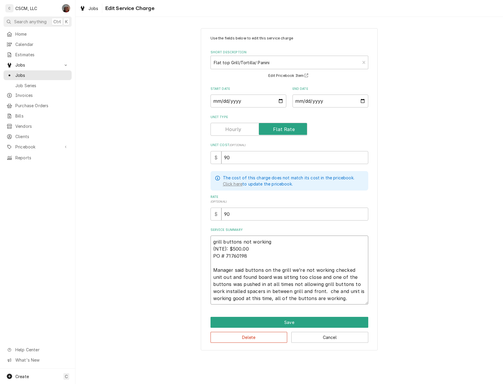
type textarea "x"
type textarea "grill buttons not working (NTE): $500.00 PO # 71760198 Manager said buttons on …"
type textarea "x"
type textarea "grill buttons not working (NTE): $500.00 PO # 71760198 Manager said buttons on …"
type textarea "x"
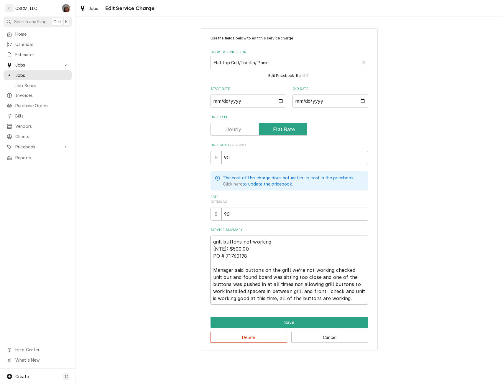
type textarea "grill buttons not working (NTE): $500.00 PO # 71760198 Manager said buttons on …"
type textarea "x"
type textarea "grill buttons not working (NTE): $500.00 PO # 71760198 Manager said buttons on …"
type textarea "x"
type textarea "grill buttons not working (NTE): $500.00 PO # 71760198 Manager said buttons on …"
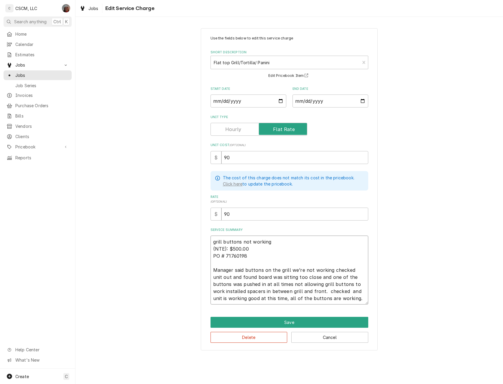
type textarea "x"
type textarea "grill buttons not working (NTE): $500.00 PO # 71760198 Manager said buttons on …"
type textarea "x"
type textarea "grill buttons not working (NTE): $500.00 PO # 71760198 Manager said buttons on …"
type textarea "x"
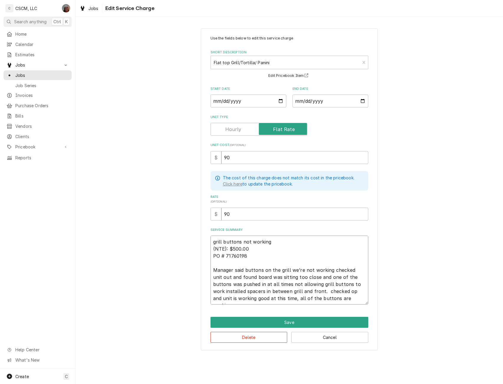
type textarea "grill buttons not working (NTE): $500.00 PO # 71760198 Manager said buttons on …"
type textarea "x"
type textarea "grill buttons not working (NTE): $500.00 PO # 71760198 Manager said buttons on …"
type textarea "x"
type textarea "grill buttons not working (NTE): $500.00 PO # 71760198 Manager said buttons on …"
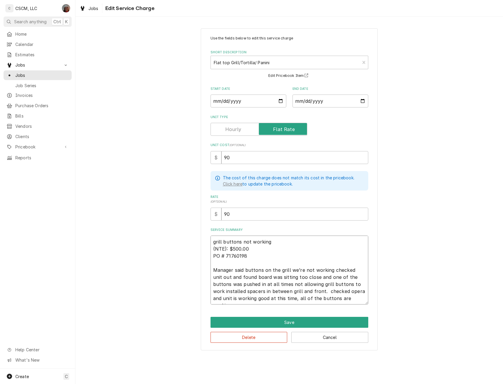
type textarea "x"
type textarea "grill buttons not working (NTE): $500.00 PO # 71760198 Manager said buttons on …"
type textarea "x"
type textarea "grill buttons not working (NTE): $500.00 PO # 71760198 Manager said buttons on …"
type textarea "x"
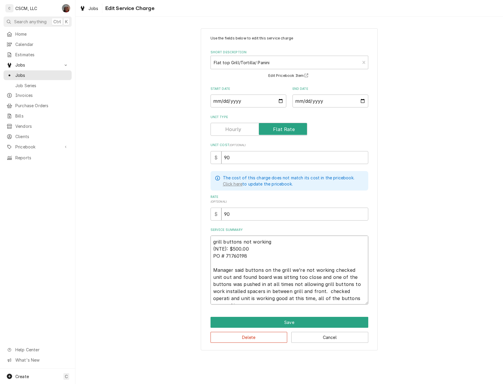
type textarea "grill buttons not working (NTE): $500.00 PO # 71760198 Manager said buttons on …"
type textarea "x"
type textarea "grill buttons not working (NTE): $500.00 PO # 71760198 Manager said buttons on …"
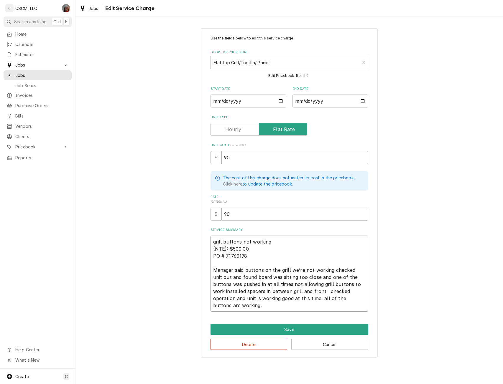
type textarea "x"
type textarea "grill buttons not working (NTE): $500.00 PO # 71760198 Manager said buttons on …"
type textarea "x"
type textarea "grill buttons not working (NTE): $500.00 PO # 71760198 Manager said buttons on …"
type textarea "x"
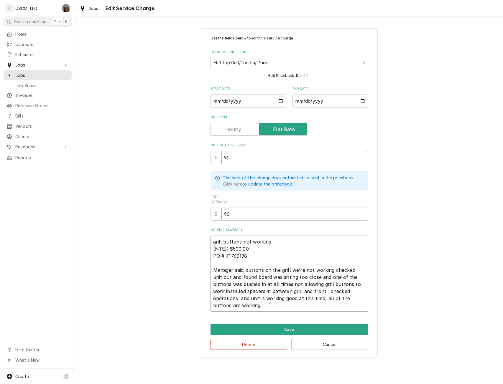
type textarea "grill buttons not working (NTE): $500.00 PO # 71760198 Manager said buttons on …"
type textarea "x"
type textarea "grill buttons not working (NTE): $500.00 PO # 71760198 Manager said buttons on …"
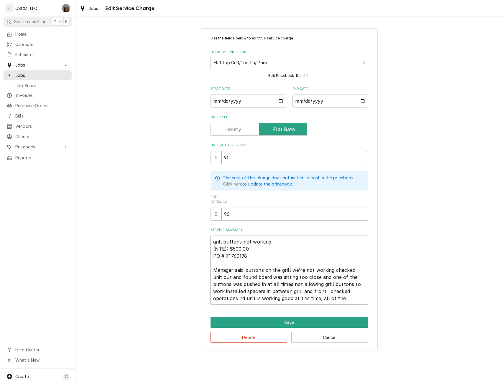
type textarea "x"
type textarea "grill buttons not working (NTE): $500.00 PO # 71760198 Manager said buttons on …"
type textarea "x"
type textarea "grill buttons not working (NTE): $500.00 PO # 71760198 Manager said buttons on …"
click at [290, 326] on button "Save" at bounding box center [289, 322] width 158 height 11
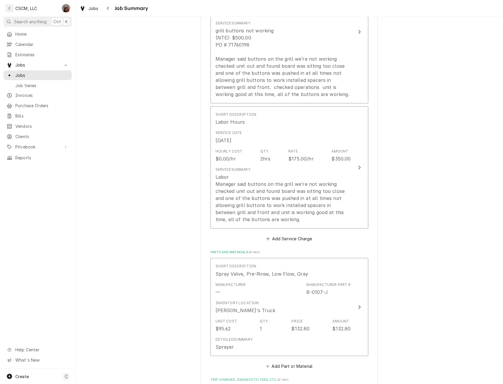
scroll to position [233, 0]
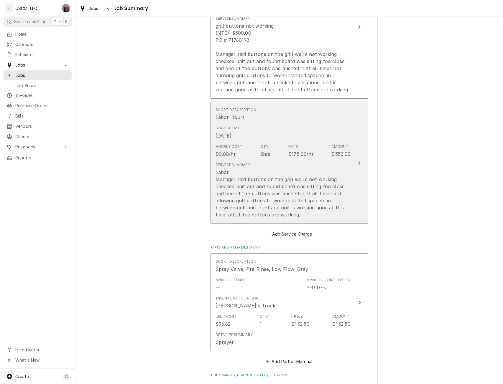
click at [352, 176] on button "Short Description Labor Hours Service Date Aug 27, 2025 Hourly Cost $0.00/hr Qt…" at bounding box center [289, 163] width 158 height 122
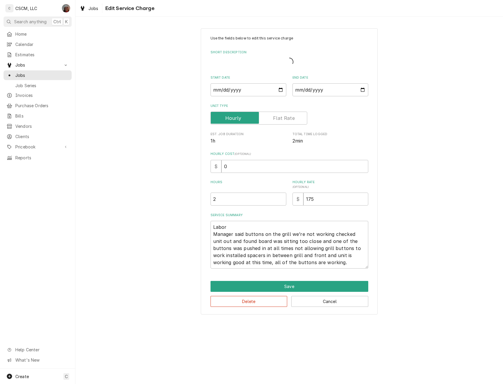
type textarea "x"
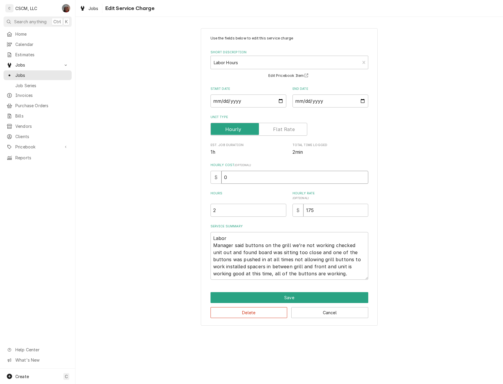
drag, startPoint x: 224, startPoint y: 176, endPoint x: 281, endPoint y: 172, distance: 56.7
click at [281, 172] on input "0" at bounding box center [294, 177] width 147 height 13
type input "2"
type textarea "x"
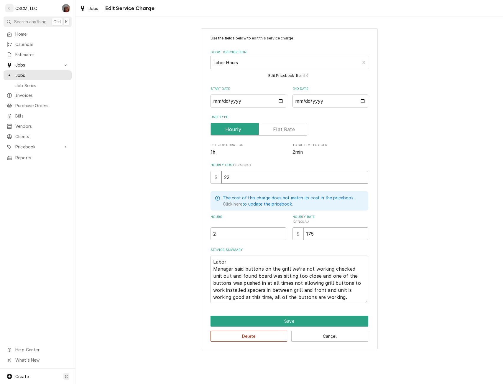
type input "22"
drag, startPoint x: 212, startPoint y: 270, endPoint x: 367, endPoint y: 300, distance: 158.5
click at [367, 300] on textarea "Labor Manager said buttons on the grill we’re not working checked unit out and …" at bounding box center [289, 280] width 158 height 48
type textarea "x"
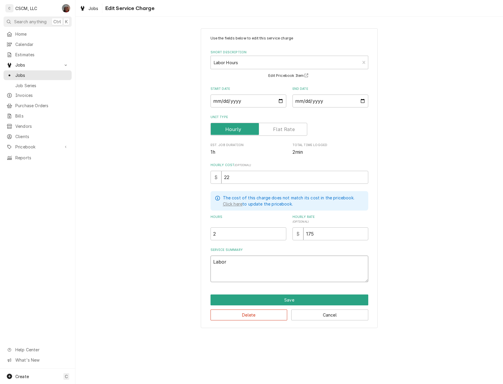
type textarea "Labor"
type textarea "x"
type input "1.5"
click at [282, 236] on input "1.5" at bounding box center [248, 233] width 76 height 13
click at [292, 299] on button "Save" at bounding box center [289, 300] width 158 height 11
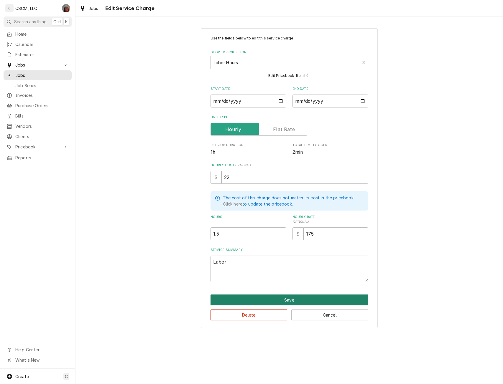
scroll to position [233, 0]
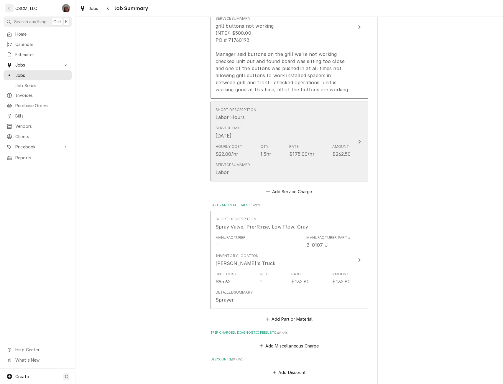
click at [357, 130] on button "Short Description Labor Hours Service Date Aug 27, 2025 Hourly Cost $22.00/hr Q…" at bounding box center [289, 142] width 158 height 80
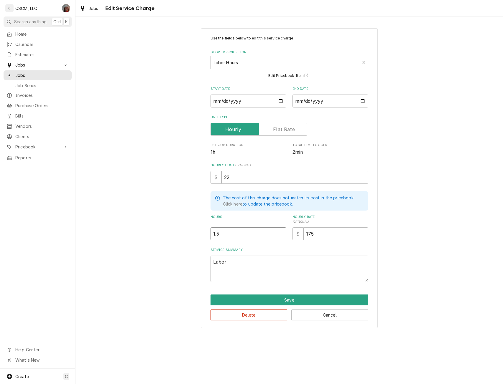
type textarea "x"
type input "2"
click at [282, 232] on input "2" at bounding box center [248, 233] width 76 height 13
click at [298, 297] on button "Save" at bounding box center [289, 300] width 158 height 11
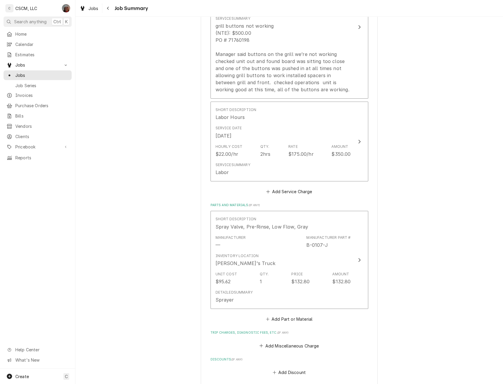
scroll to position [406, 0]
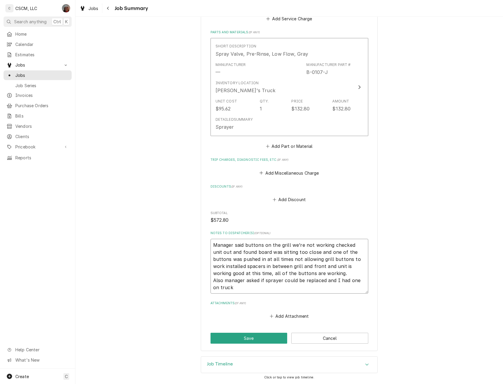
click at [210, 247] on textarea "Manager said buttons on the grill we’re not working checked unit out and found …" at bounding box center [289, 266] width 158 height 55
drag, startPoint x: 210, startPoint y: 247, endPoint x: 241, endPoint y: 289, distance: 52.0
click at [241, 289] on textarea "Manager said buttons on the grill we’re not working checked unit out and found …" at bounding box center [289, 266] width 158 height 55
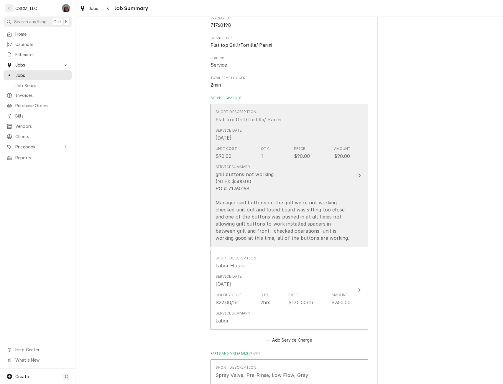
click at [356, 167] on button "Short Description Flat top Grill/Tortilla/ Panini Service Date Aug 27, 2025 Uni…" at bounding box center [289, 175] width 158 height 143
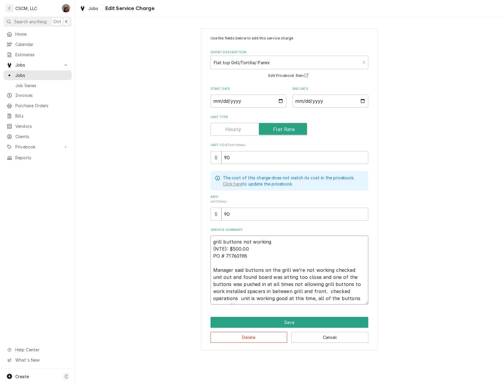
click at [212, 267] on textarea "grill buttons not working (NTE): $500.00 PO # 71760198 Manager said buttons on …" at bounding box center [289, 270] width 158 height 69
drag, startPoint x: 212, startPoint y: 267, endPoint x: 254, endPoint y: 290, distance: 48.4
click at [254, 290] on textarea "grill buttons not working (NTE): $500.00 PO # 71760198 Manager said buttons on …" at bounding box center [289, 270] width 158 height 69
type textarea "x"
type textarea "grill buttons not working (NTE): $500.00 PO # 71760198 between grill and front.…"
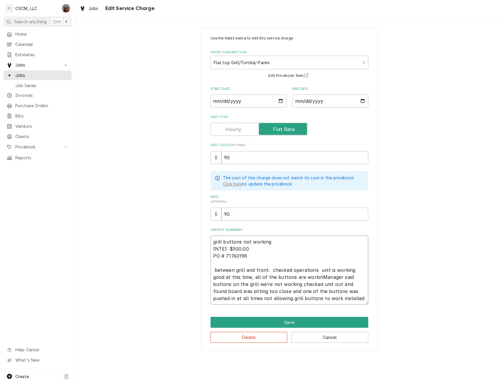
type textarea "x"
type textarea "grill buttons not working (NTE): $500.00 PO # 71760198 between grill and front.…"
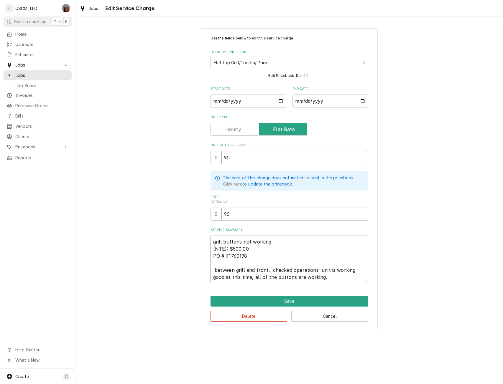
drag, startPoint x: 210, startPoint y: 268, endPoint x: 336, endPoint y: 285, distance: 126.4
click at [336, 285] on div "Use the fields below to edit this service charge Short Description Flat top Gri…" at bounding box center [289, 178] width 177 height 301
paste textarea "Manager said buttons on the grill we’re not working checked unit out and found …"
type textarea "x"
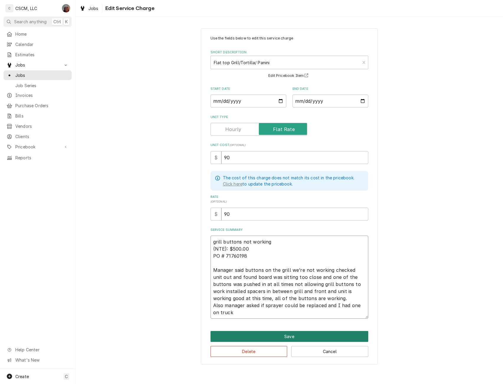
type textarea "grill buttons not working (NTE): $500.00 PO # 71760198 Manager said buttons on …"
click at [285, 337] on button "Save" at bounding box center [289, 336] width 158 height 11
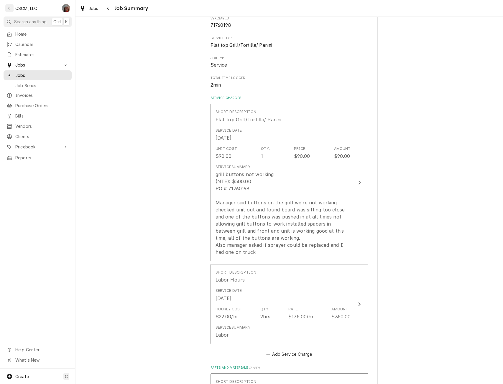
scroll to position [406, 0]
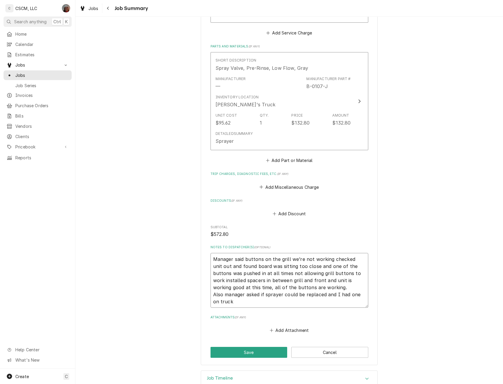
drag, startPoint x: 211, startPoint y: 261, endPoint x: 225, endPoint y: 285, distance: 27.7
click at [225, 285] on textarea "Manager said buttons on the grill we’re not working checked unit out and found …" at bounding box center [289, 280] width 158 height 55
type textarea "x"
type textarea "at this time, all of the buttons are working. Also manager asked if sprayer cou…"
type textarea "x"
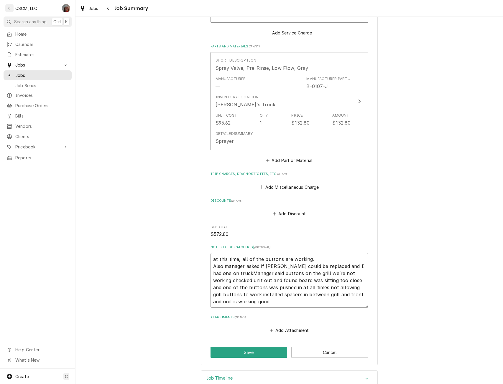
type textarea "at this time, all of the buttons are working. Also manager asked if sprayer cou…"
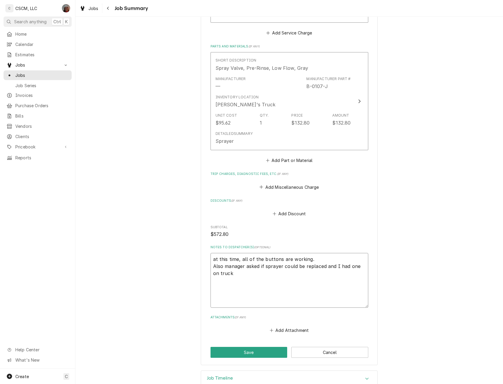
scroll to position [392, 0]
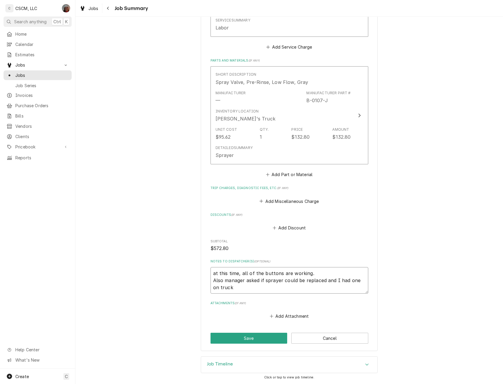
drag, startPoint x: 209, startPoint y: 273, endPoint x: 229, endPoint y: 302, distance: 35.3
type textarea "x"
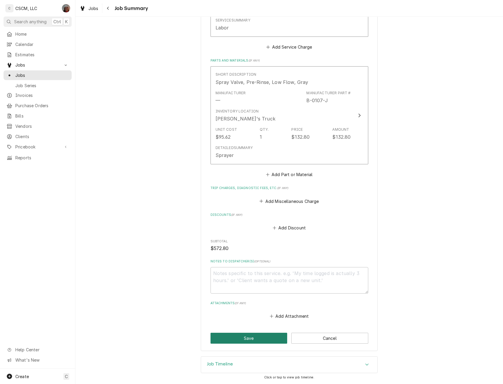
click at [249, 339] on button "Save" at bounding box center [248, 338] width 77 height 11
type textarea "x"
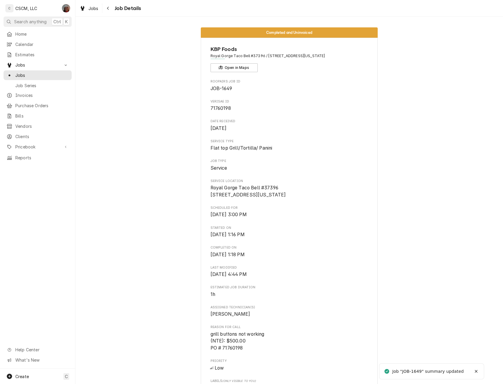
scroll to position [321, 0]
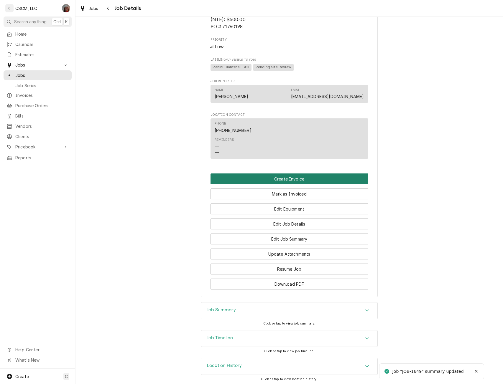
click at [284, 184] on button "Create Invoice" at bounding box center [289, 179] width 158 height 11
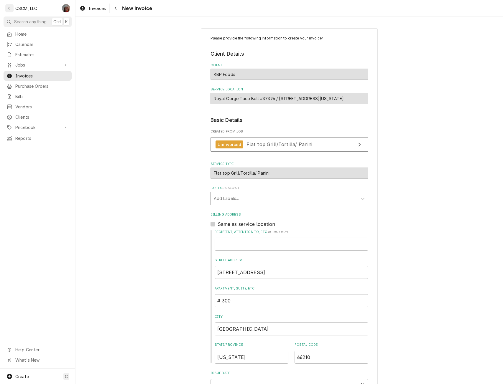
click at [230, 200] on div "Labels" at bounding box center [284, 198] width 141 height 11
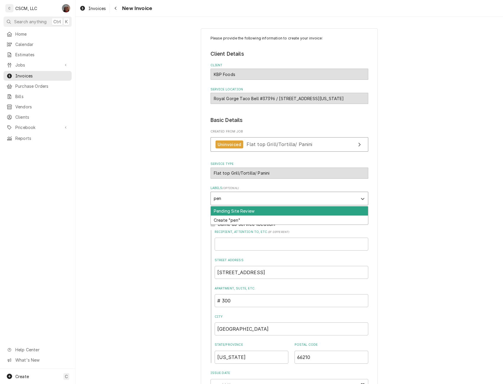
type input "pend"
click at [227, 210] on div "Pending Site Review" at bounding box center [289, 211] width 157 height 9
type textarea "x"
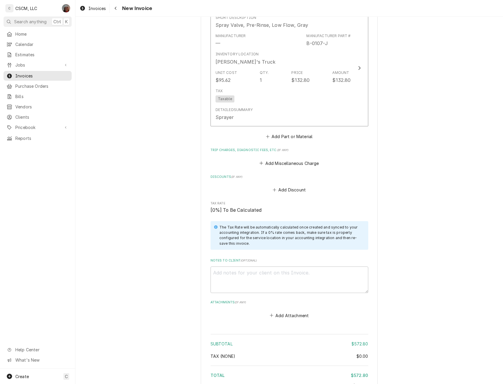
scroll to position [861, 0]
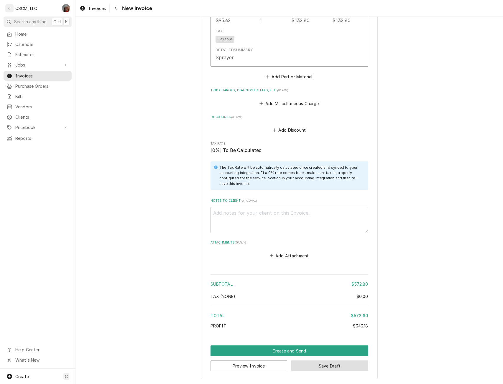
click at [316, 364] on button "Save Draft" at bounding box center [329, 366] width 77 height 11
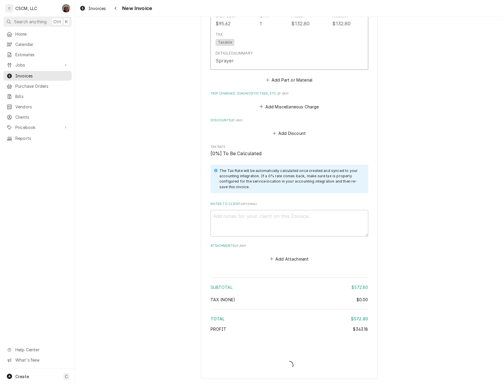
type textarea "x"
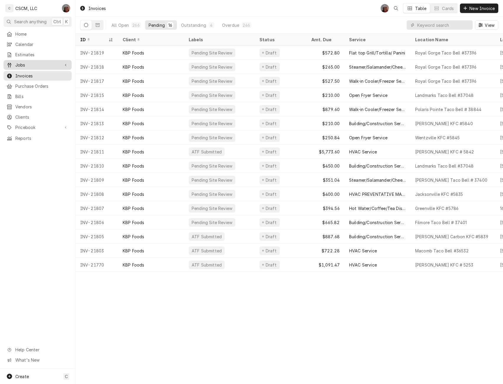
click at [33, 62] on span "Jobs" at bounding box center [37, 65] width 44 height 6
click at [25, 73] on span "Jobs" at bounding box center [41, 75] width 53 height 6
